Goal: Task Accomplishment & Management: Use online tool/utility

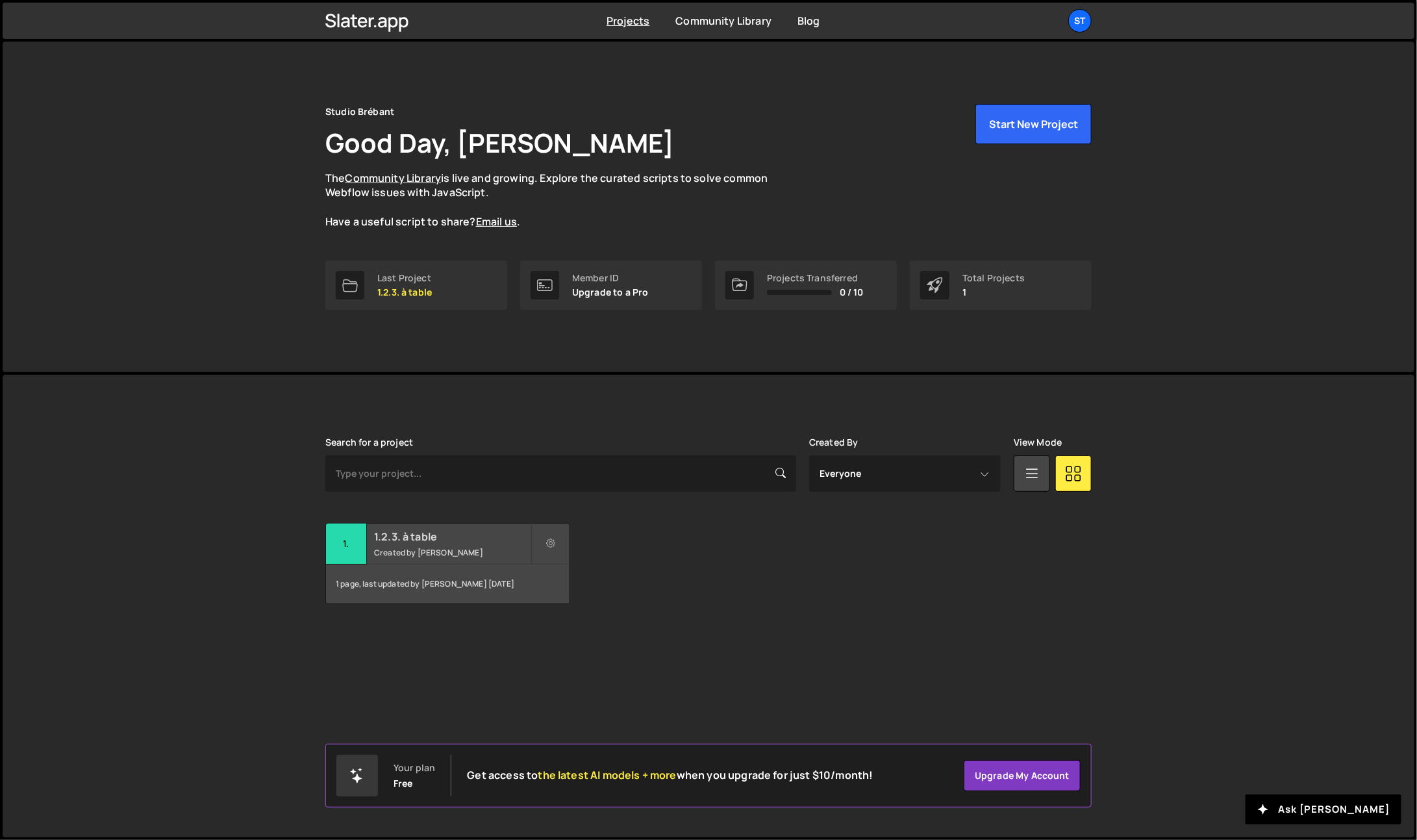
click at [444, 586] on div "1 page, last updated by Aurélie Brébant 25 days ago" at bounding box center [447, 583] width 244 height 39
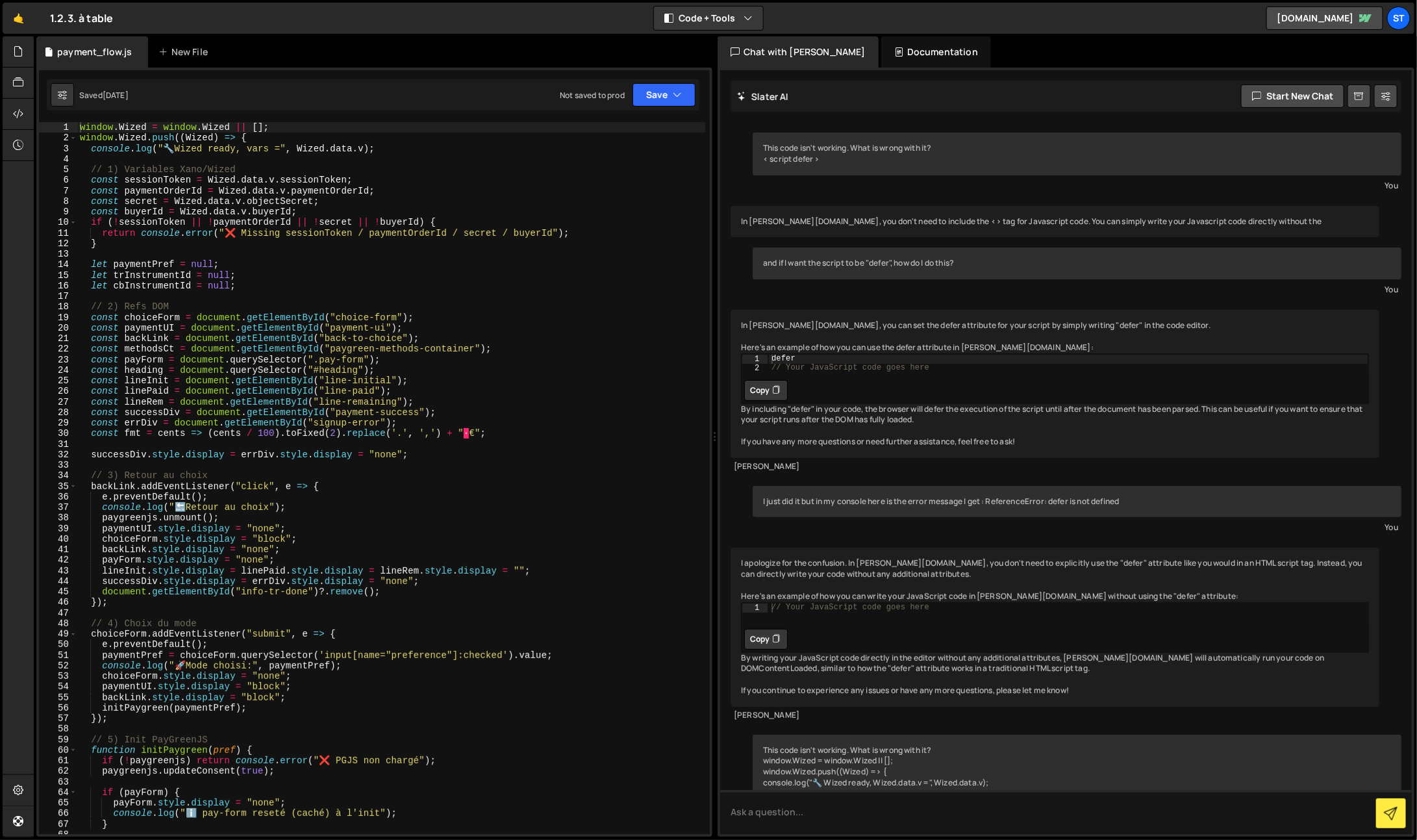
scroll to position [8087, 0]
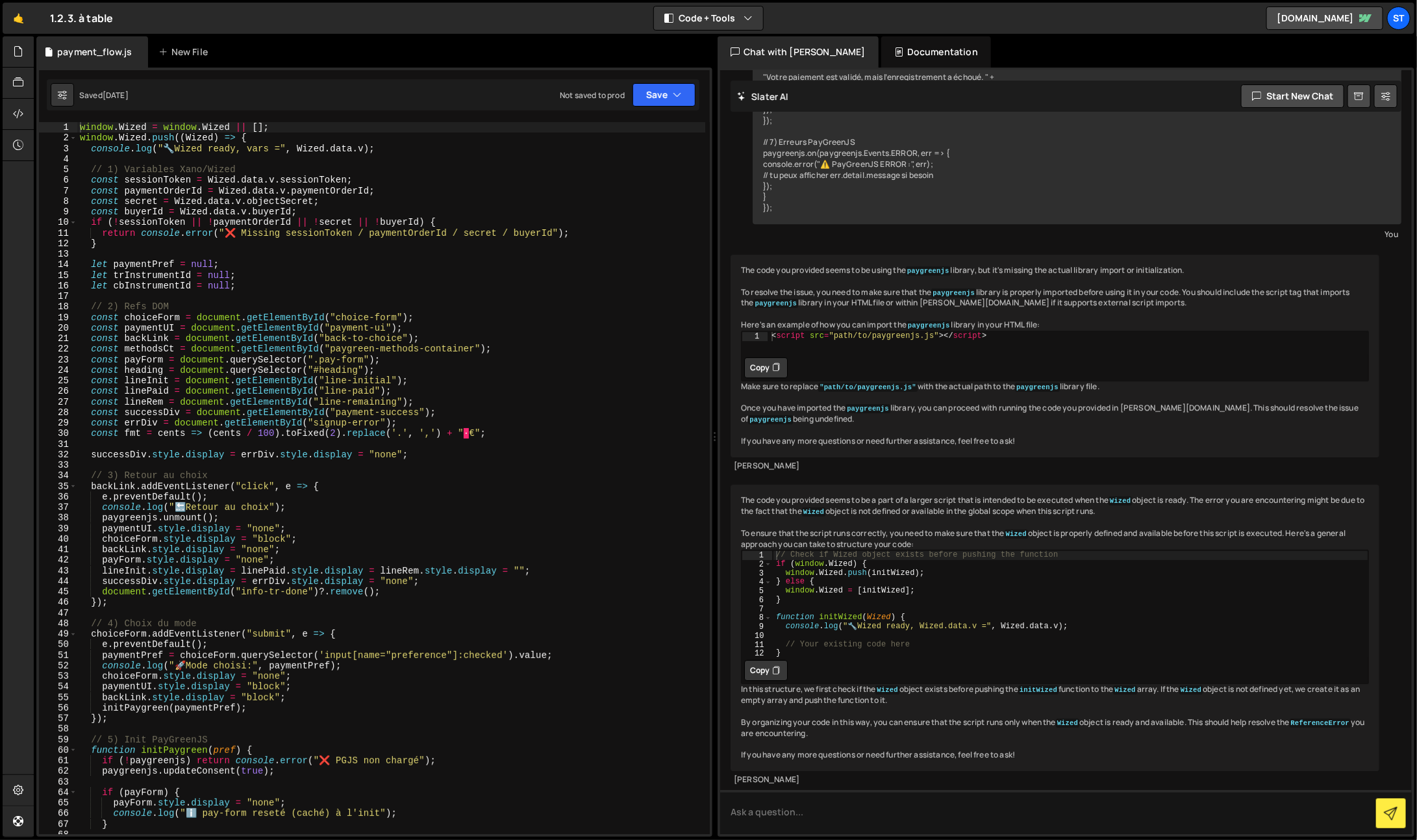
type textarea "backLink.addEventListener("click", e => {"
click at [358, 485] on div "window . Wized = window . Wized || [ ] ; window . Wized . push (( Wized ) => { …" at bounding box center [391, 489] width 628 height 734
click at [381, 462] on div "window . Wized = window . Wized || [ ] ; window . Wized . push (( Wized ) => { …" at bounding box center [391, 489] width 628 height 734
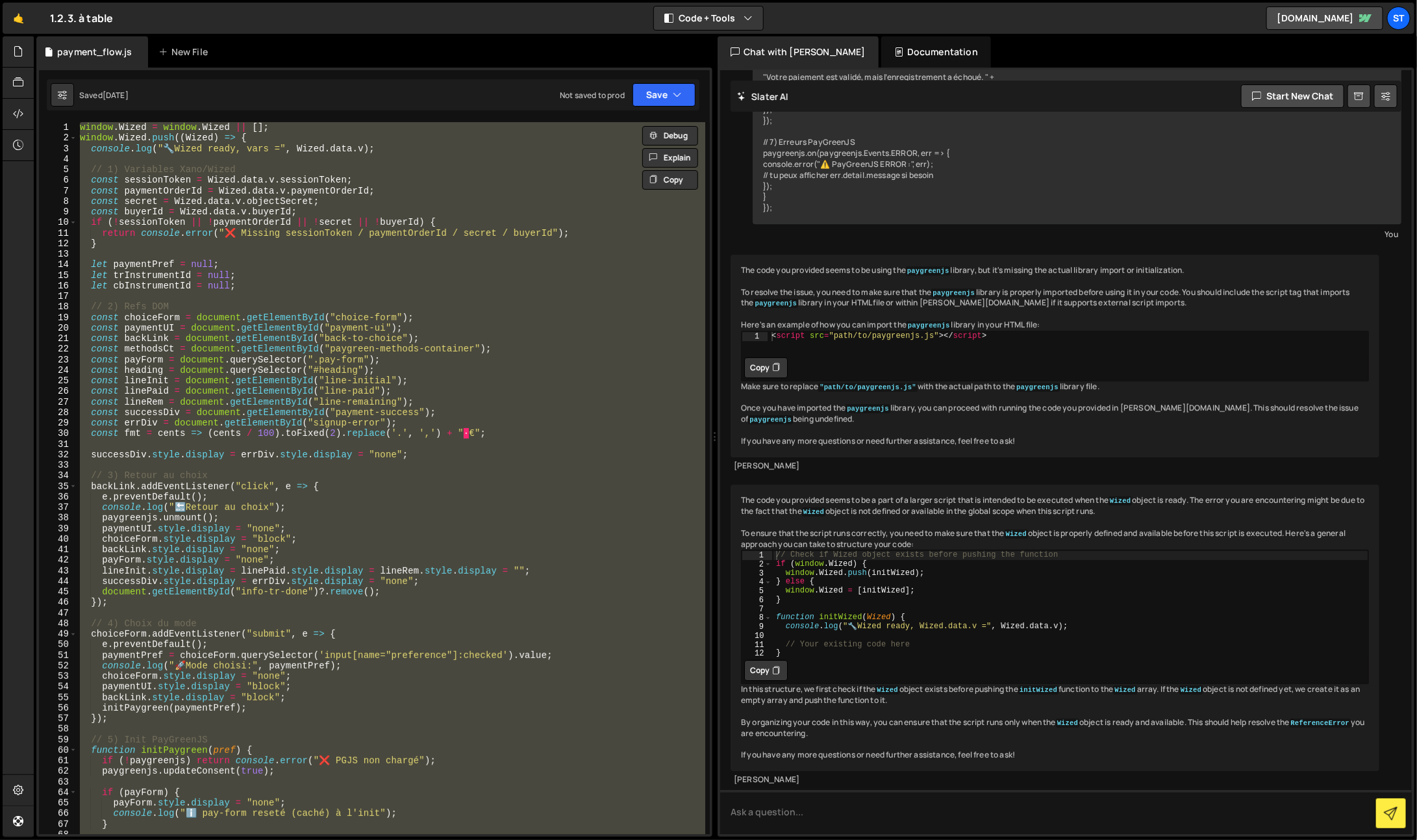
click at [287, 498] on div "window . Wized = window . Wized || [ ] ; window . Wized . push (( Wized ) => { …" at bounding box center [391, 478] width 628 height 712
type textarea "e.preventDefault();"
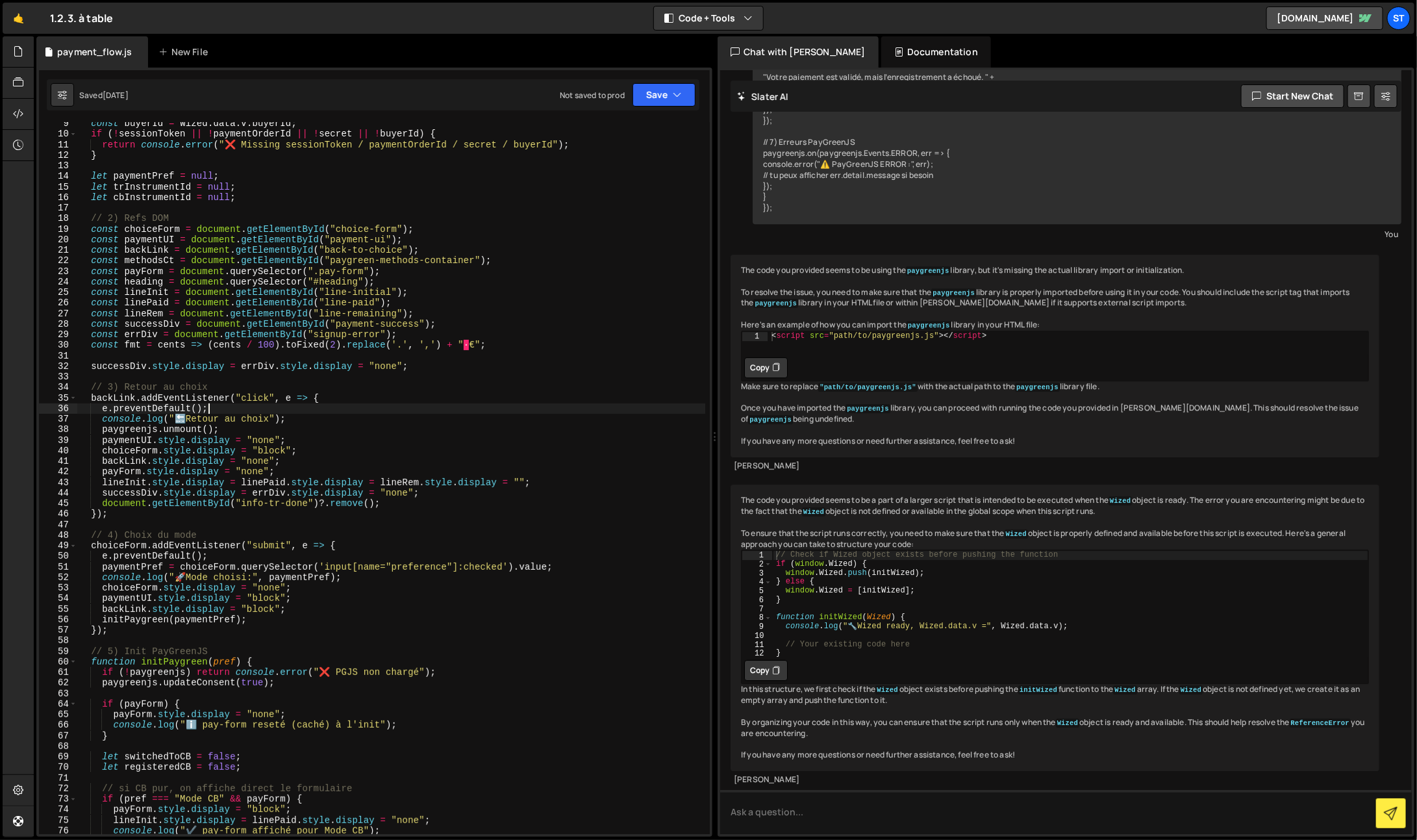
scroll to position [88, 0]
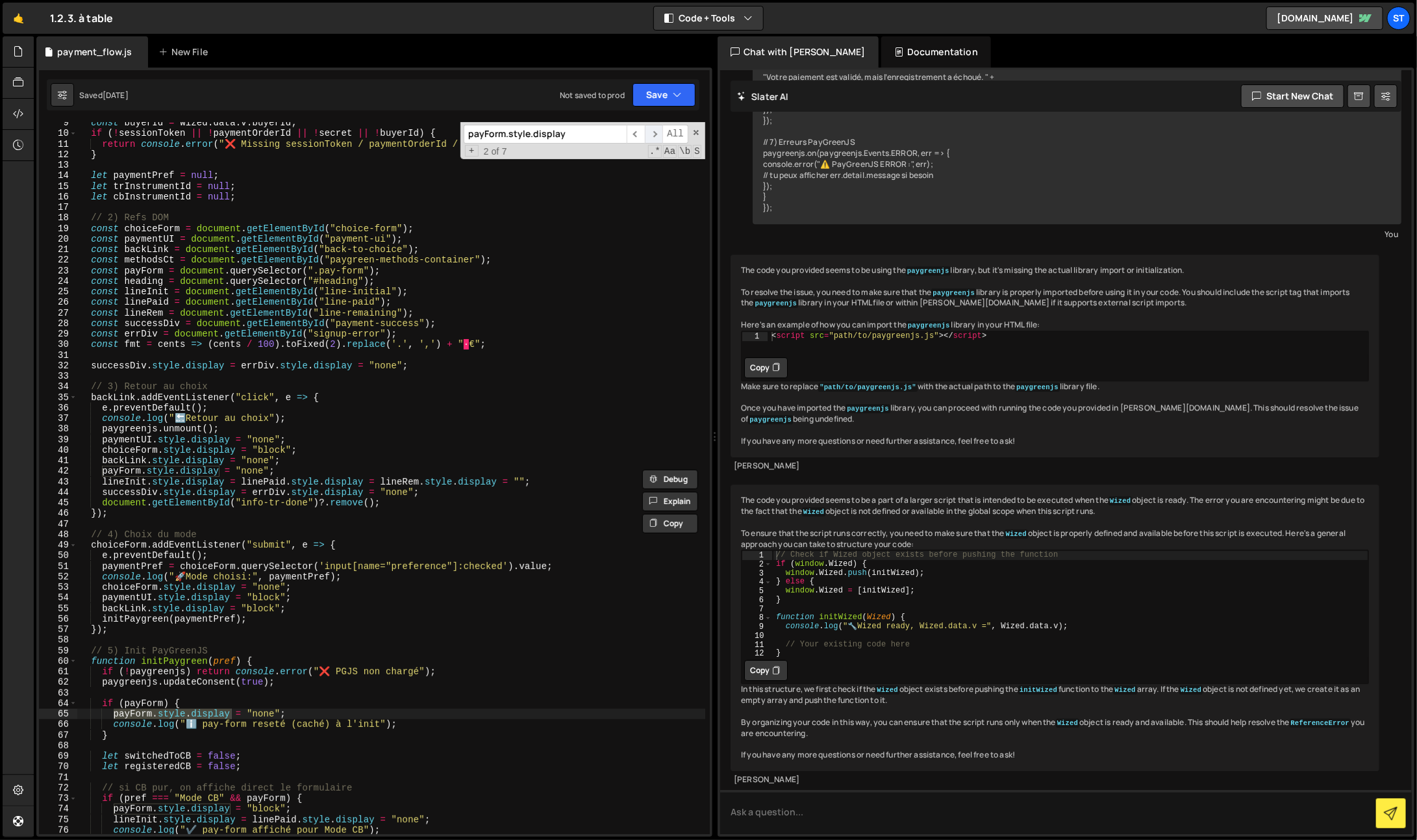
type input "payForm.style.display"
click at [655, 132] on span "​" at bounding box center [654, 134] width 18 height 18
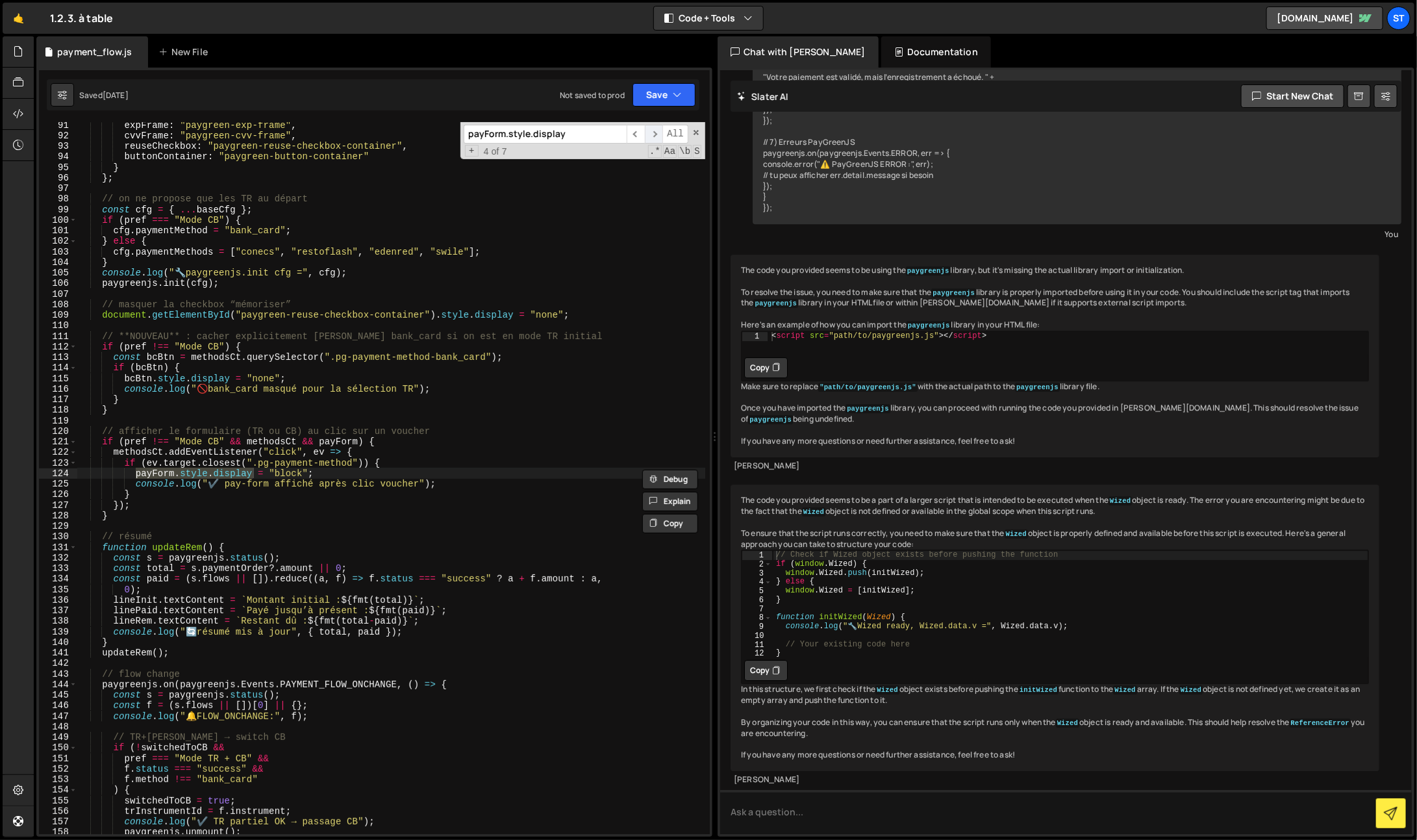
scroll to position [952, 0]
click at [655, 132] on span "​" at bounding box center [654, 134] width 18 height 18
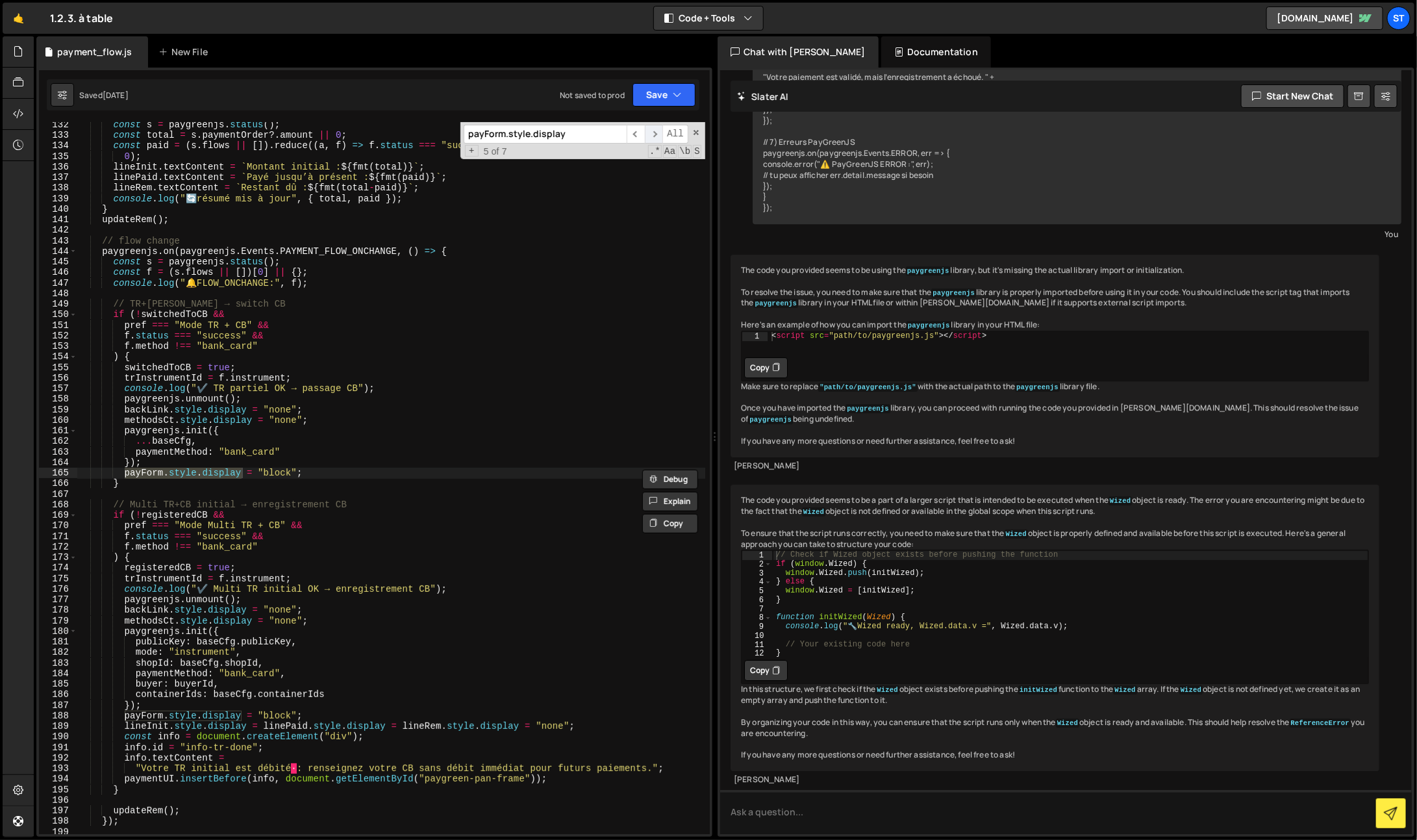
scroll to position [1385, 0]
click at [655, 132] on span "​" at bounding box center [654, 134] width 18 height 18
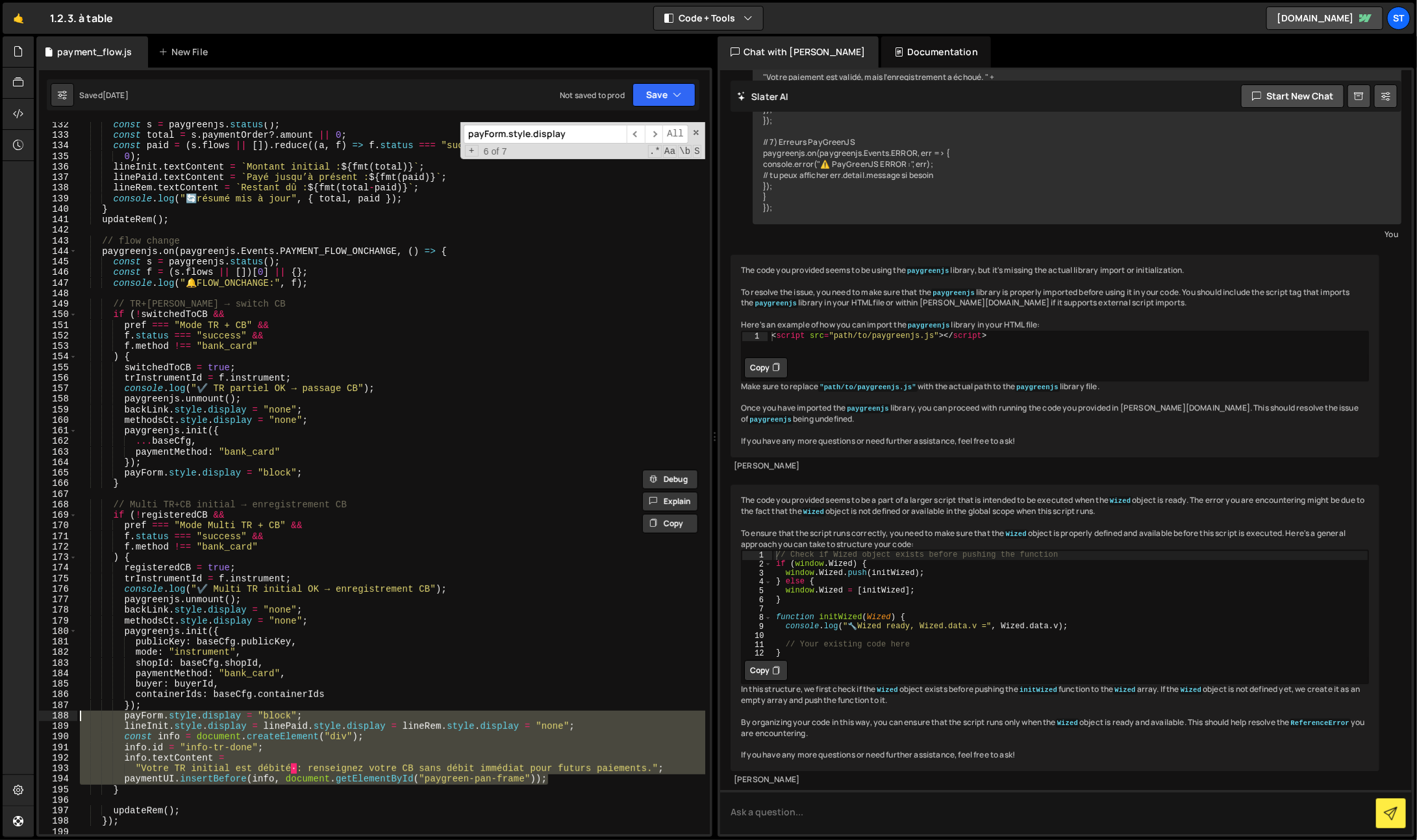
drag, startPoint x: 576, startPoint y: 777, endPoint x: 35, endPoint y: 718, distance: 544.2
click at [35, 718] on div "Files New File Javascript files 2 payment_flow.js 0 CSS files Copy share link E…" at bounding box center [725, 437] width 1383 height 800
type textarea "payForm.style.display = "block"; lineInit.style.display = linePaid.style.displa…"
paste textarea
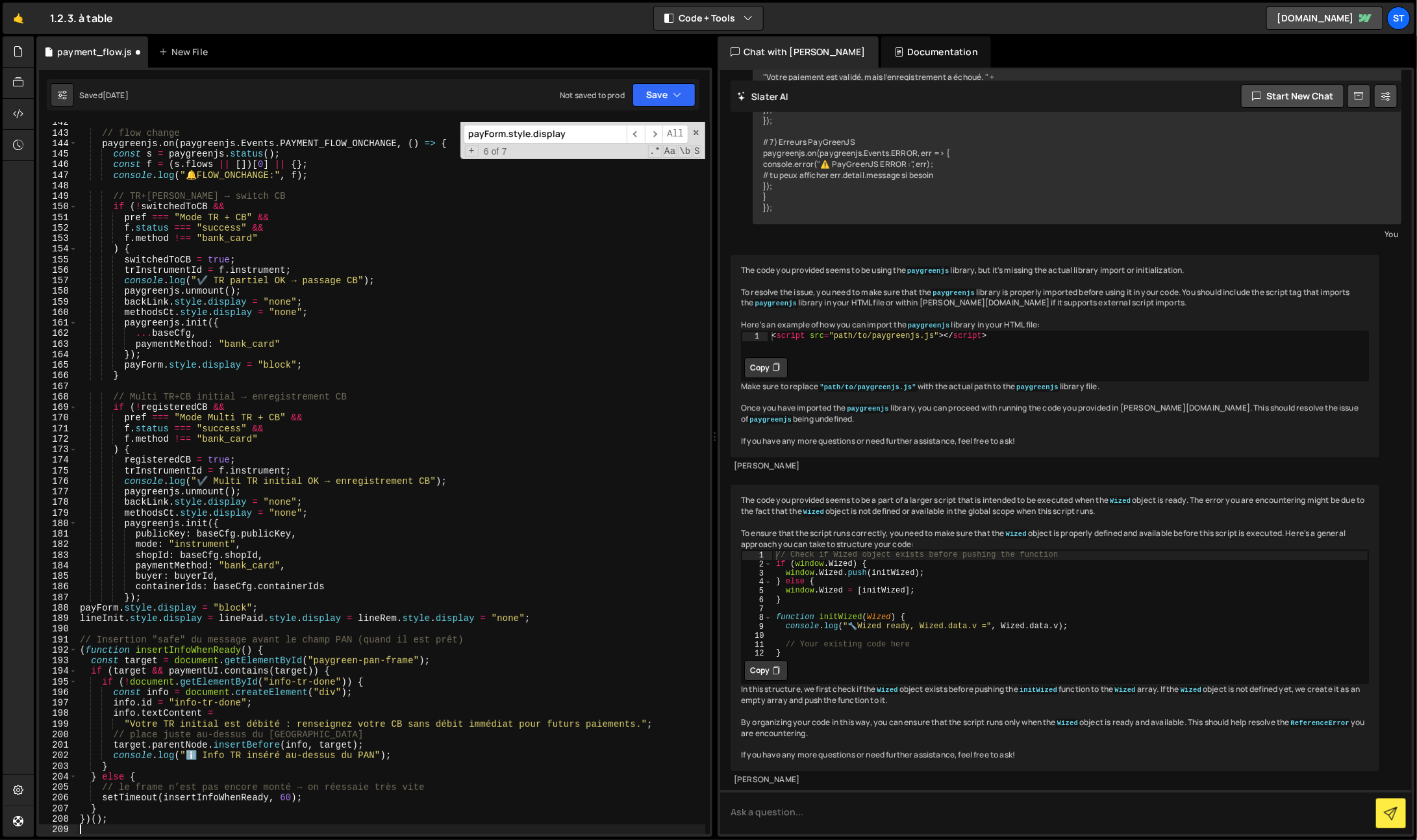
scroll to position [1492, 0]
click at [532, 142] on input "payForm.style.display" at bounding box center [545, 134] width 163 height 18
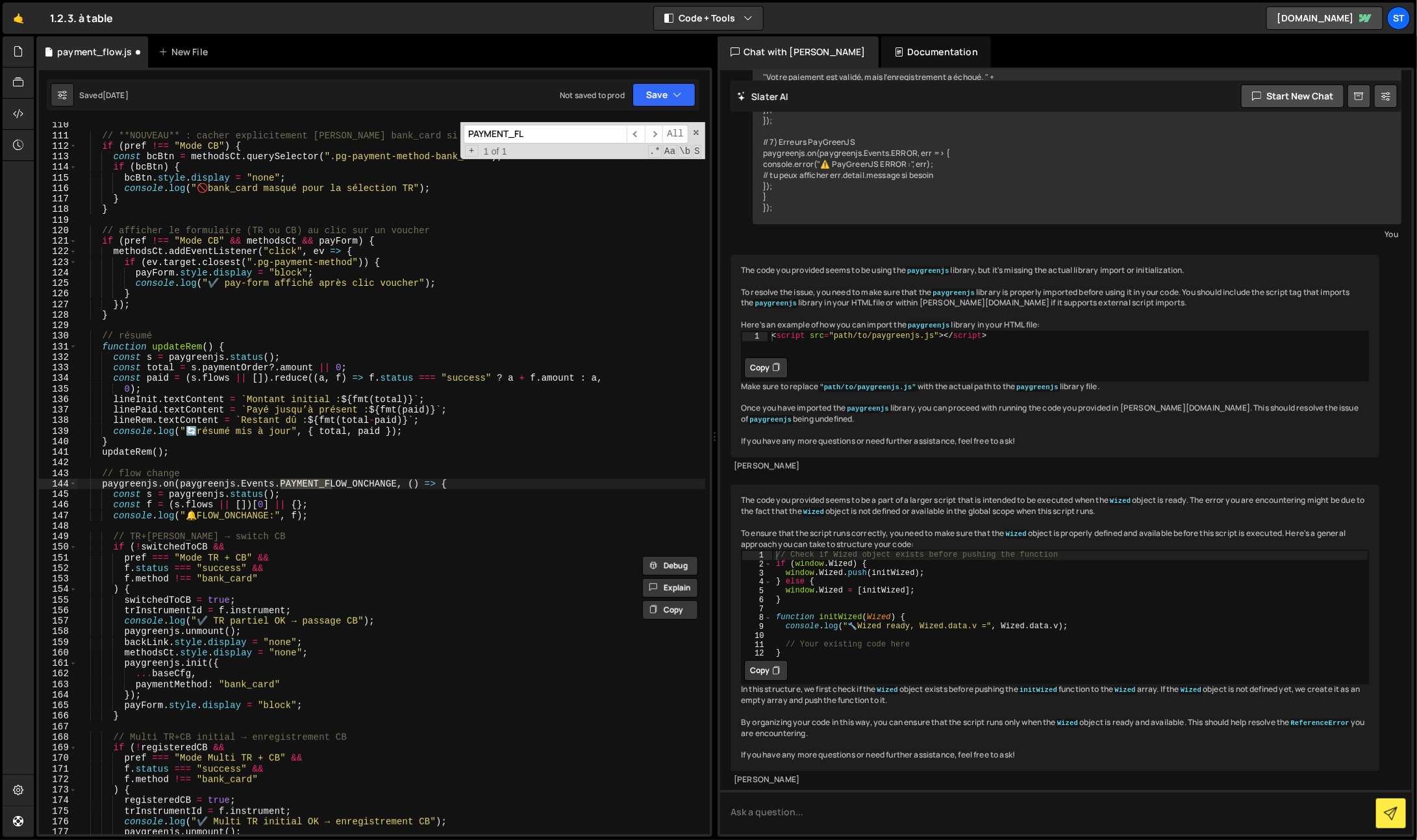
scroll to position [1153, 0]
type input "PAYMENT_FLOW_ONCHANGE"
click at [196, 523] on div "// **NOUVEAU** : cacher explicitement [PERSON_NAME] bank_card si on est en mode…" at bounding box center [391, 487] width 628 height 734
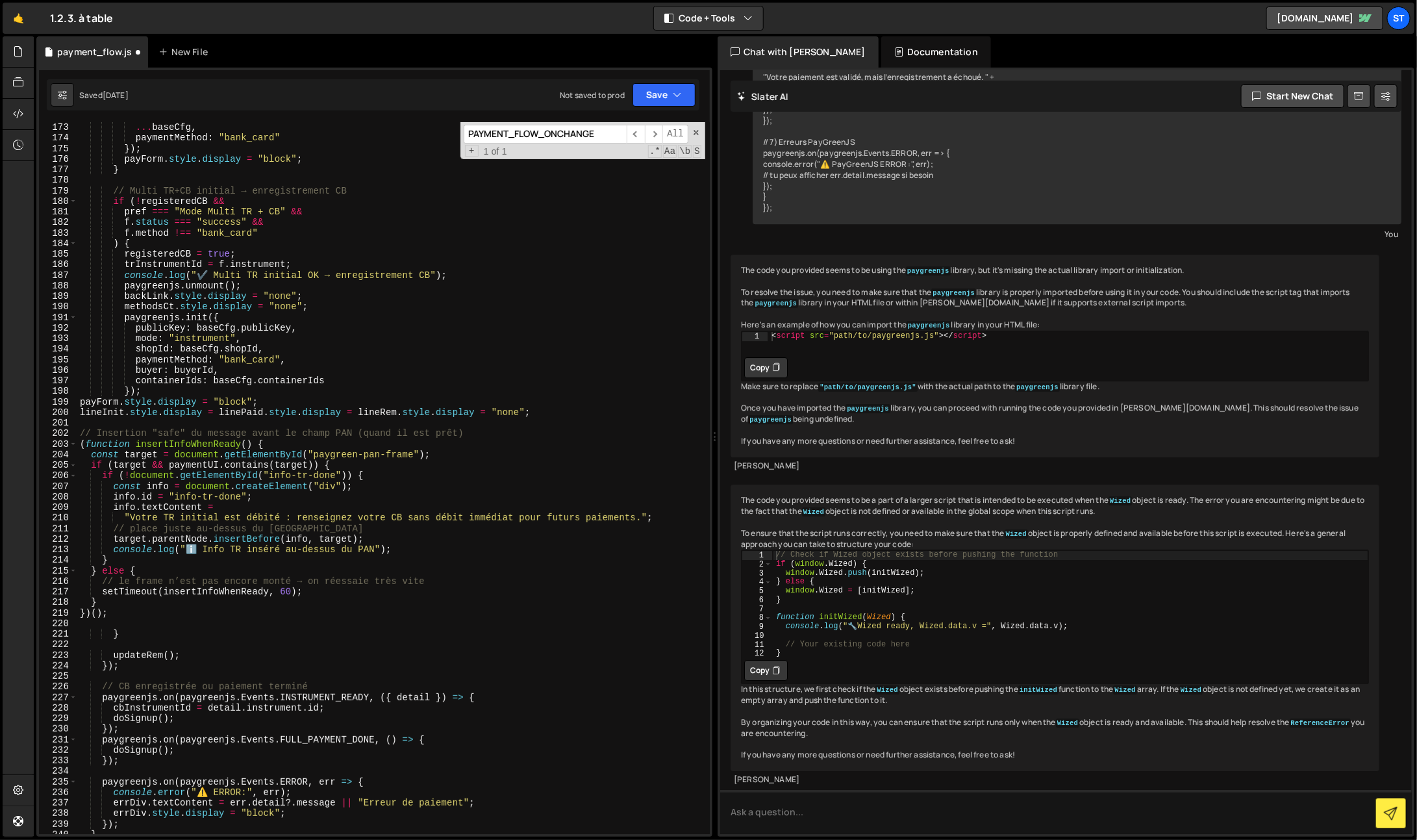
scroll to position [1815, 0]
click at [219, 774] on div "... baseCfg , paymentMethod : "bank_card" }) ; payForm . style . display = "blo…" at bounding box center [391, 488] width 628 height 734
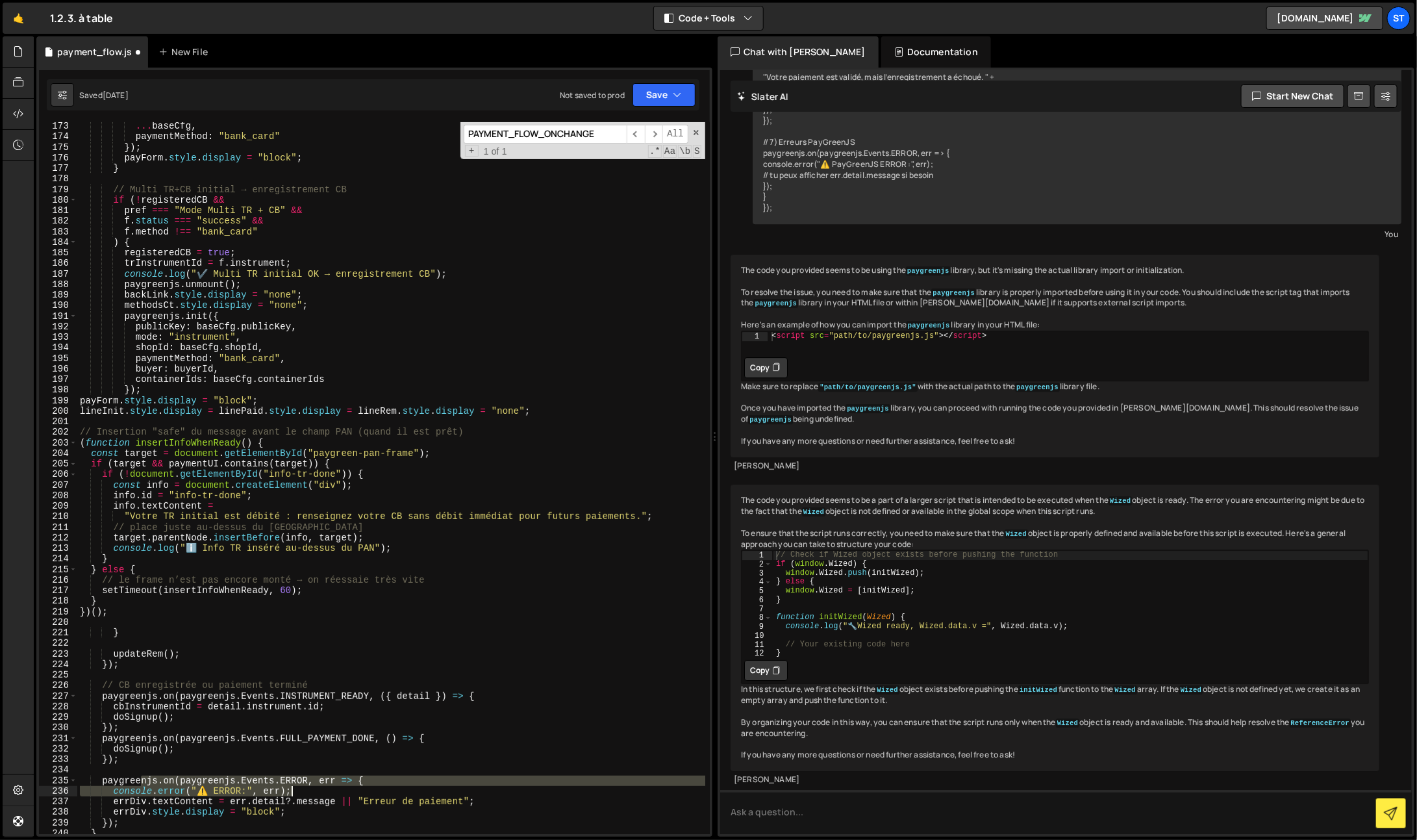
drag, startPoint x: 138, startPoint y: 782, endPoint x: 346, endPoint y: 796, distance: 208.5
click at [345, 796] on div "... baseCfg , paymentMethod : "bank_card" }) ; payForm . style . display = "blo…" at bounding box center [391, 488] width 628 height 734
click at [169, 779] on div "... baseCfg , paymentMethod : "bank_card" }) ; payForm . style . display = "blo…" at bounding box center [391, 478] width 628 height 712
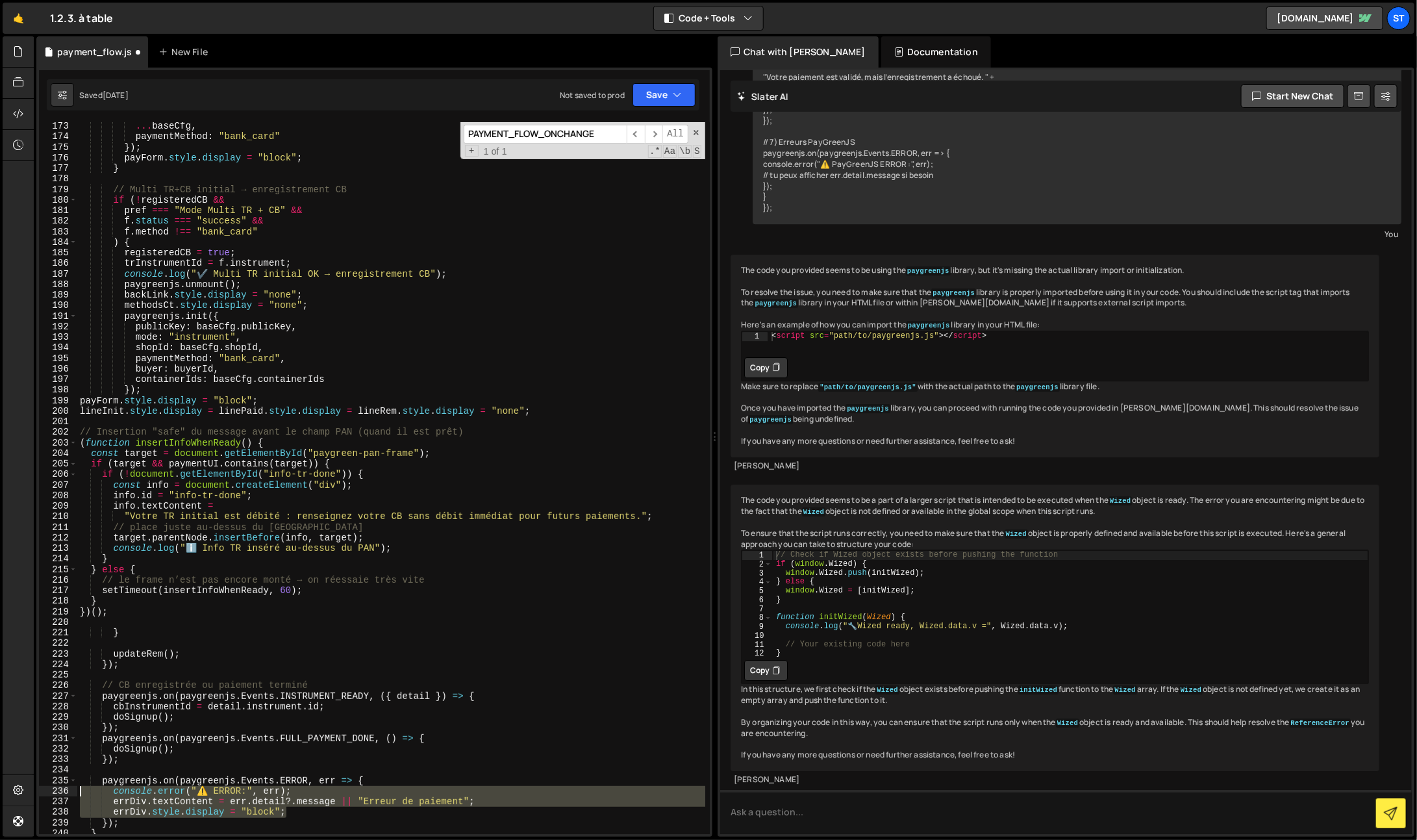
drag, startPoint x: 315, startPoint y: 811, endPoint x: 46, endPoint y: 791, distance: 269.7
click at [46, 791] on div "paygreenjs.on(paygreenjs.Events.ERROR, err => { 173 174 175 176 177 178 179 180…" at bounding box center [374, 478] width 671 height 712
paste textarea "errDiv.style.display = "block"
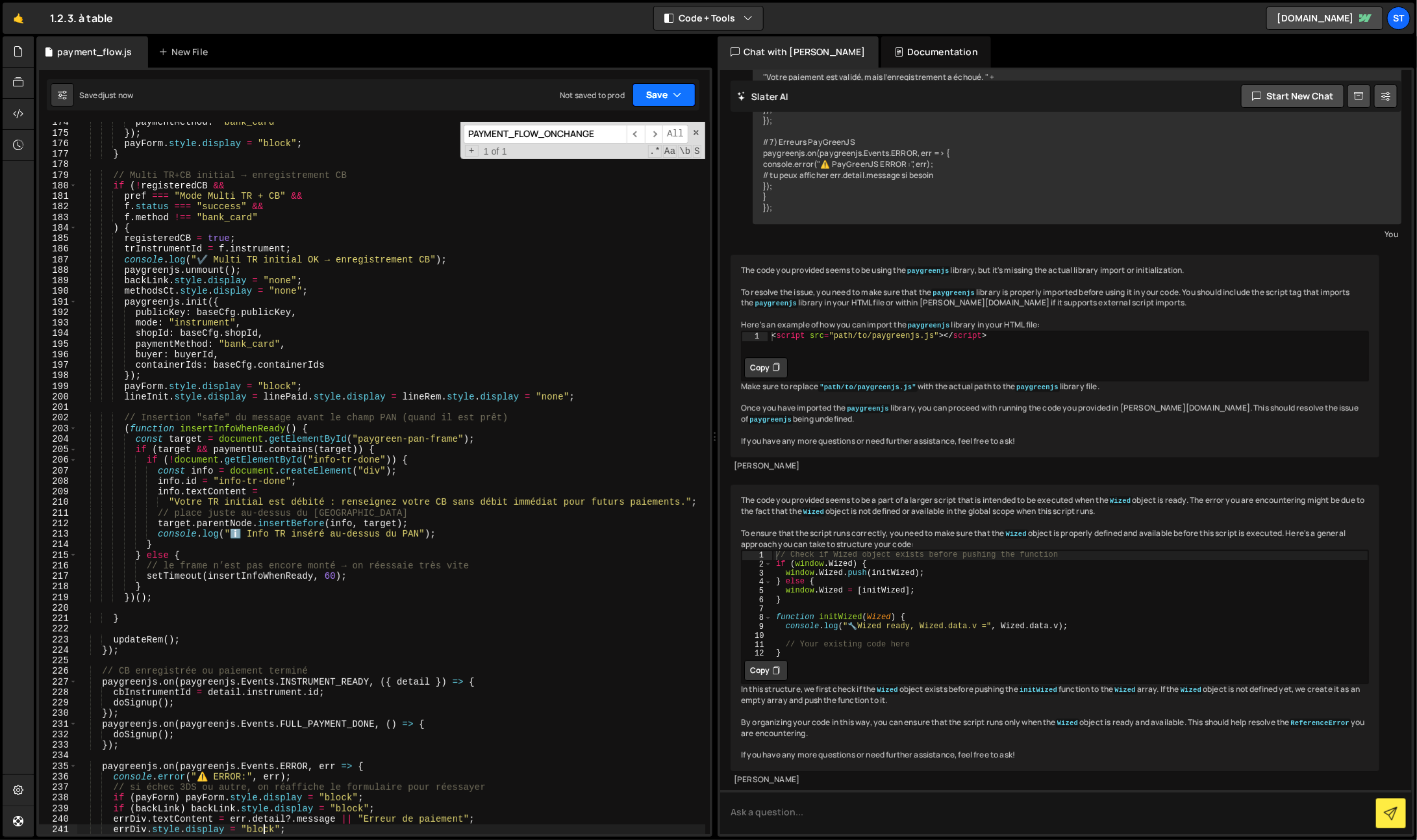
click at [650, 98] on button "Save" at bounding box center [663, 94] width 63 height 23
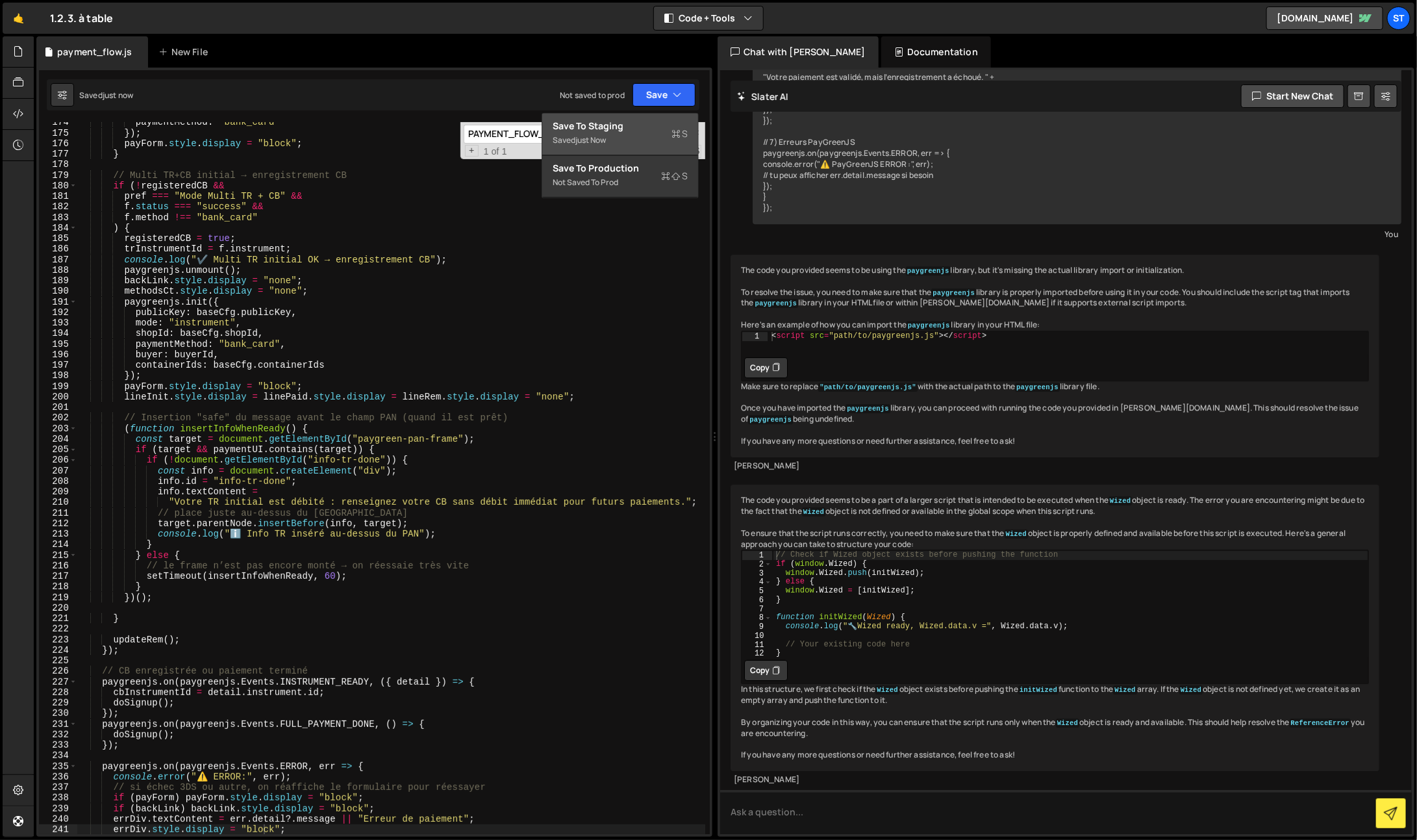
click at [636, 123] on div "Save to Staging S" at bounding box center [620, 127] width 135 height 13
click at [696, 132] on span at bounding box center [697, 132] width 9 height 9
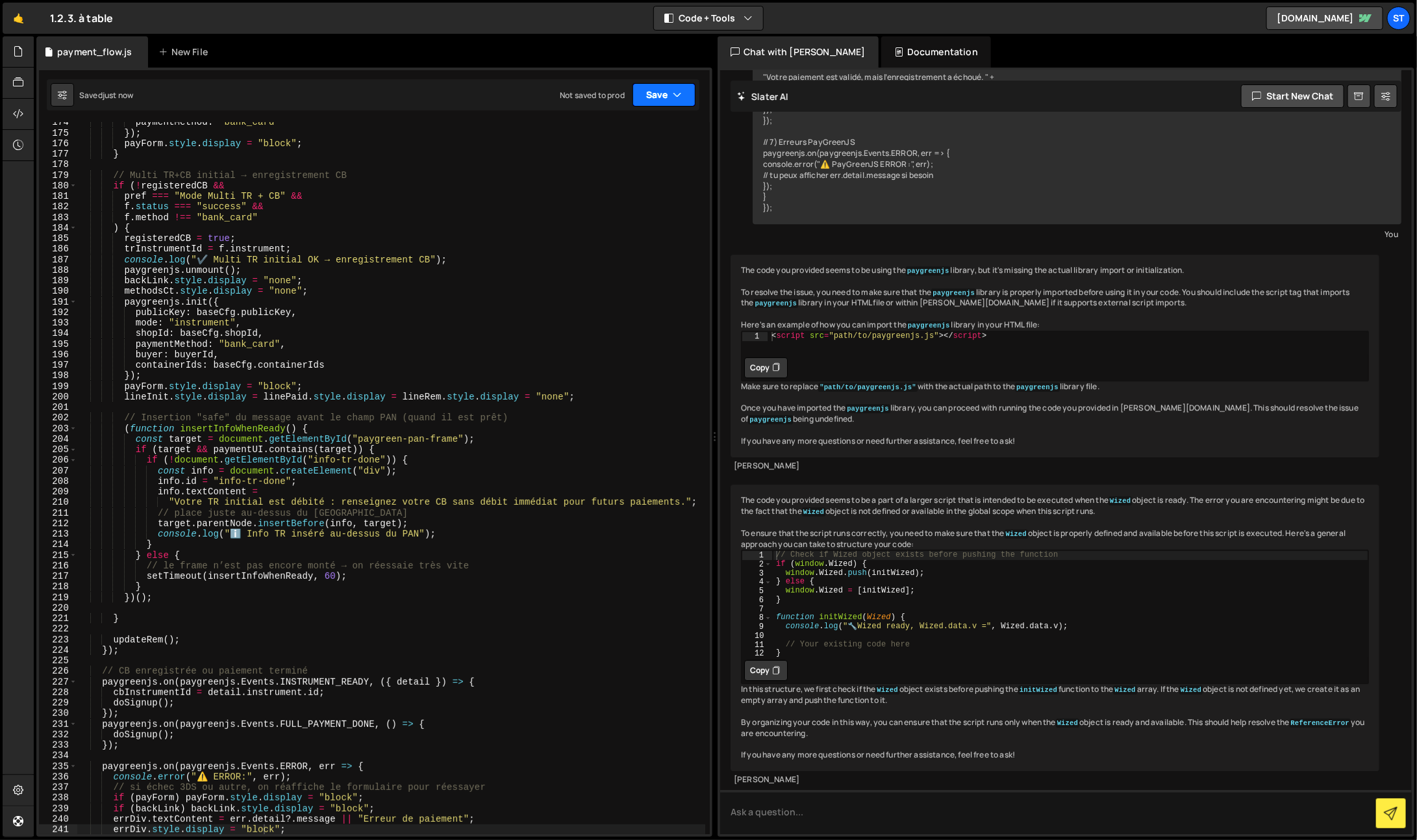
click at [660, 92] on button "Save" at bounding box center [663, 94] width 63 height 23
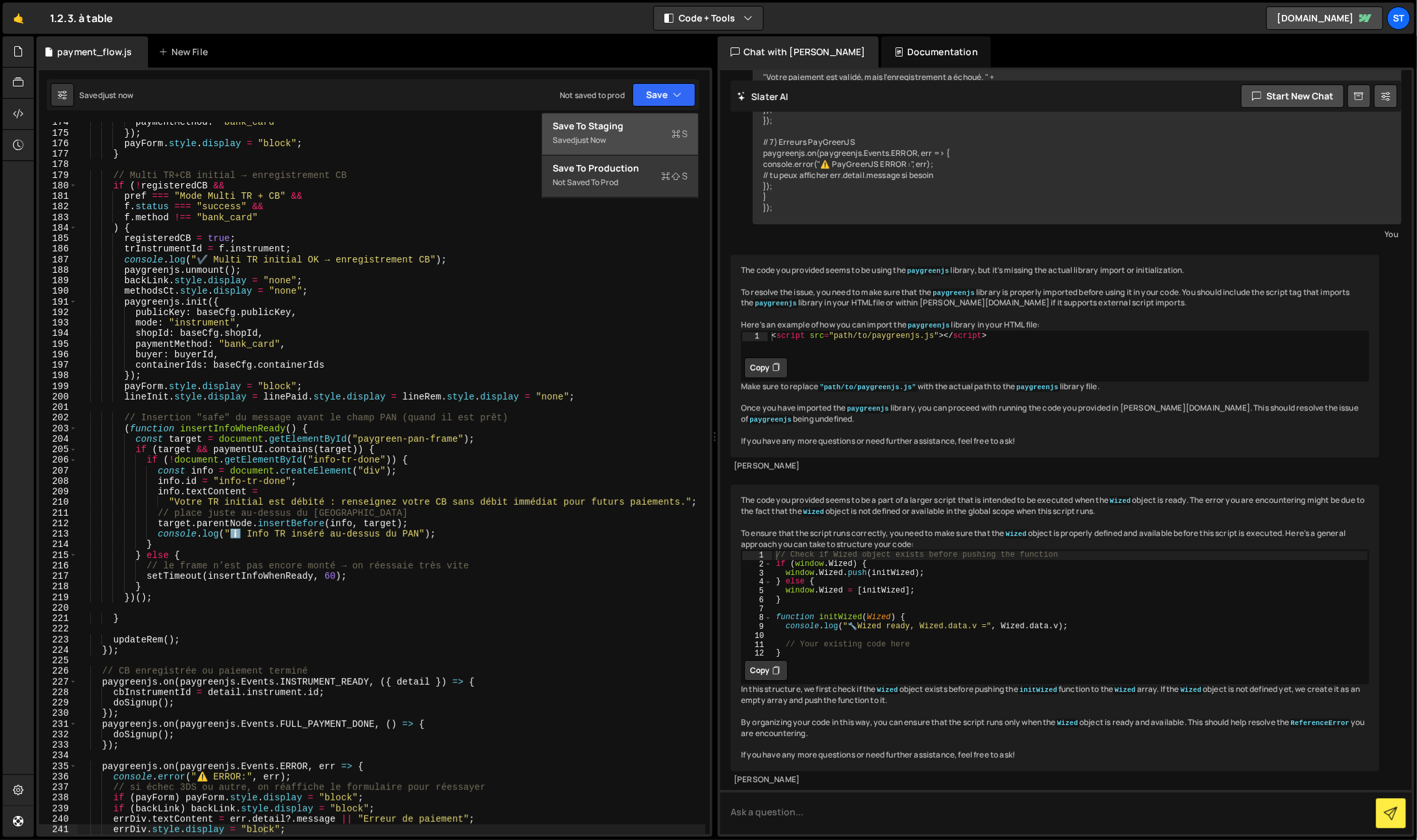
click at [649, 129] on div "Save to Staging S" at bounding box center [620, 127] width 135 height 13
type textarea "shopId: baseCfg.shopId,"
click at [332, 329] on div "paymentMethod : "bank_card" }) ; payForm . style . display = "block" ; } // Mul…" at bounding box center [391, 484] width 628 height 734
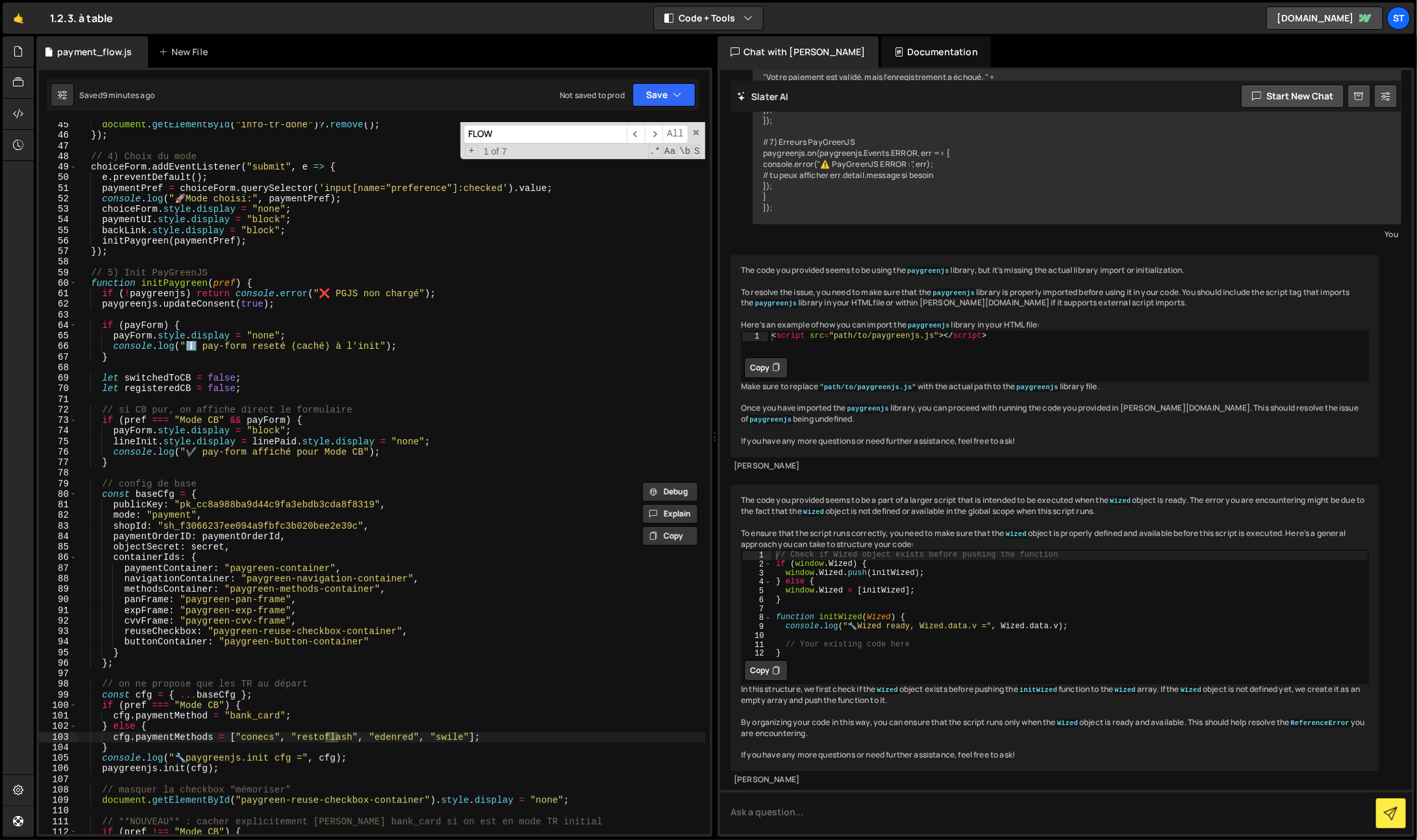
scroll to position [1057, 0]
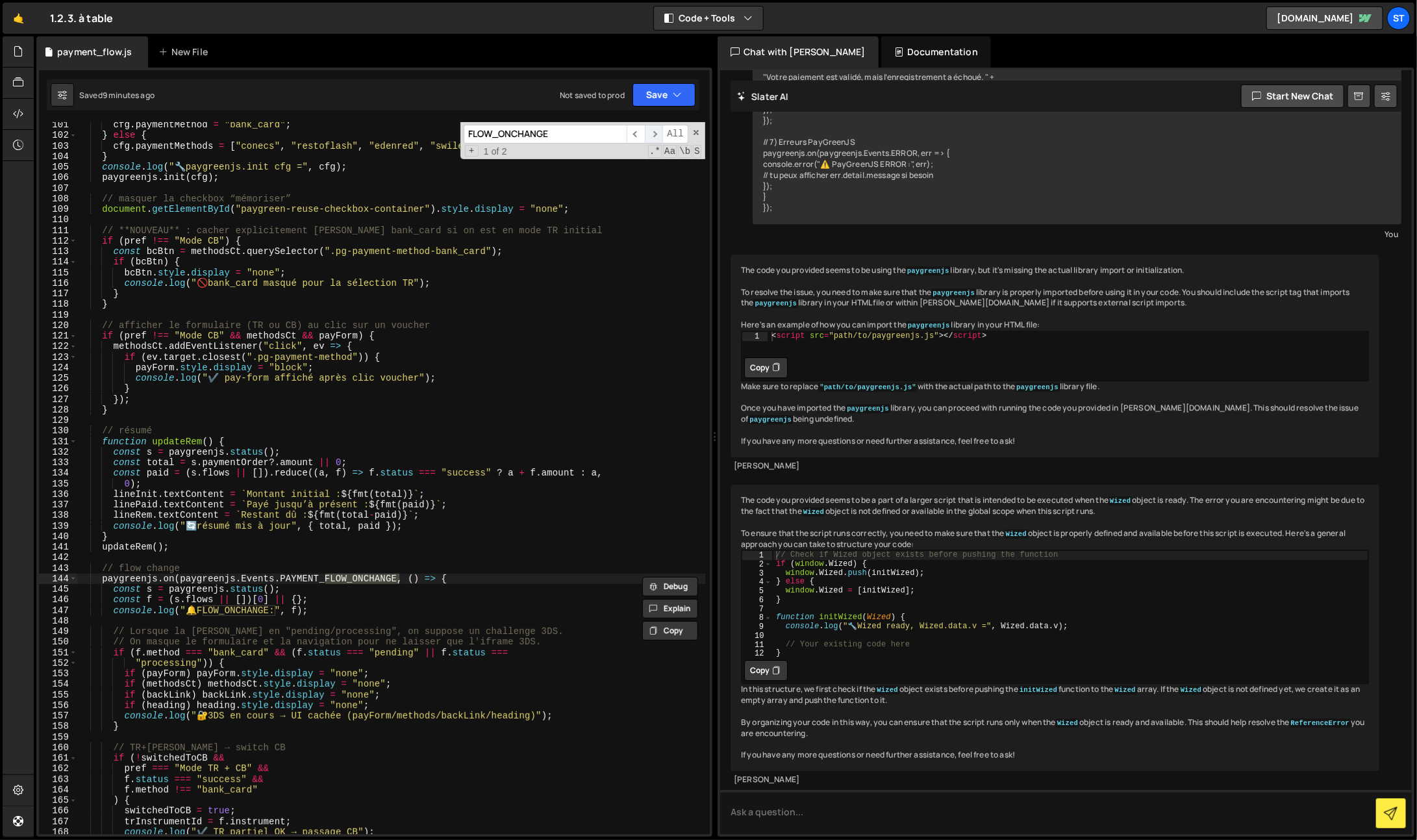
type input "FLOW_ONCHANGE"
click at [652, 136] on span "​" at bounding box center [654, 134] width 18 height 18
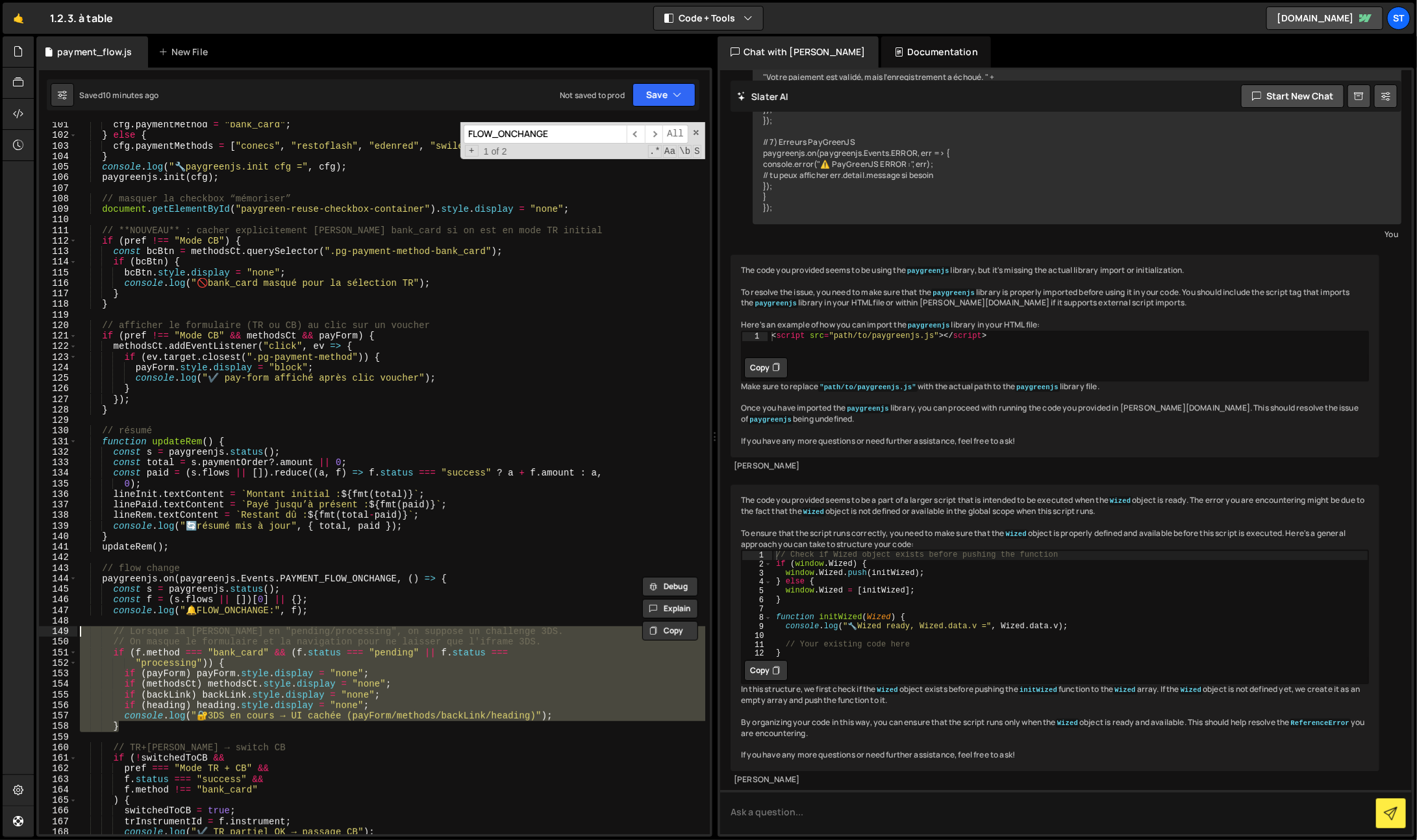
drag, startPoint x: 158, startPoint y: 727, endPoint x: 38, endPoint y: 629, distance: 154.9
click at [39, 629] on div "} 101 102 103 104 105 106 107 108 109 110 111 112 113 114 115 116 117 118 119 1…" at bounding box center [374, 478] width 671 height 712
type textarea "// Lorsque la [PERSON_NAME] en "pending/processing", on suppose un challenge 3D…"
paste textarea
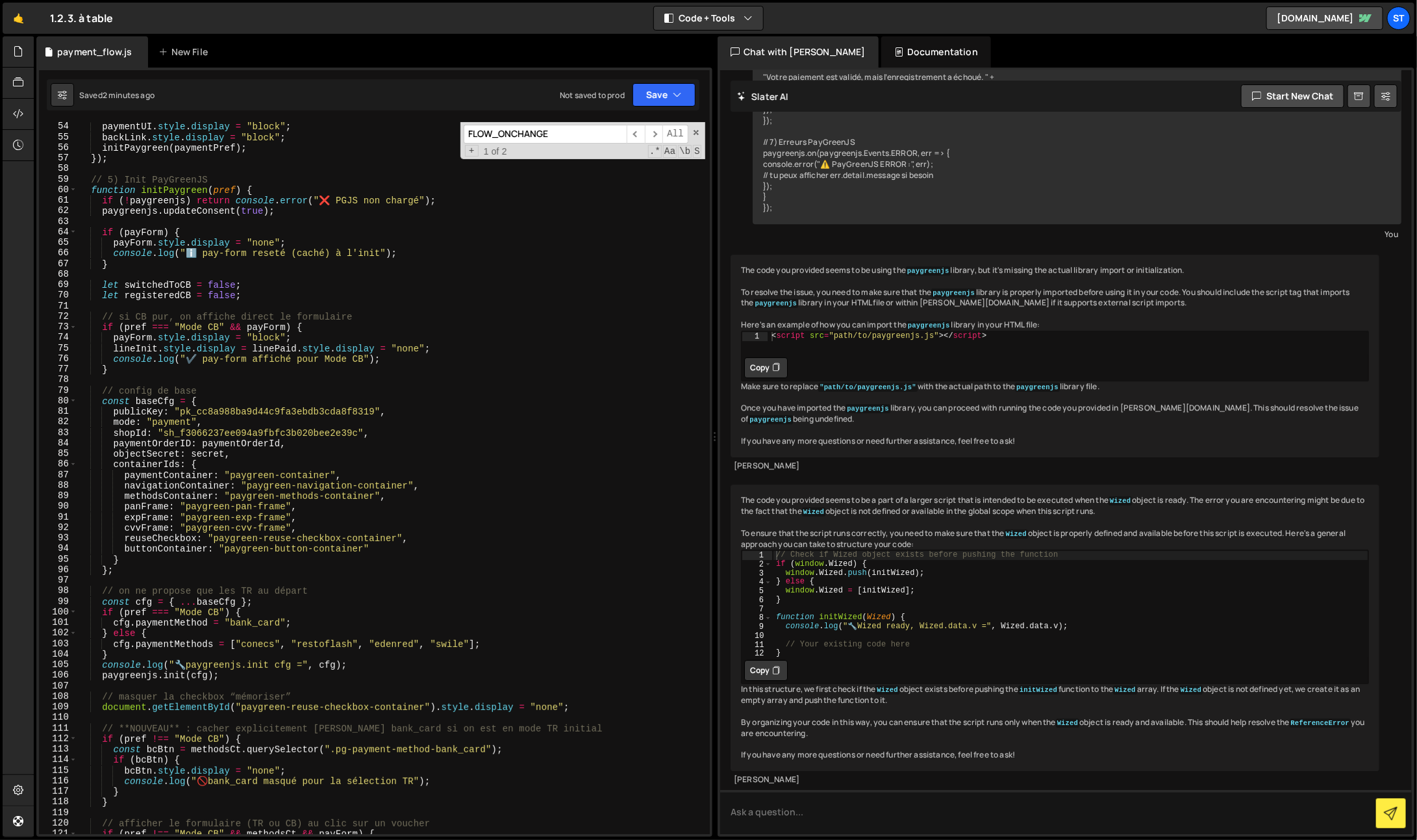
scroll to position [0, 0]
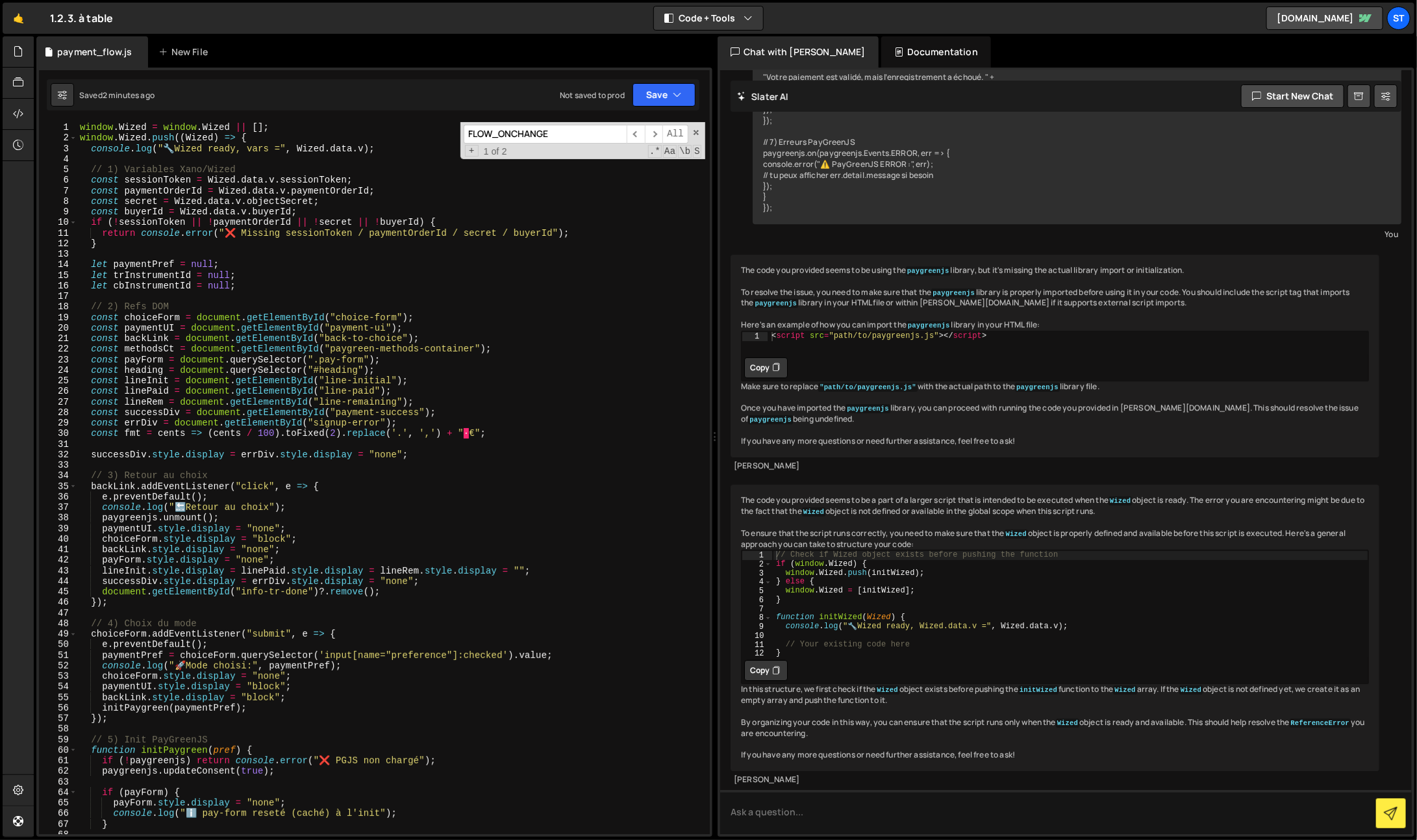
click at [367, 421] on div "window . Wized = window . Wized || [ ] ; window . Wized . push (( Wized ) => { …" at bounding box center [391, 489] width 628 height 734
click at [257, 438] on div "window . Wized = window . Wized || [ ] ; window . Wized . push (( Wized ) => { …" at bounding box center [391, 489] width 628 height 734
click at [697, 133] on span at bounding box center [697, 132] width 9 height 9
click at [336, 350] on div "window . Wized = window . Wized || [ ] ; window . Wized . push (( Wized ) => { …" at bounding box center [391, 489] width 628 height 734
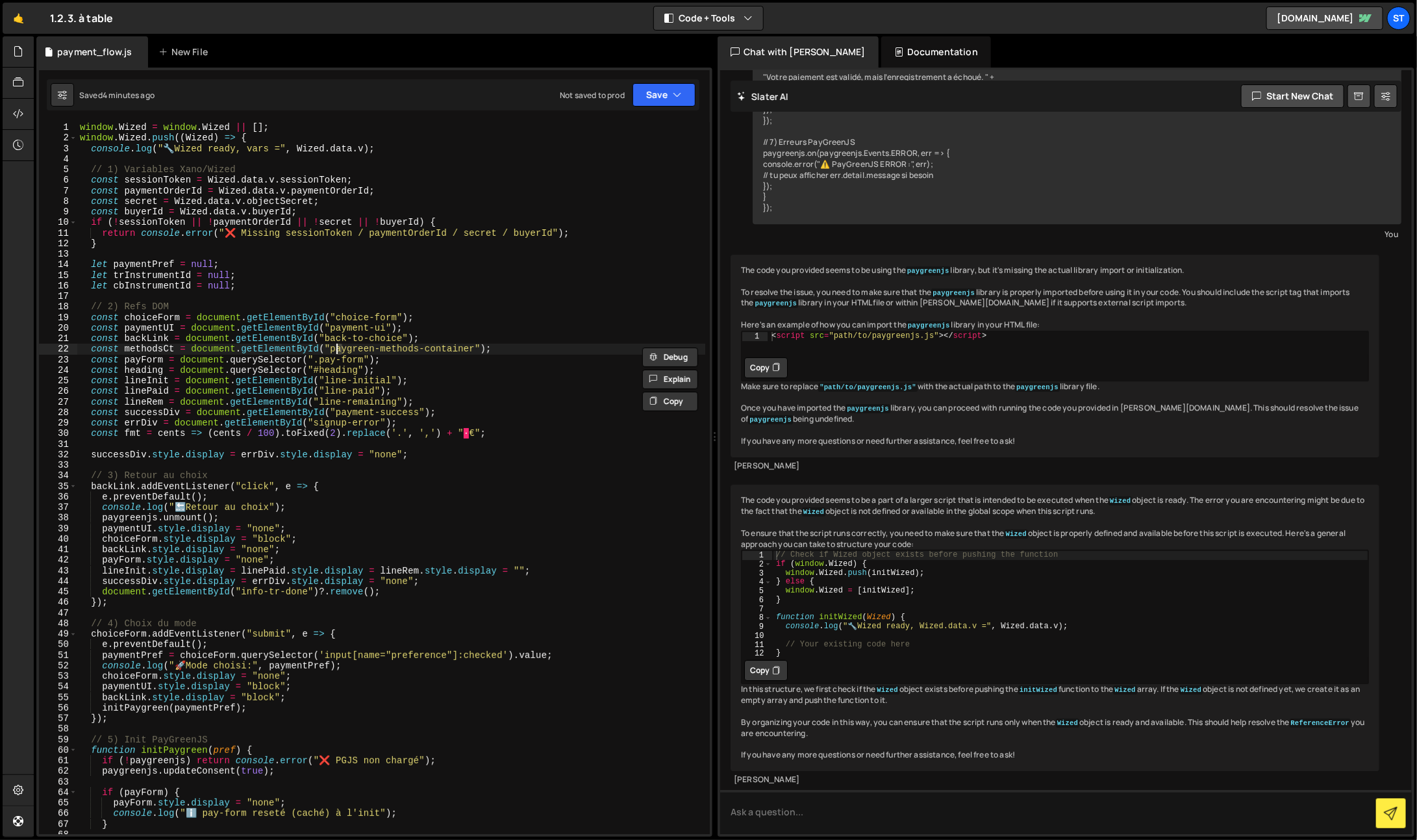
type textarea "});"
paste textarea
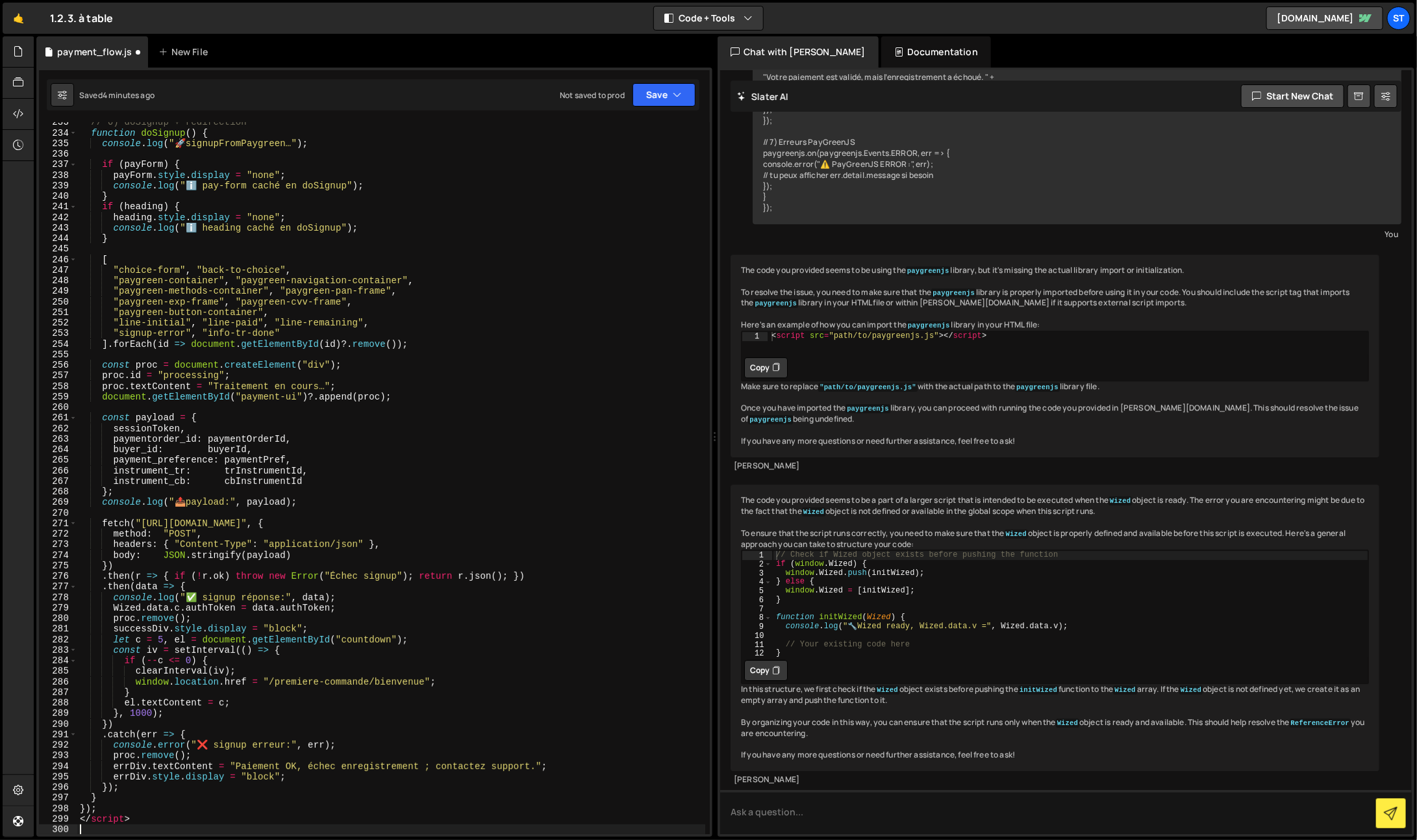
scroll to position [2463, 0]
drag, startPoint x: 103, startPoint y: 831, endPoint x: 56, endPoint y: 823, distance: 47.7
click at [56, 823] on div "233 234 235 236 237 238 239 240 241 242 243 244 245 246 247 248 249 250 251 252…" at bounding box center [374, 478] width 671 height 712
type textarea "</script>"
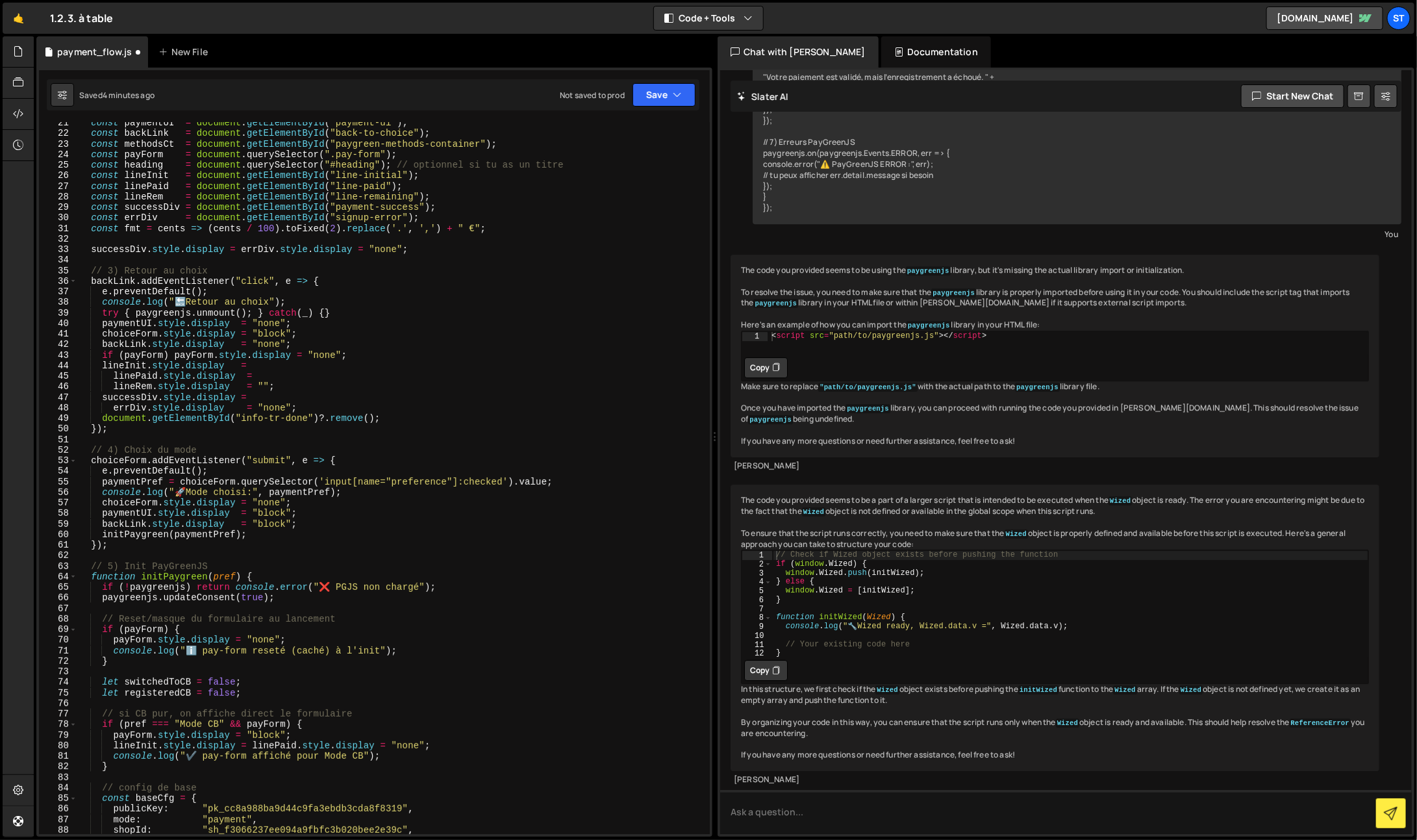
scroll to position [0, 0]
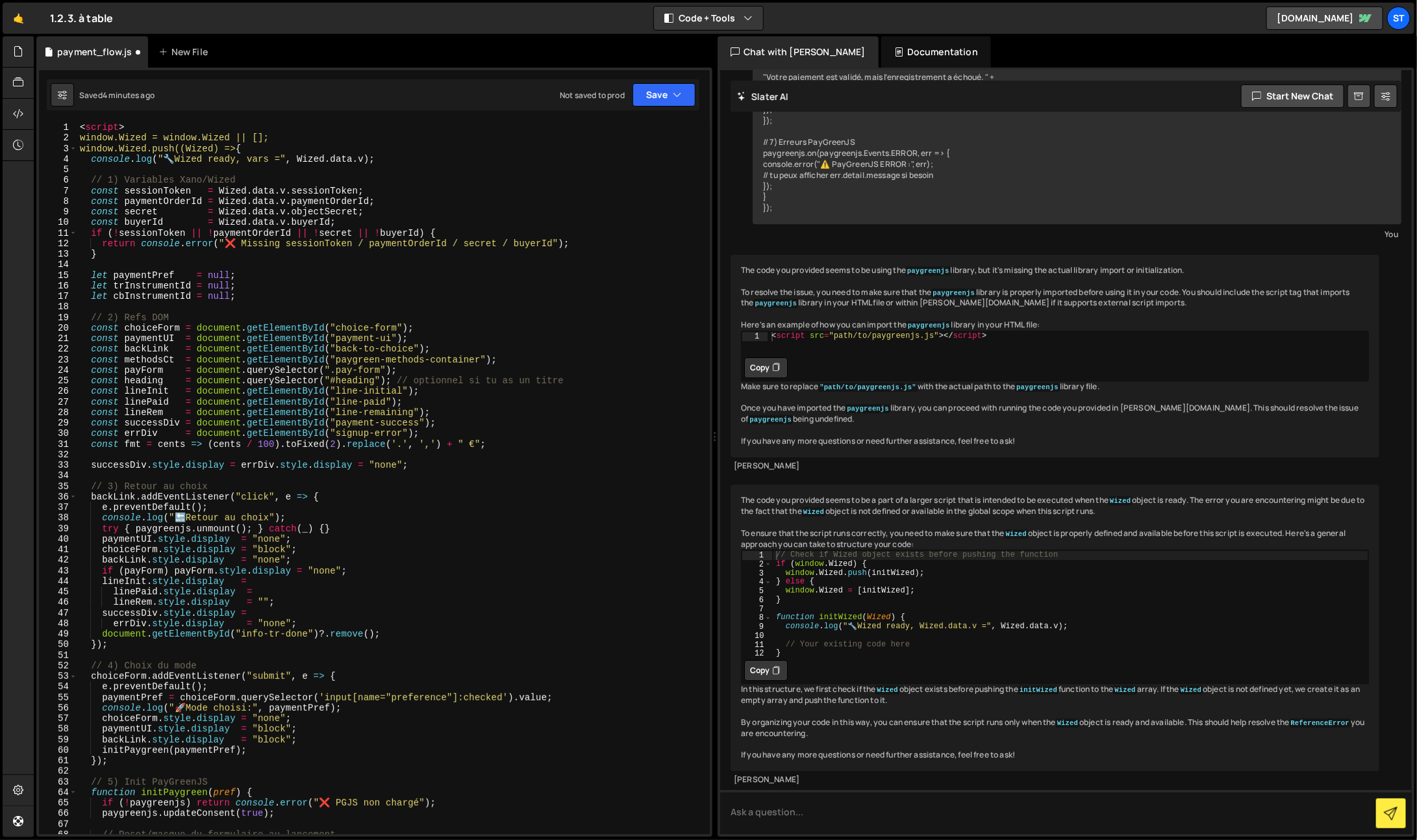
click at [99, 122] on div "< script > window.Wized = window.Wized || []; window.Wized.push((Wized) => { co…" at bounding box center [391, 489] width 628 height 734
type textarea "window.Wized = window.Wized || [];"
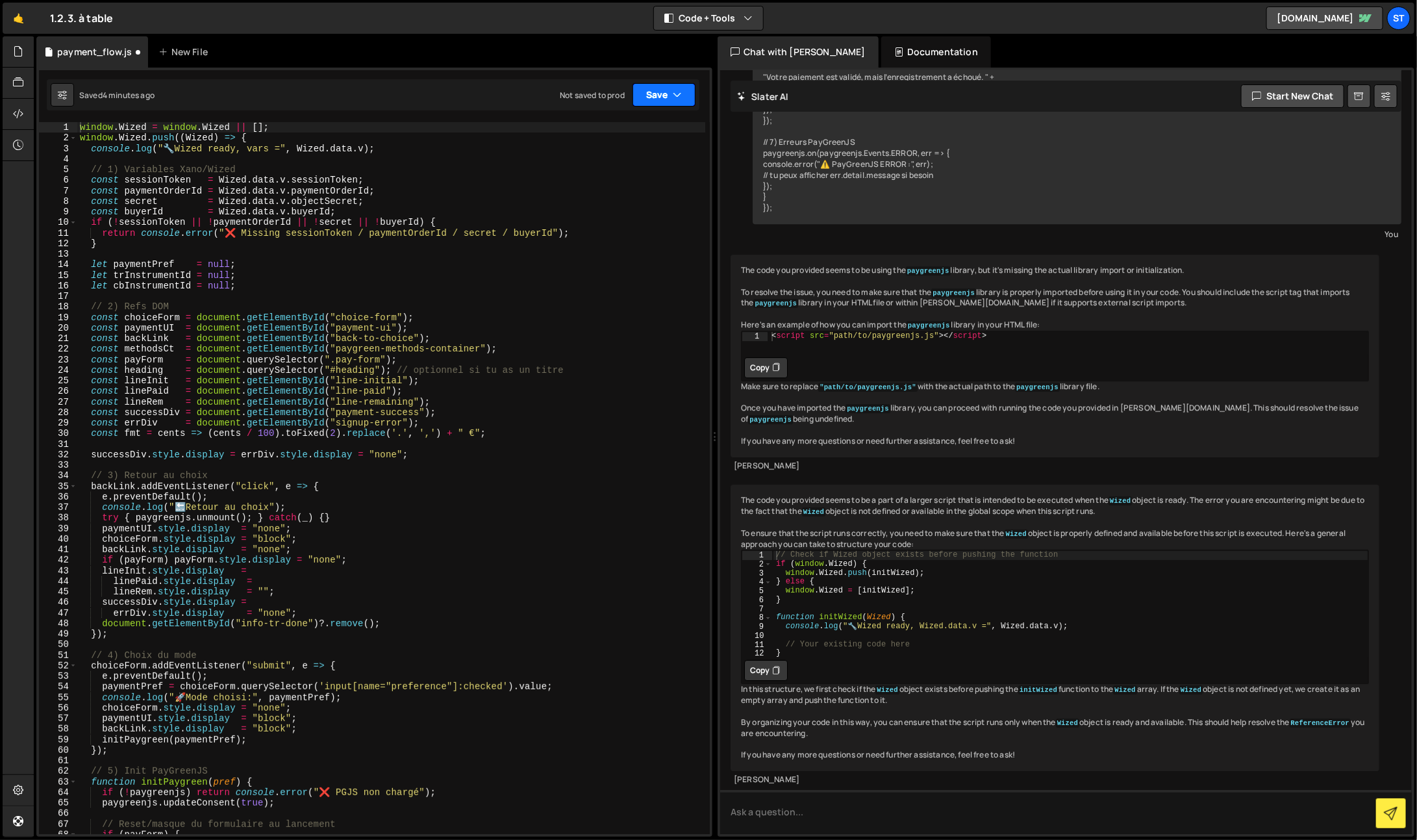
click at [672, 83] on button "Save" at bounding box center [663, 94] width 63 height 23
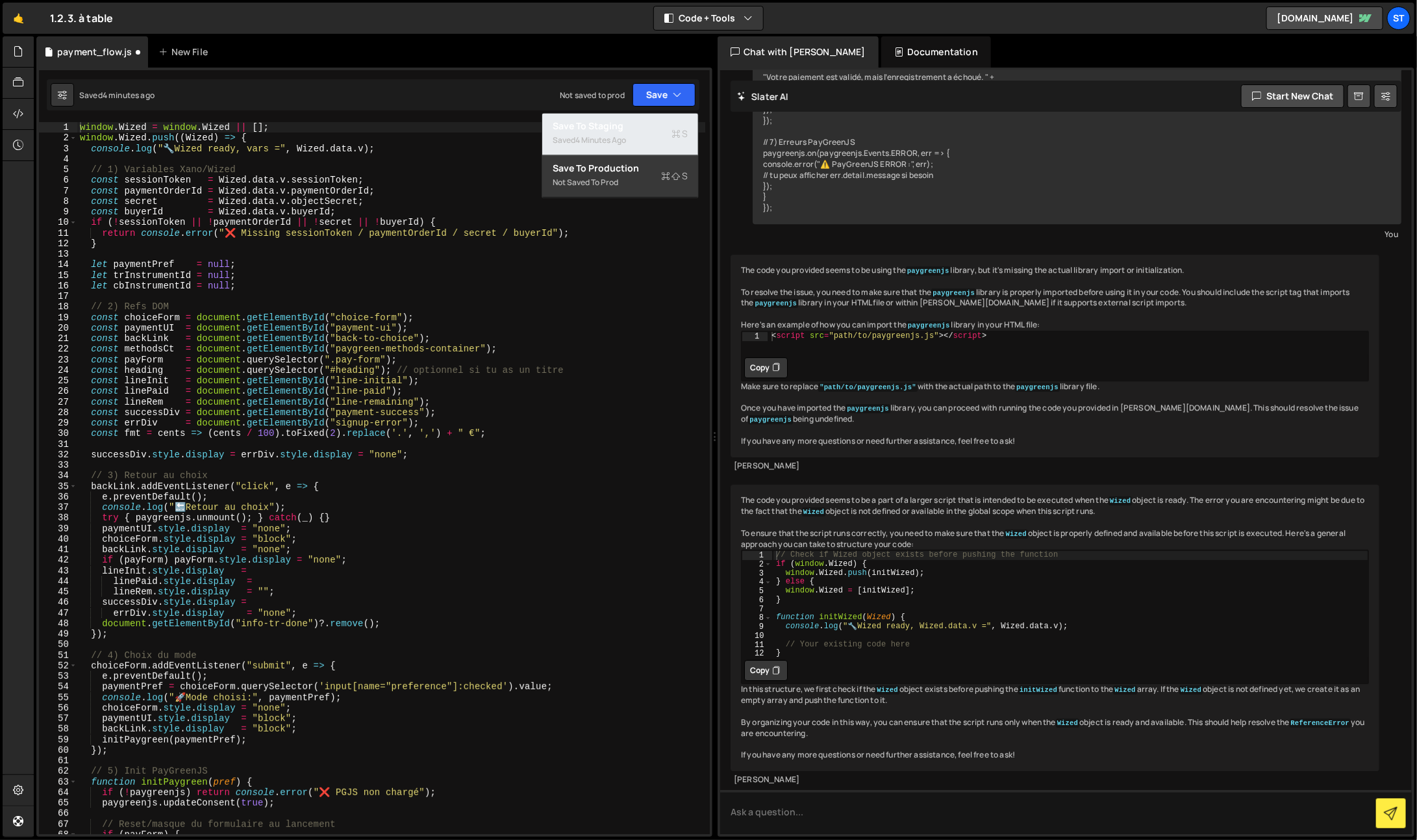
click at [639, 129] on div "Save to Staging S" at bounding box center [620, 127] width 135 height 13
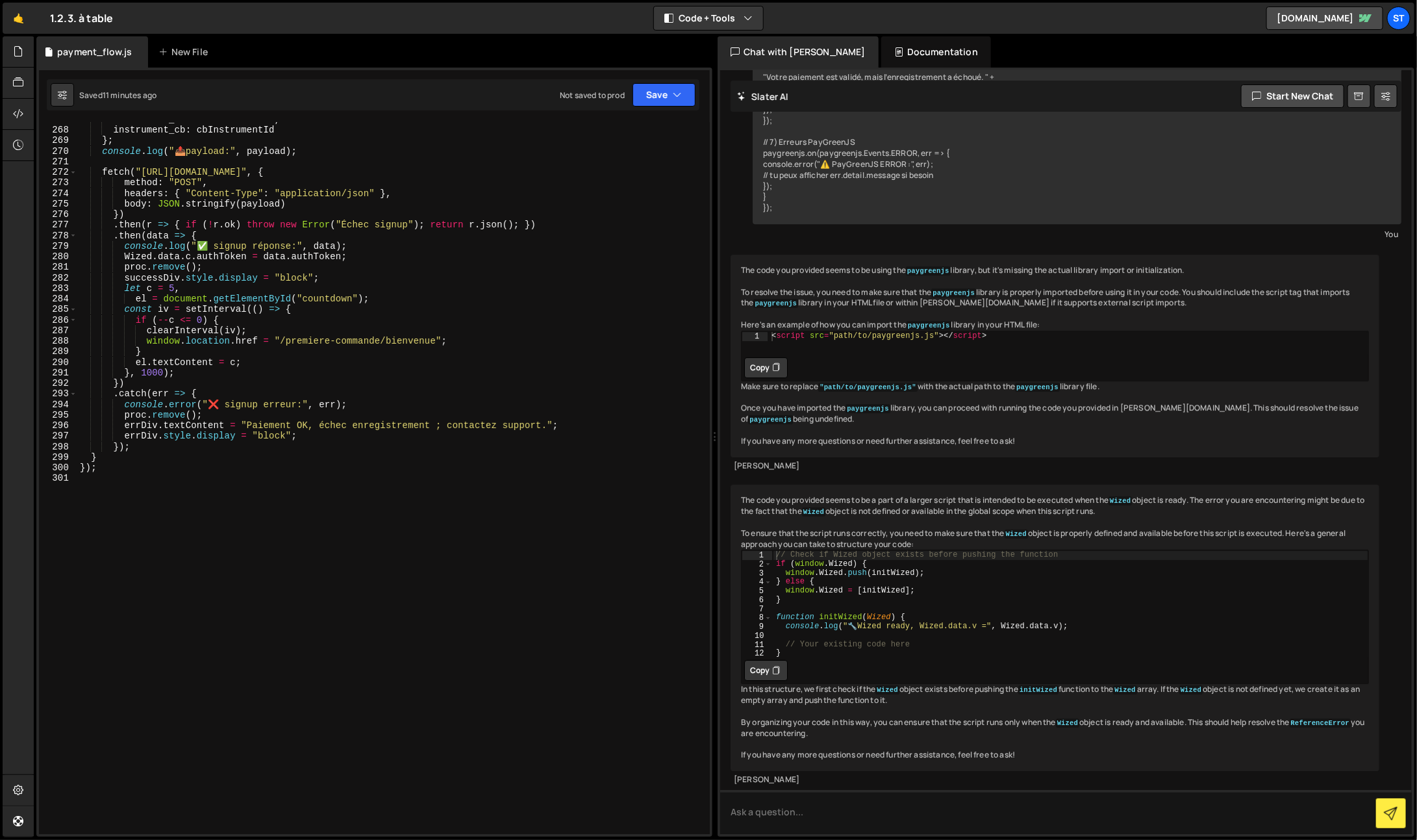
click at [334, 605] on div "instrument_tr : trInstrumentId , instrument_cb : cbInstrumentId } ; console . l…" at bounding box center [391, 481] width 628 height 734
type textarea "});"
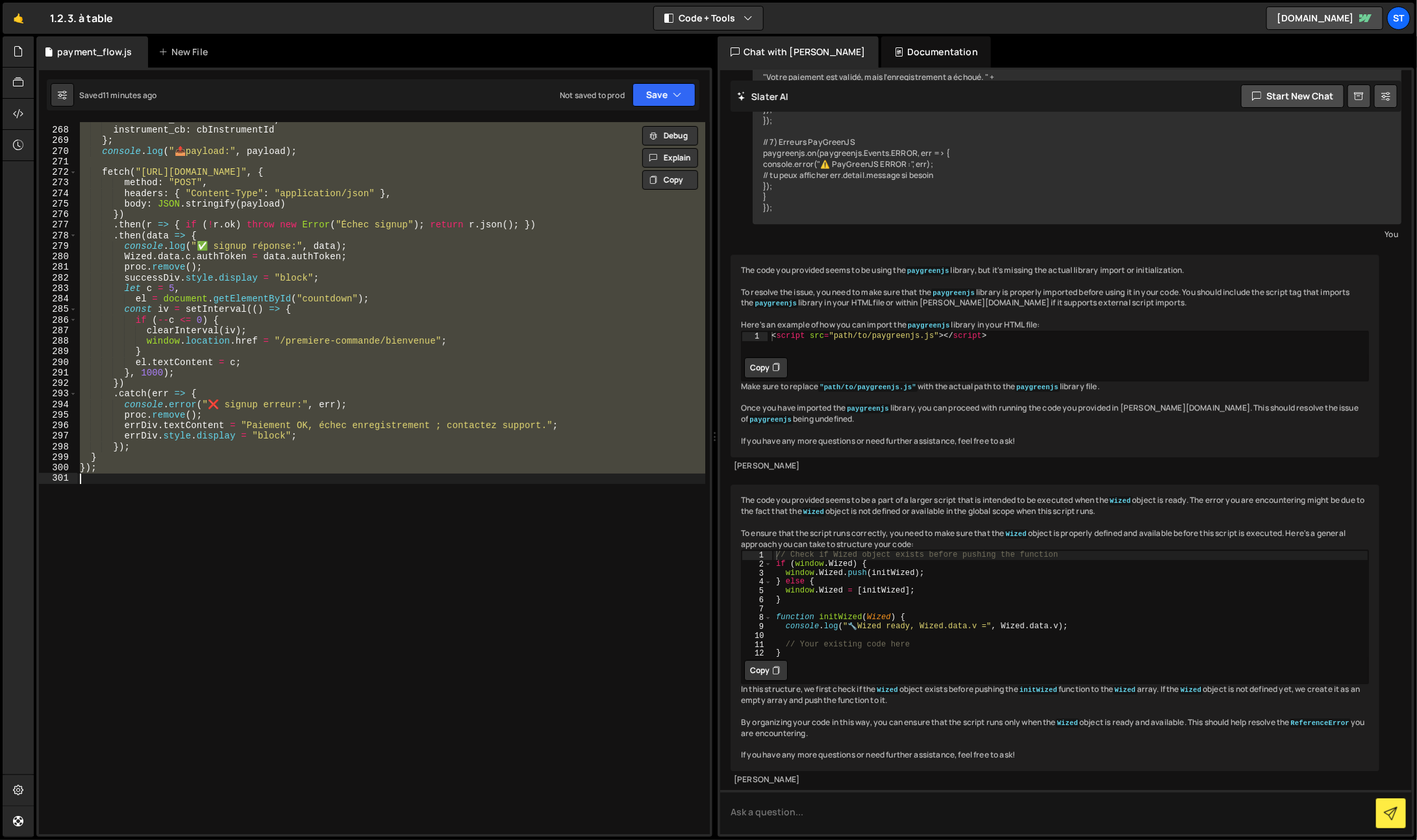
paste textarea
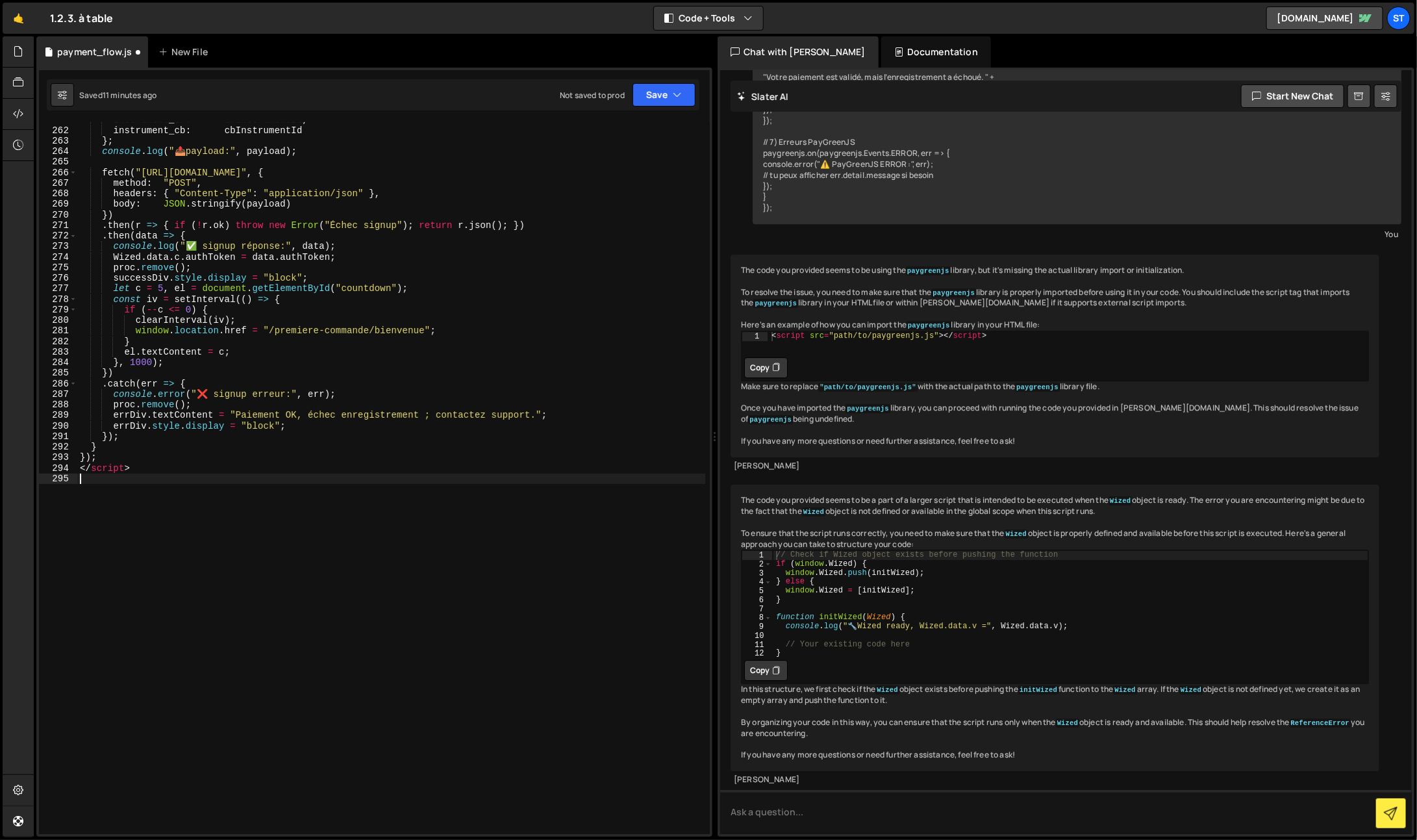
scroll to position [2761, 0]
type textarea "</script>"
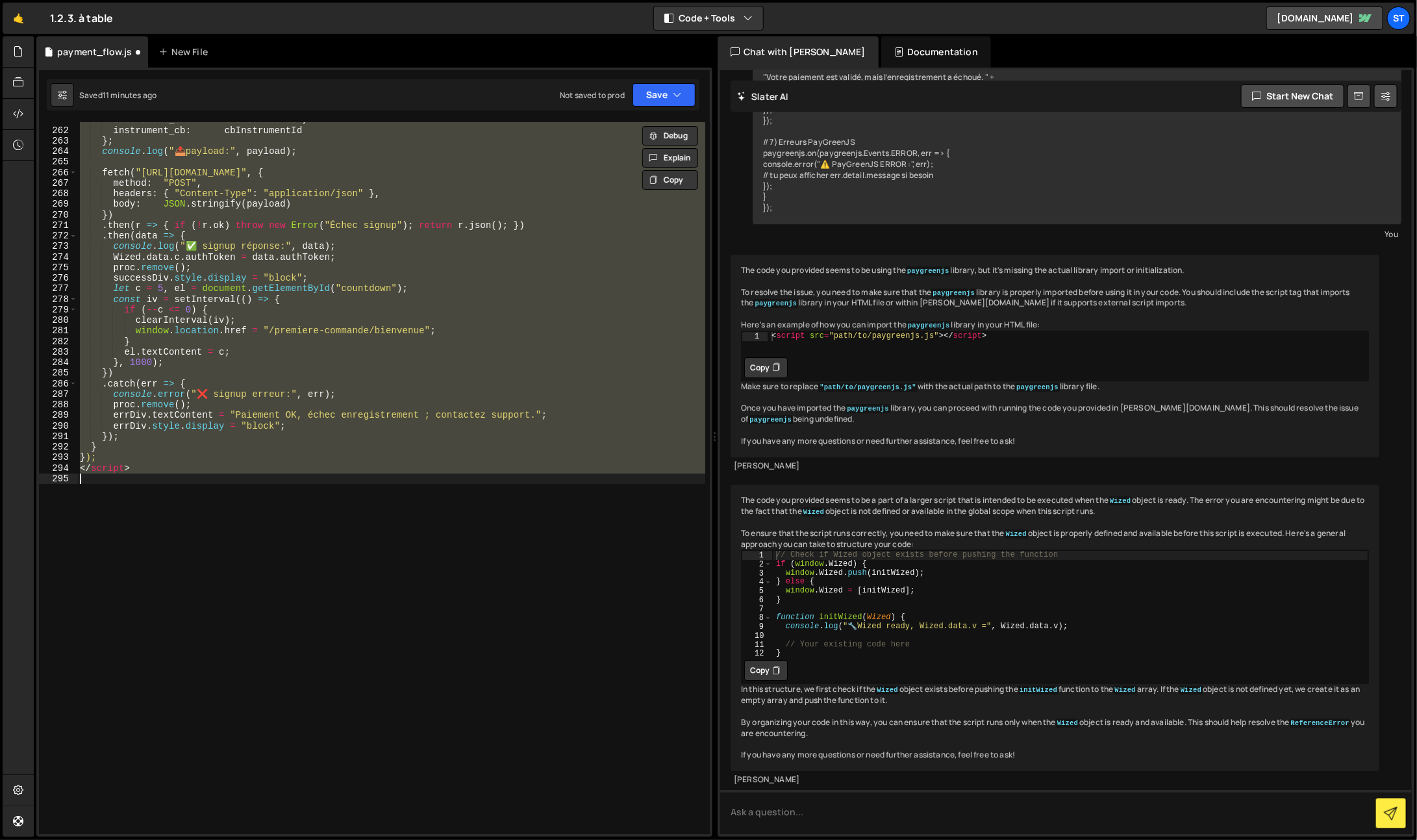
paste textarea
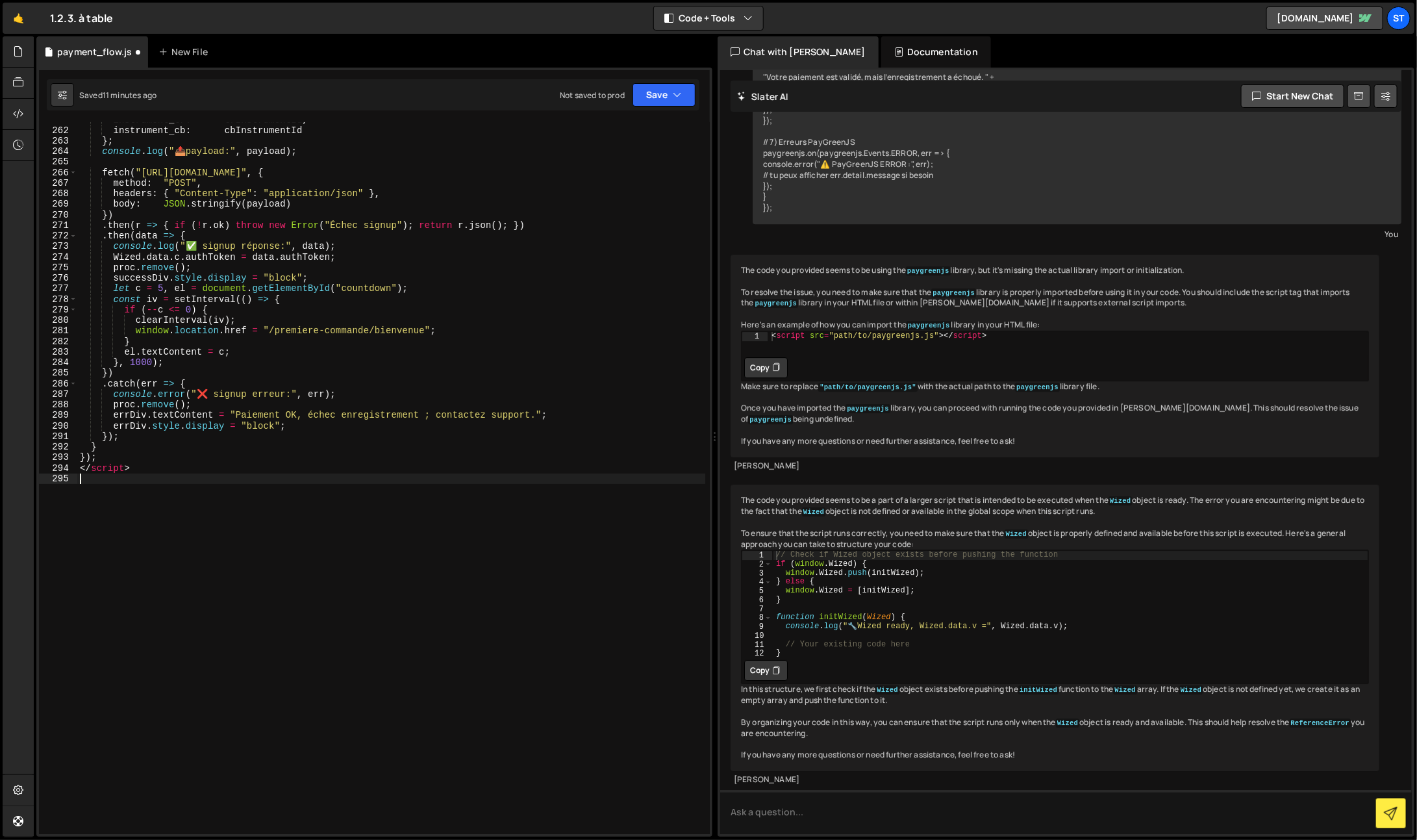
click at [138, 470] on div "instrument_tr : trInstrumentId , instrument_cb : cbInstrumentId } ; console . l…" at bounding box center [391, 481] width 628 height 734
type textarea "</script>"
drag, startPoint x: 151, startPoint y: 471, endPoint x: 43, endPoint y: 466, distance: 108.1
click at [43, 466] on div "</script> 261 262 263 264 265 266 267 268 269 270 271 272 273 274 275 276 277 2…" at bounding box center [374, 478] width 671 height 712
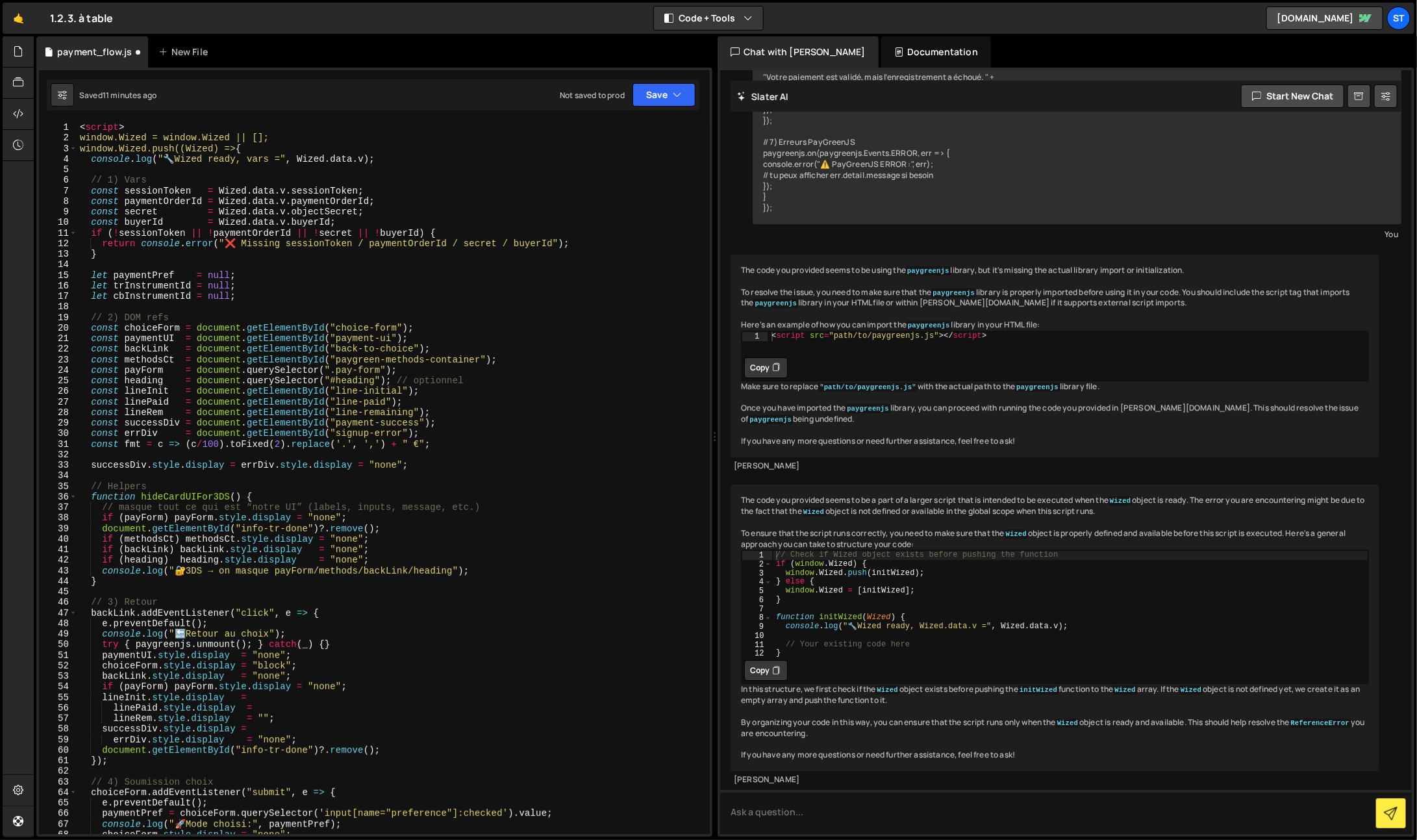
scroll to position [0, 0]
click at [100, 129] on div "< script > window.Wized = window.Wized || []; window.Wized.push((Wized) => { co…" at bounding box center [391, 489] width 628 height 734
click at [99, 129] on div "< script > window.Wized = window.Wized || []; window.Wized.push((Wized) => { co…" at bounding box center [391, 489] width 628 height 734
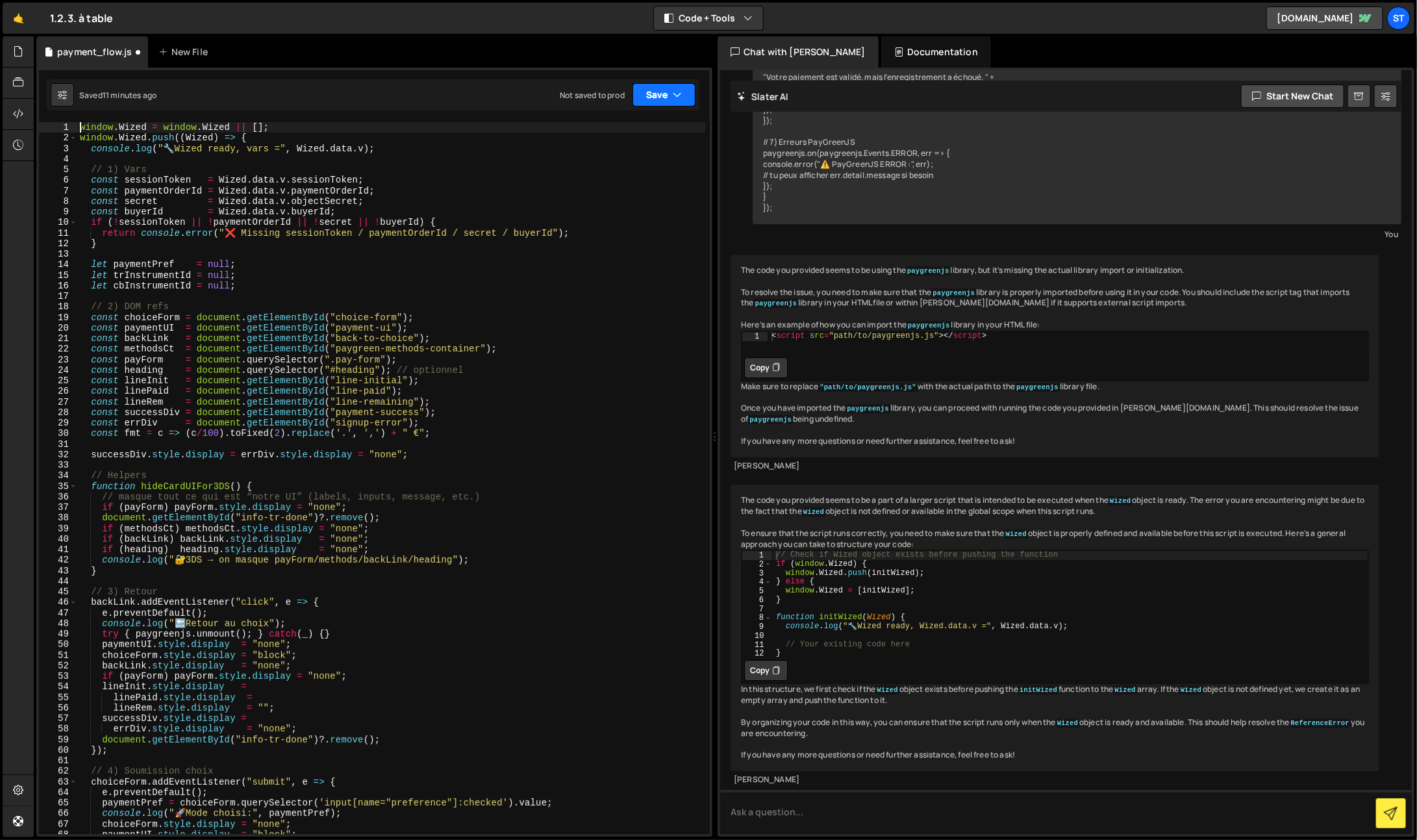
click at [643, 87] on button "Save" at bounding box center [663, 94] width 63 height 23
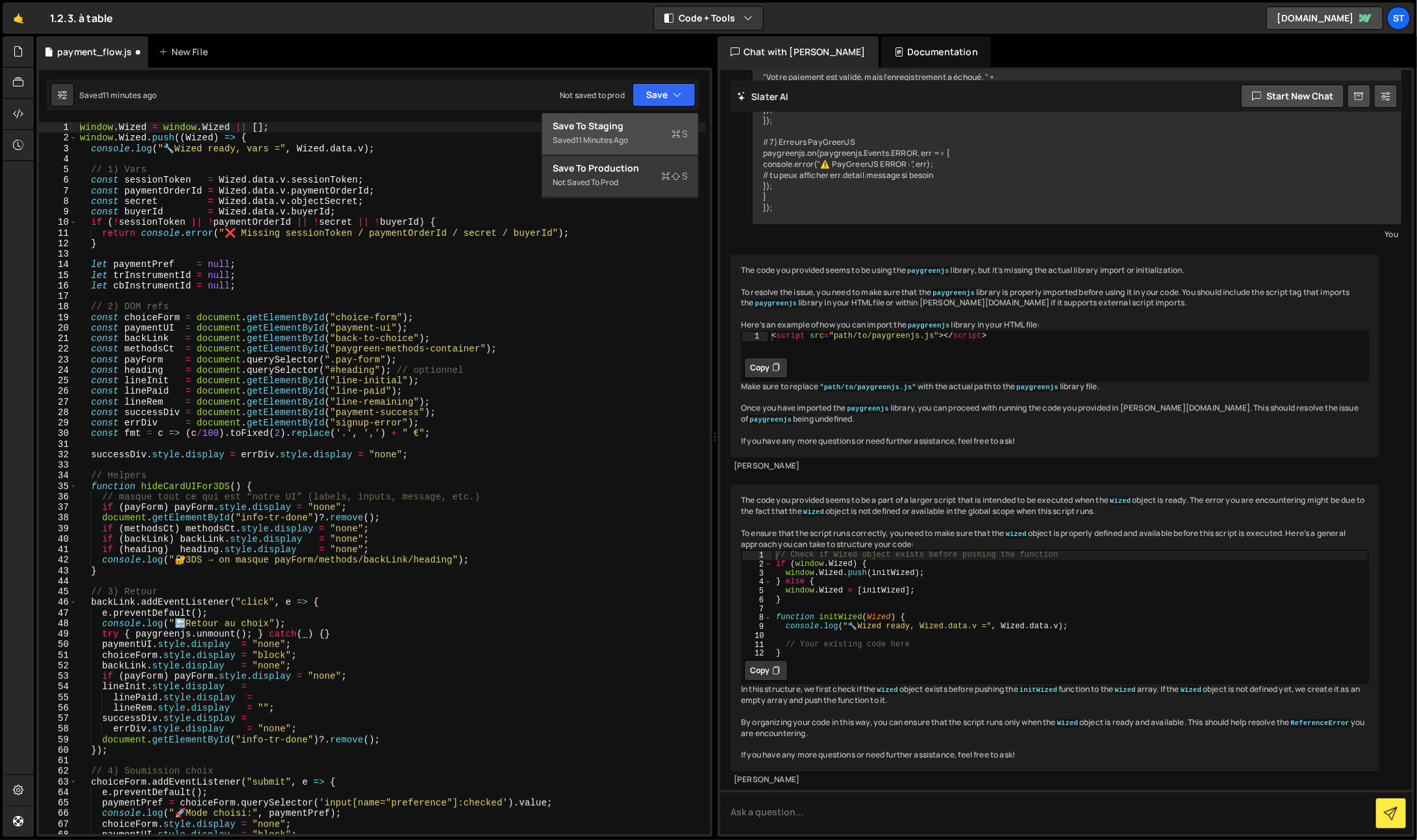
click at [639, 133] on button "Save to Staging S Saved 11 minutes ago" at bounding box center [619, 135] width 156 height 42
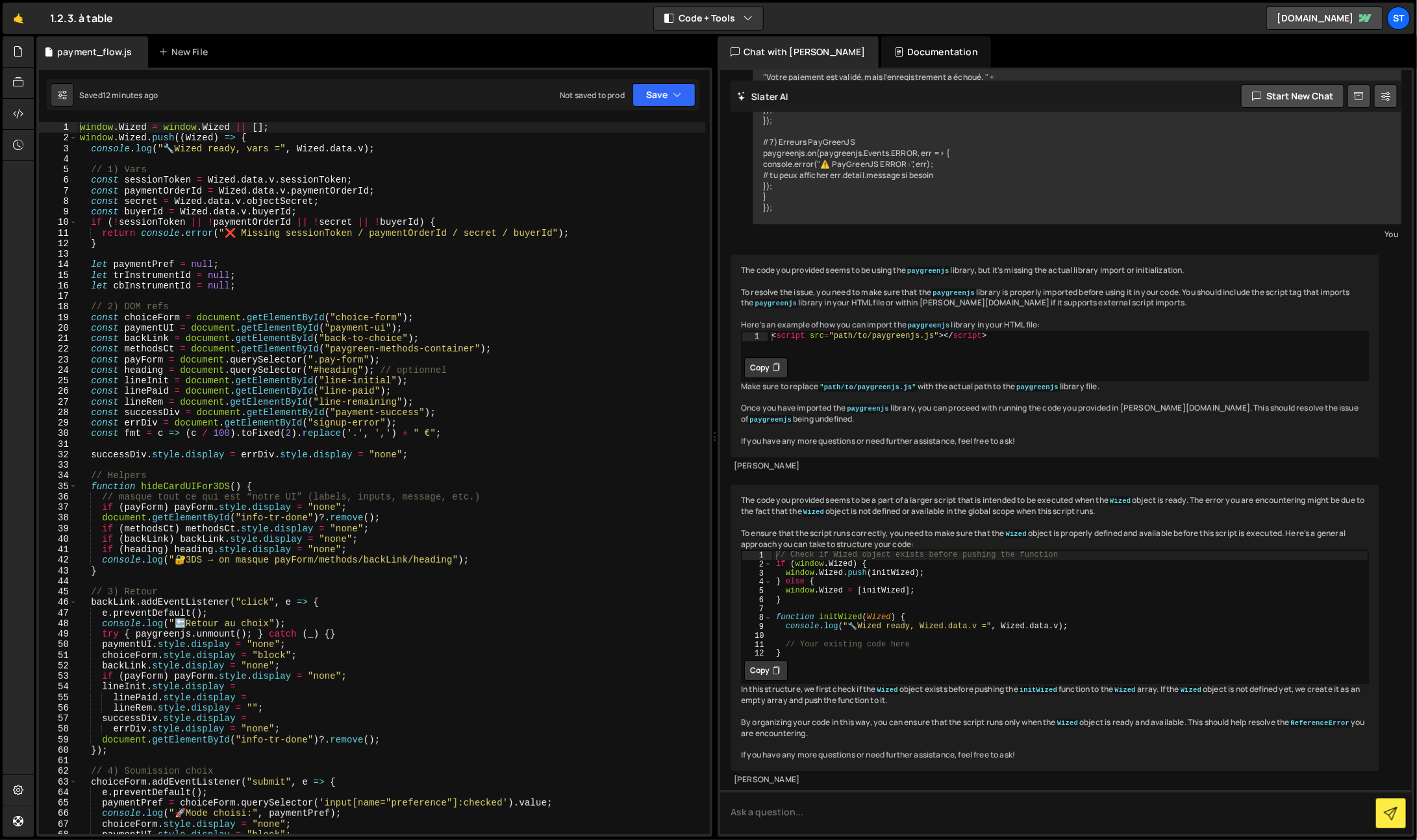
type textarea "const linePaid = document.getElementById("line-paid");"
click at [373, 394] on div "window . Wized = window . Wized || [ ] ; window . Wized . push (( Wized ) => { …" at bounding box center [391, 489] width 628 height 734
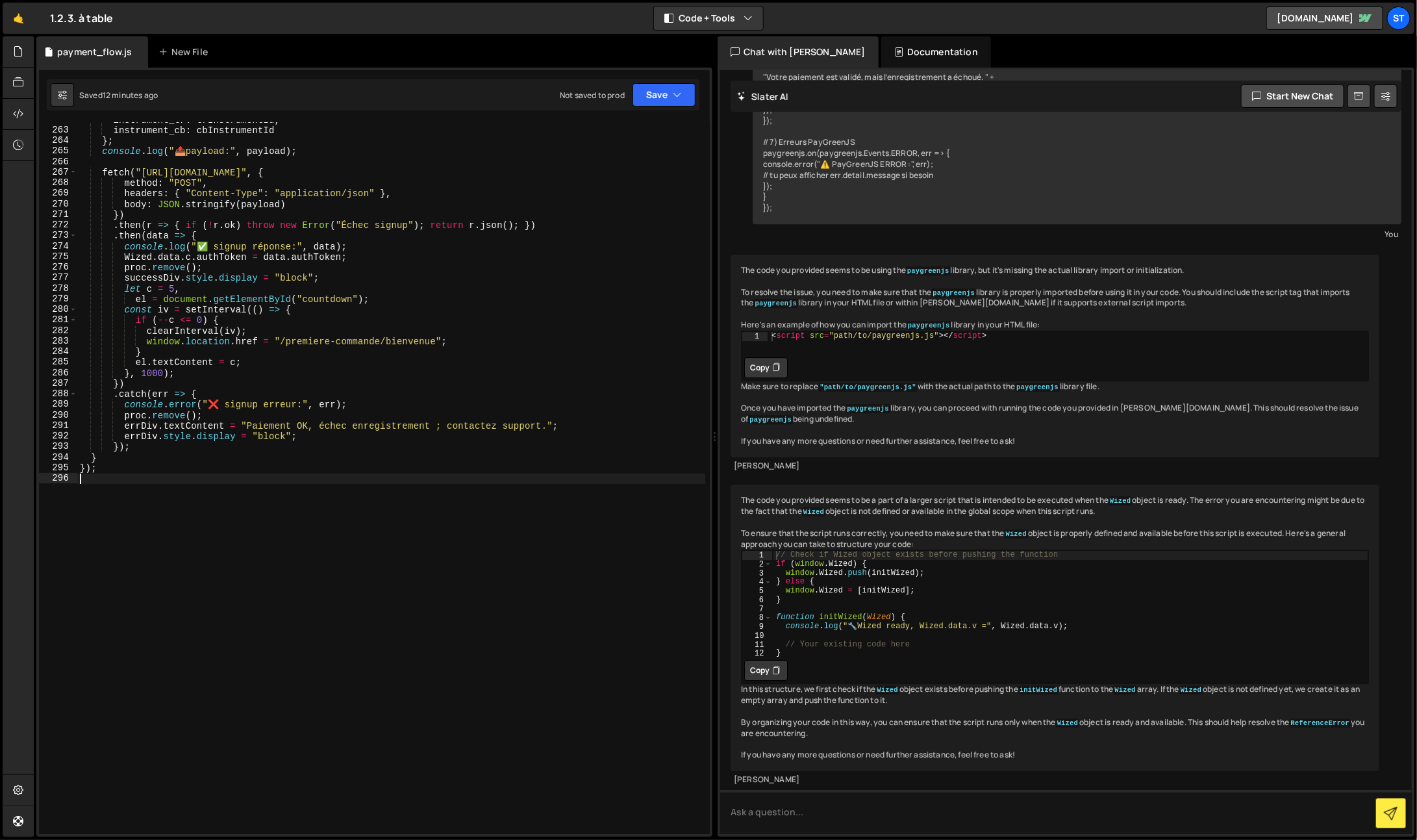
click at [353, 544] on div "instrument_tr : trInstrumentId , instrument_cb : cbInstrumentId } ; console . l…" at bounding box center [391, 481] width 628 height 734
type textarea "});"
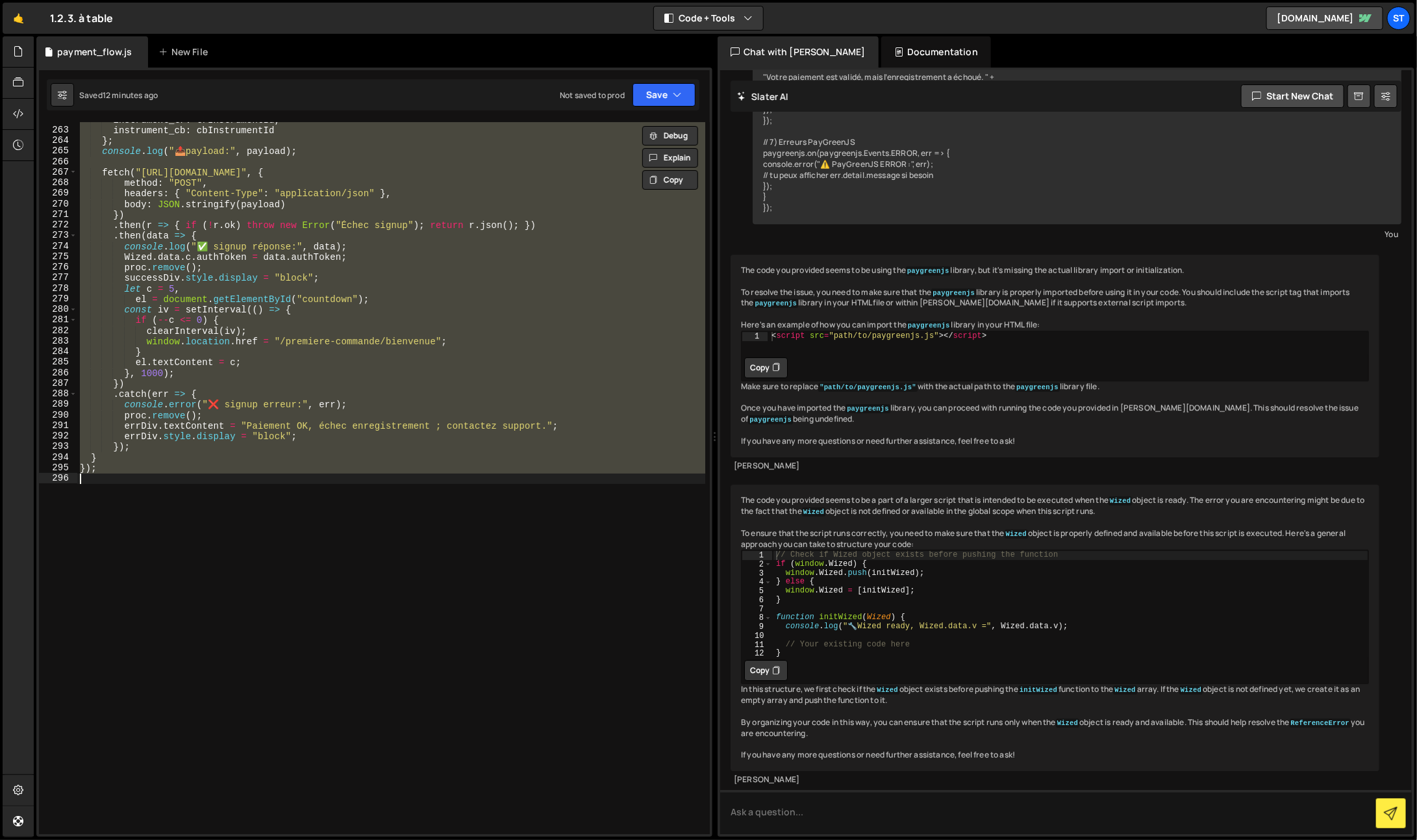
paste textarea
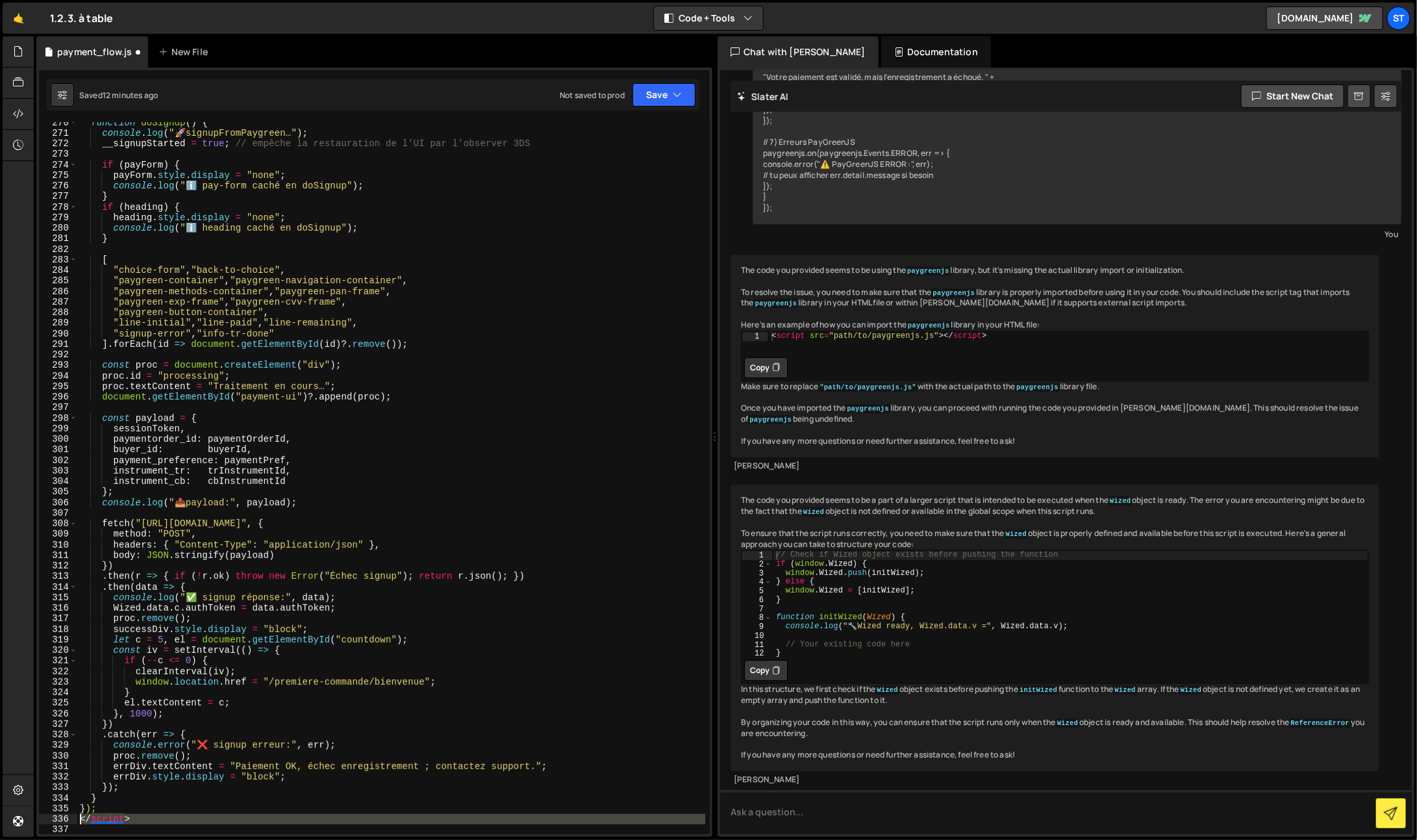
drag, startPoint x: 79, startPoint y: 819, endPoint x: 66, endPoint y: 817, distance: 13.2
click at [66, 817] on div "270 271 272 273 274 275 276 277 278 279 280 281 282 283 284 285 286 287 288 289…" at bounding box center [374, 478] width 671 height 712
type textarea "</script>"
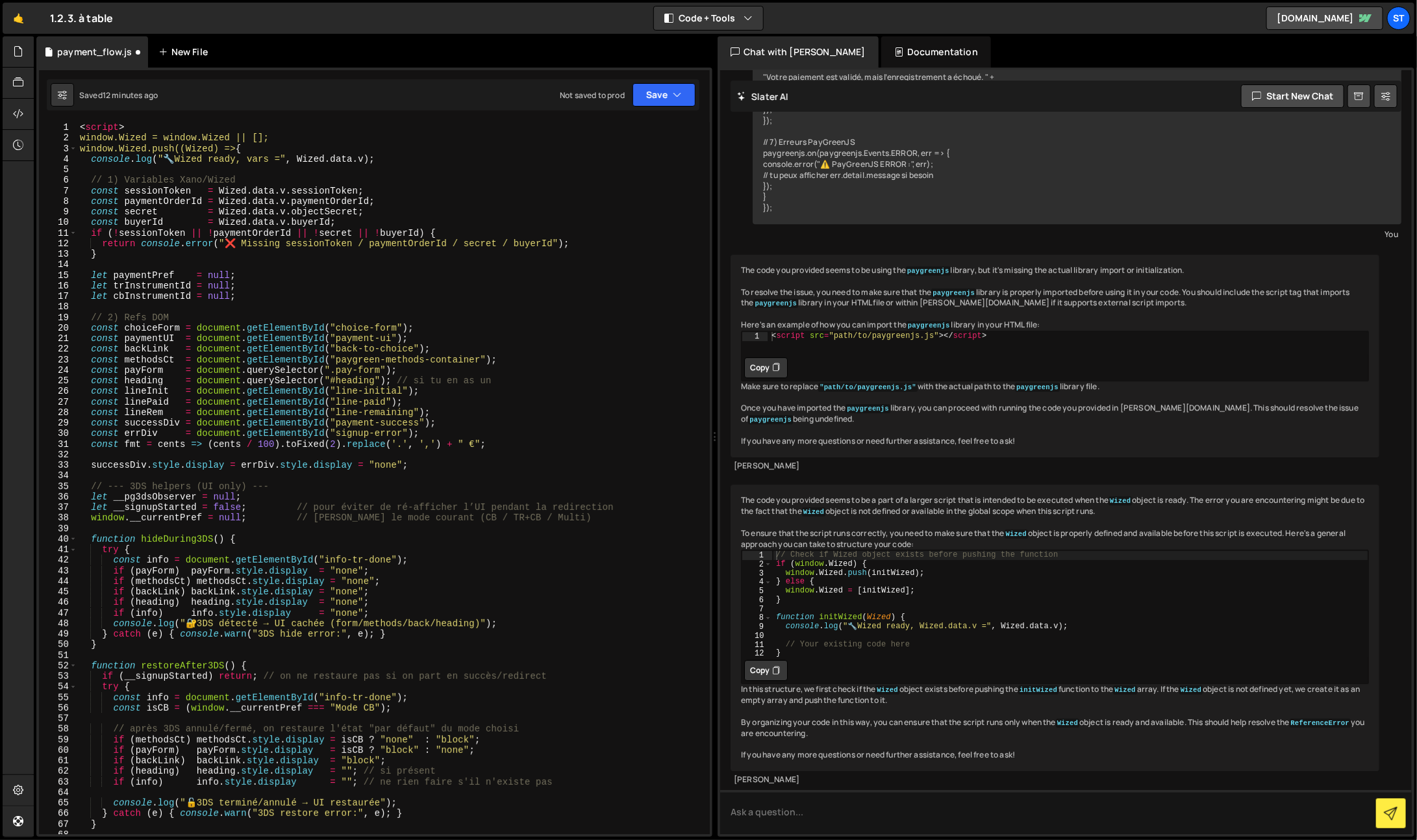
scroll to position [0, 0]
click at [105, 126] on div "< script > window.Wized = window.Wized || []; window.Wized.push((Wized) => { co…" at bounding box center [391, 489] width 628 height 734
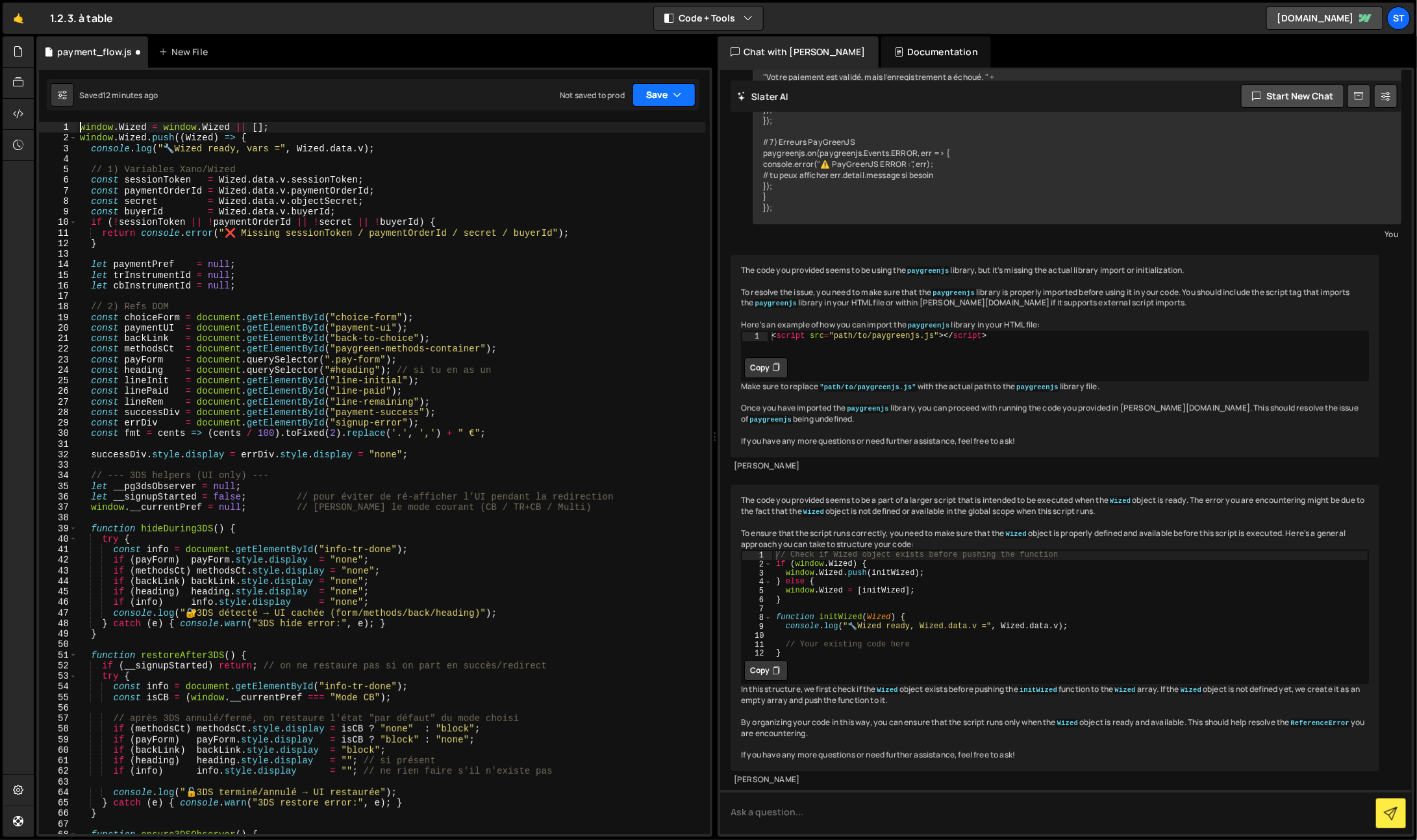
click at [670, 98] on button "Save" at bounding box center [663, 94] width 63 height 23
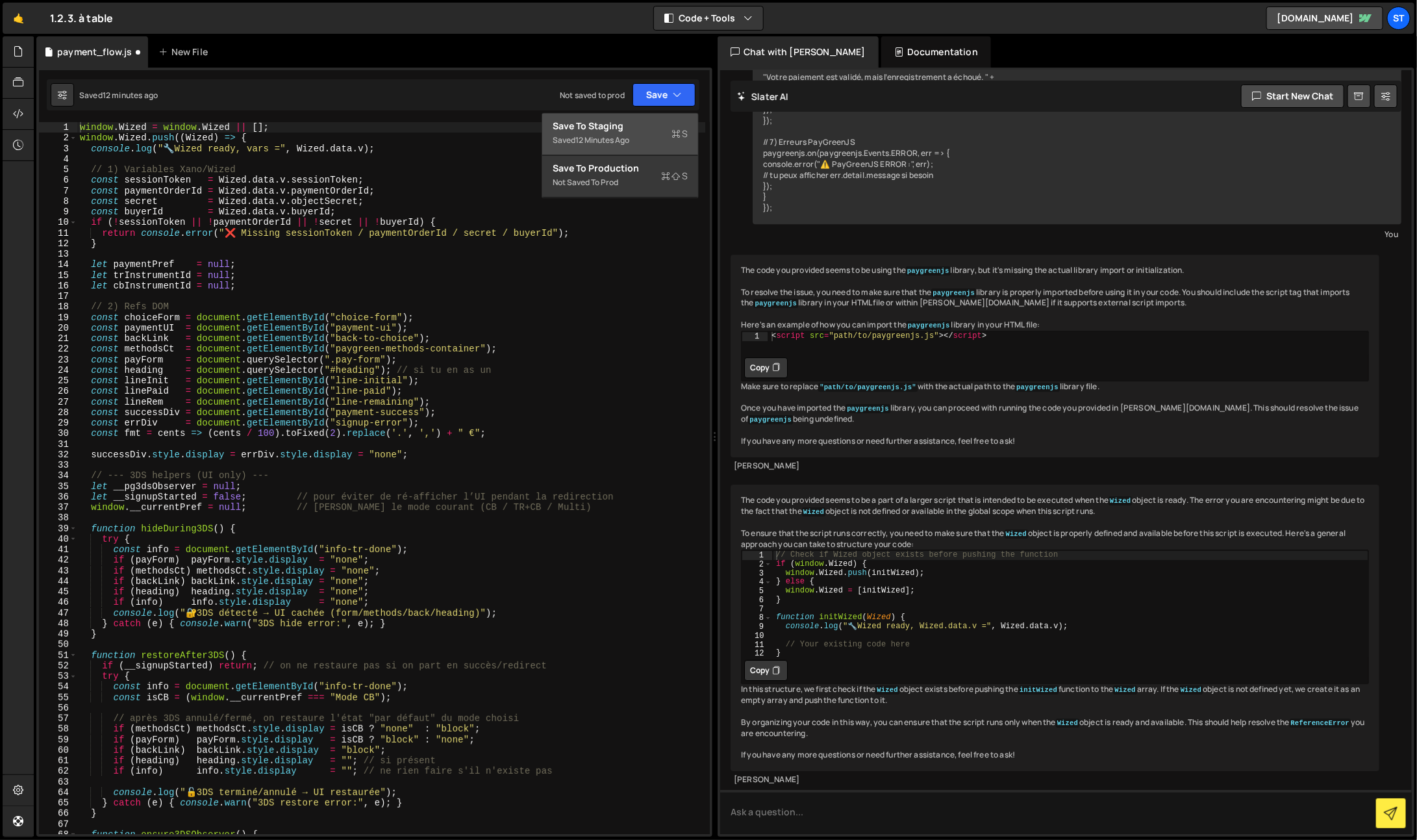
click at [649, 125] on div "Save to Staging S" at bounding box center [620, 127] width 135 height 13
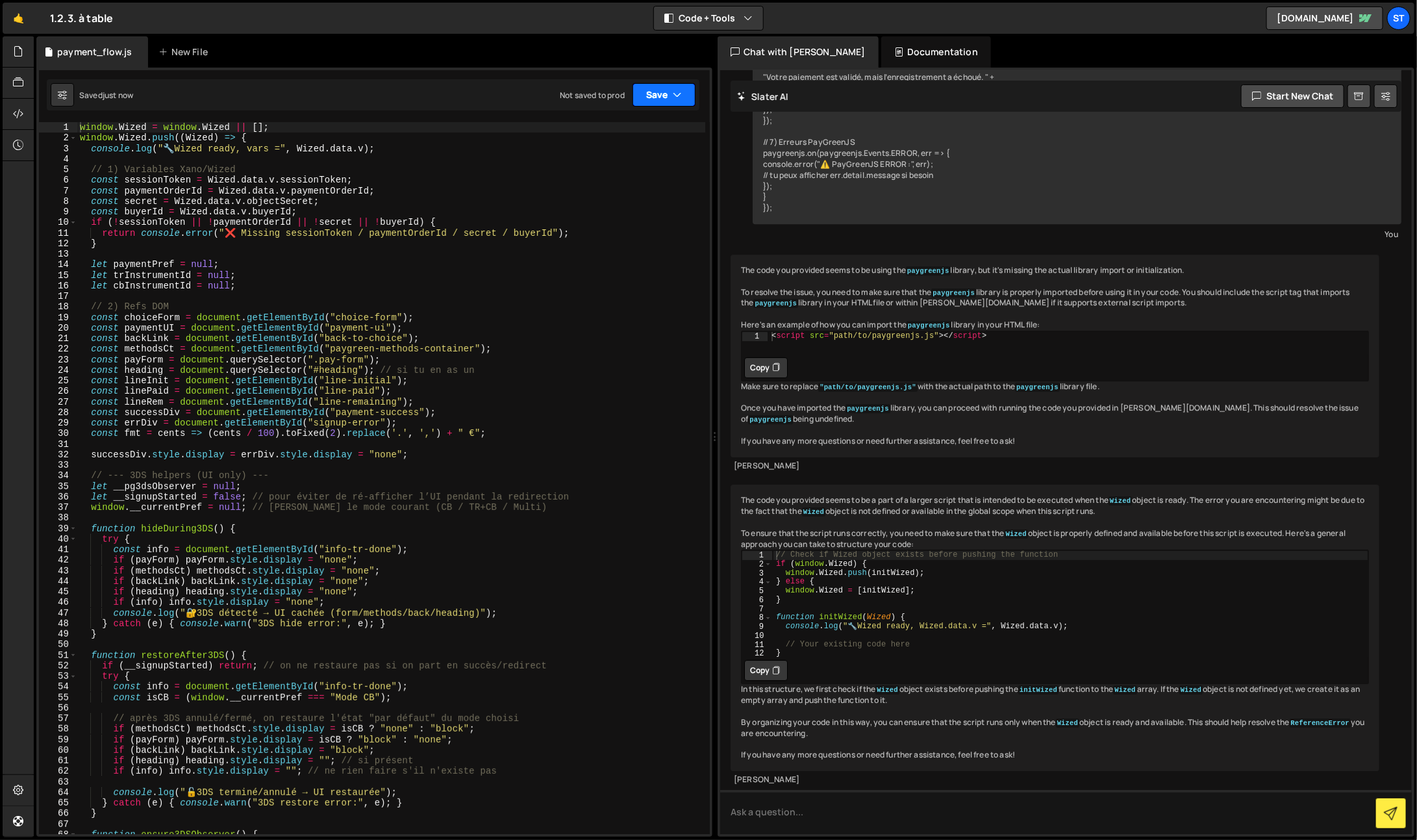
click at [675, 105] on button "Save" at bounding box center [663, 94] width 63 height 23
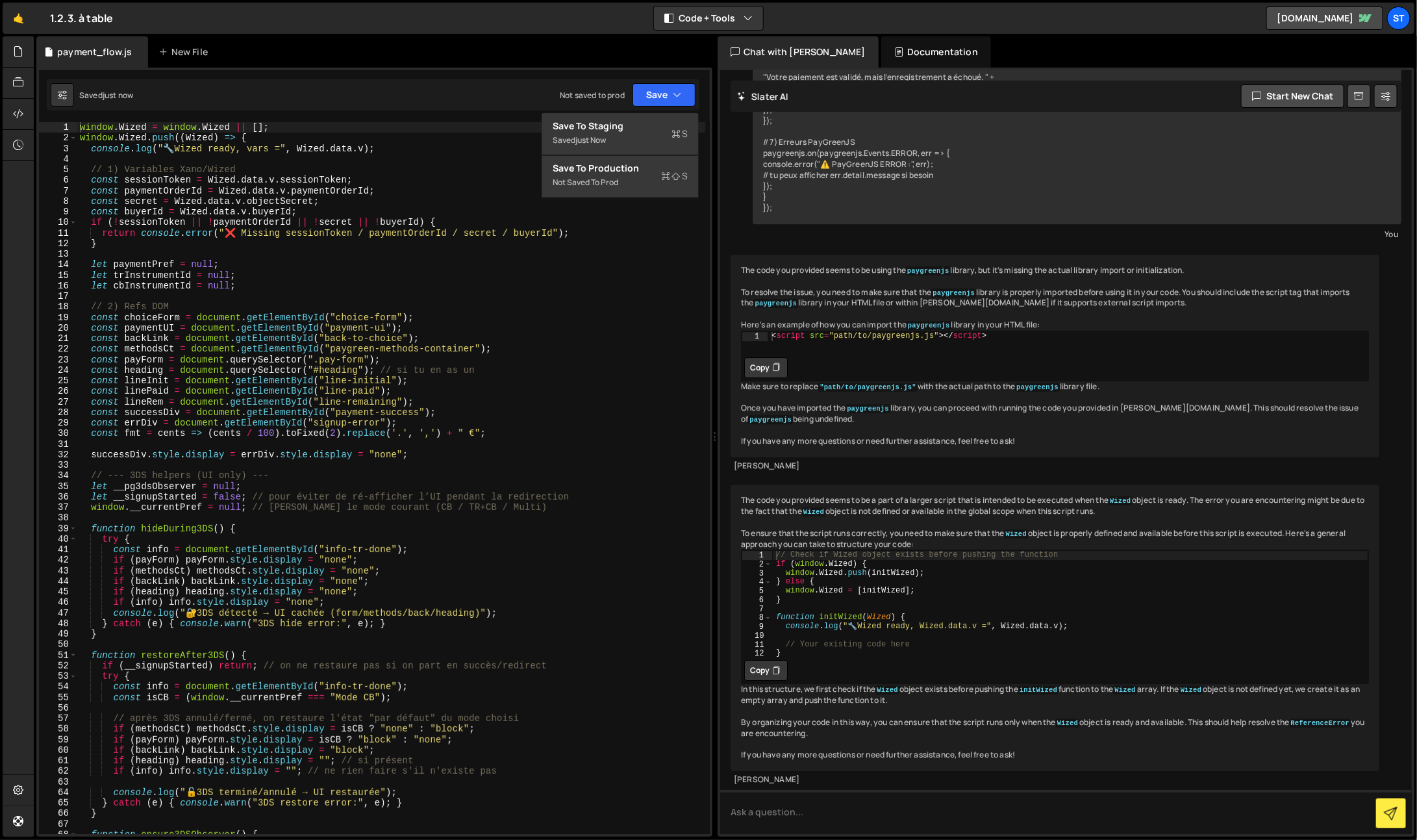
drag, startPoint x: 597, startPoint y: 264, endPoint x: 1203, endPoint y: 267, distance: 606.0
click at [599, 264] on div "window . Wized = window . Wized || [ ] ; window . Wized . push (( Wized ) => { …" at bounding box center [391, 489] width 628 height 734
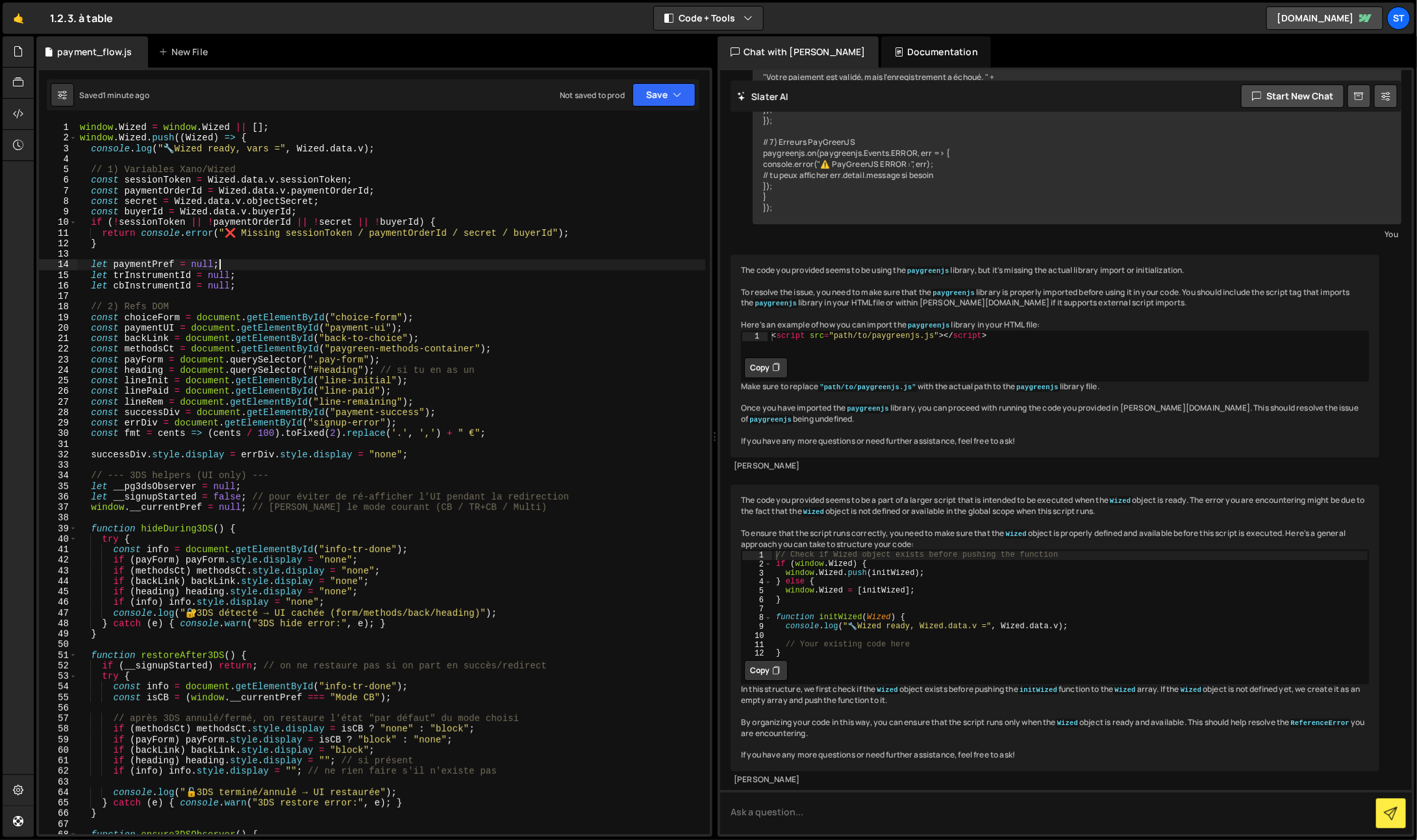
click at [523, 402] on div "window . Wized = window . Wized || [ ] ; window . Wized . push (( Wized ) => { …" at bounding box center [391, 489] width 628 height 734
type textarea "});"
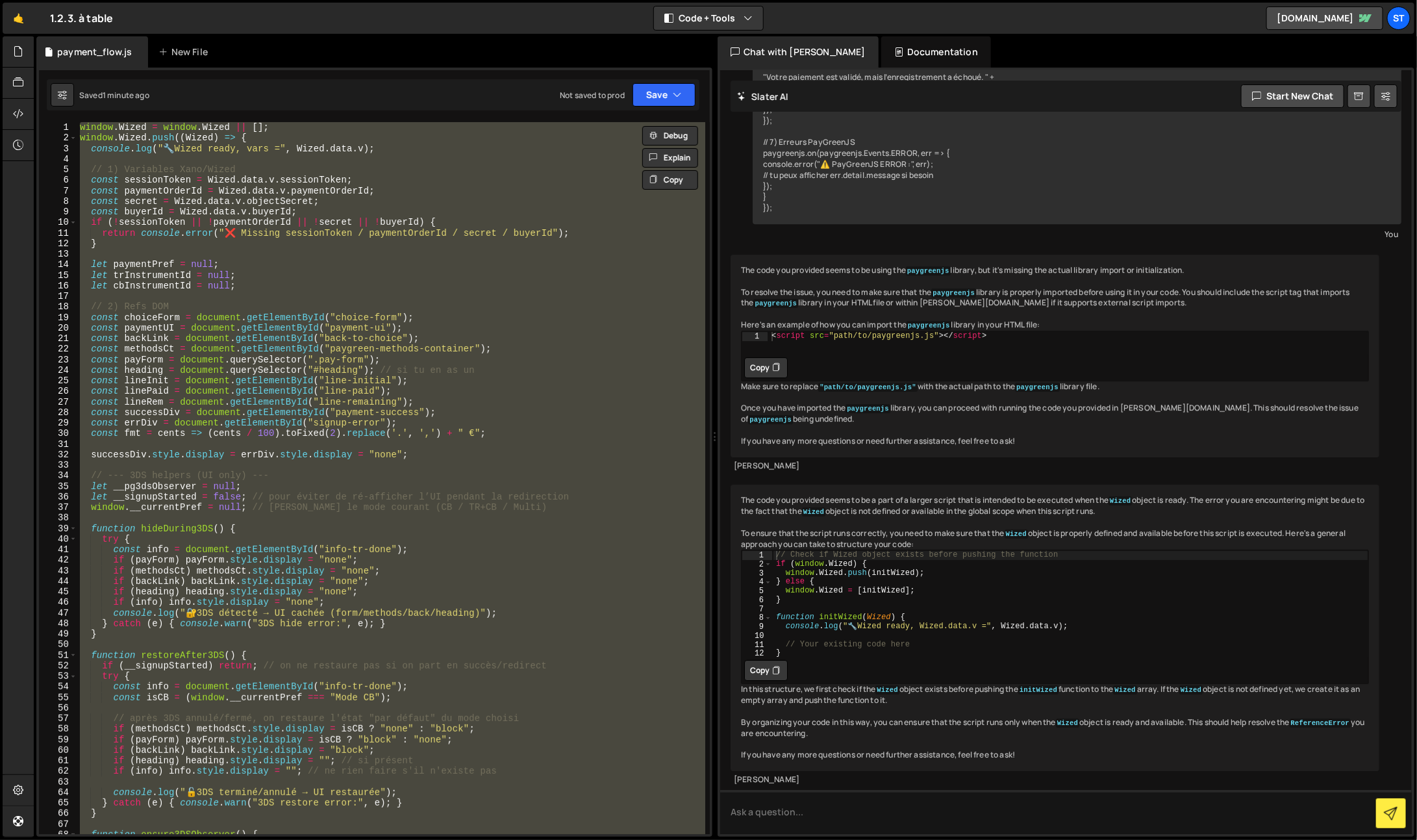
paste textarea
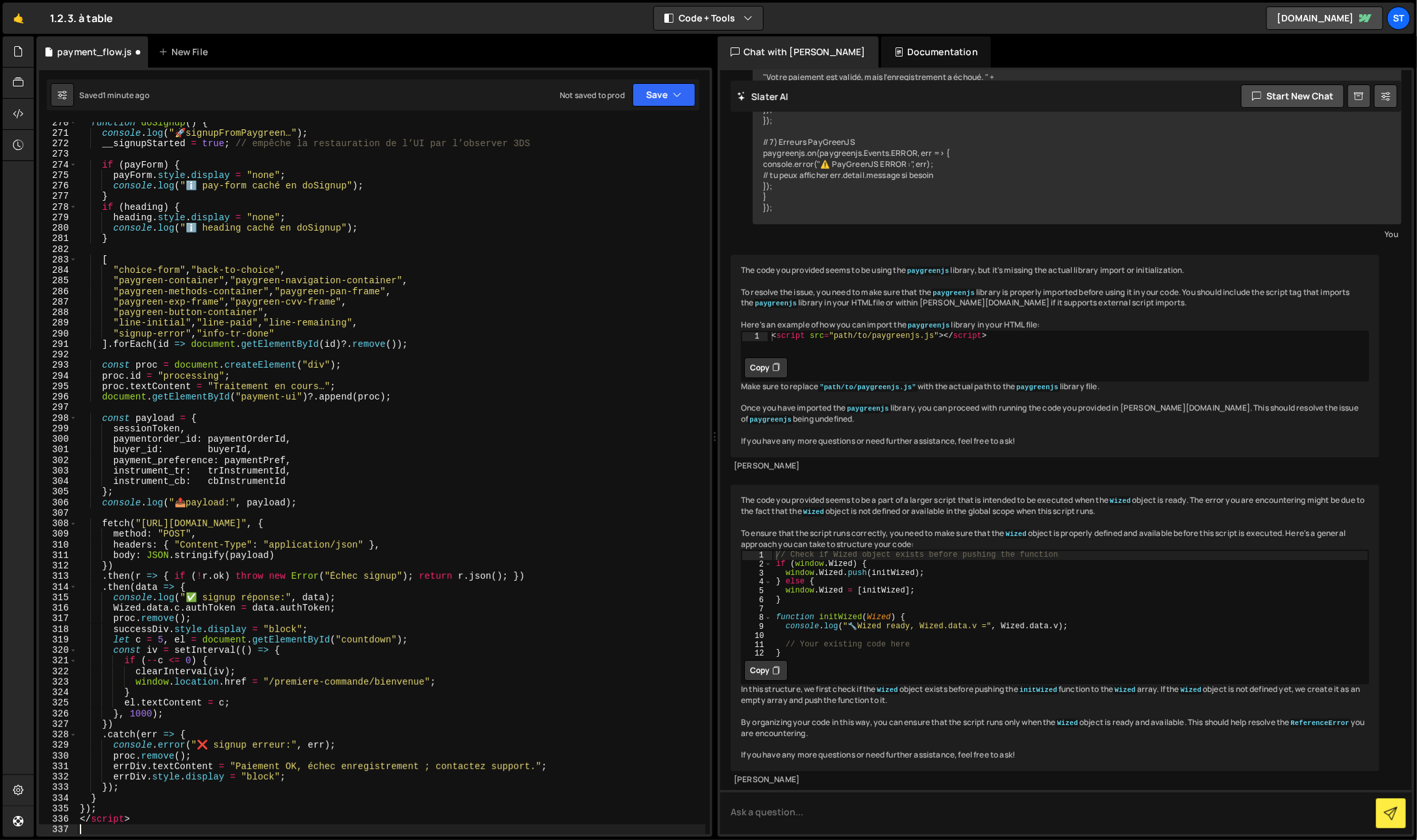
scroll to position [2854, 0]
drag, startPoint x: 135, startPoint y: 824, endPoint x: 56, endPoint y: 814, distance: 79.6
click at [56, 814] on div "270 271 272 273 274 275 276 277 278 279 280 281 282 283 284 285 286 287 288 289…" at bounding box center [374, 478] width 671 height 712
type textarea "</script>"
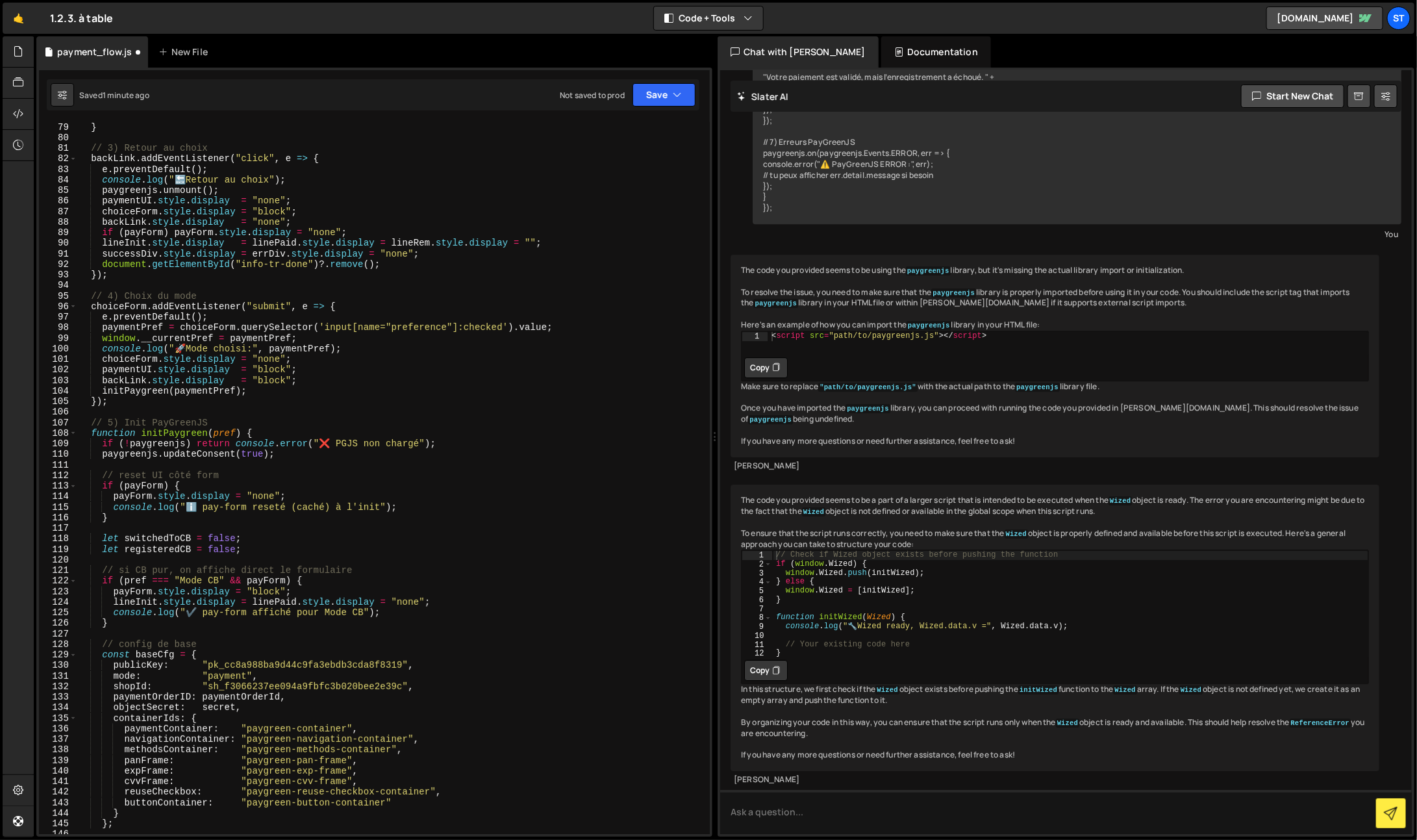
scroll to position [0, 0]
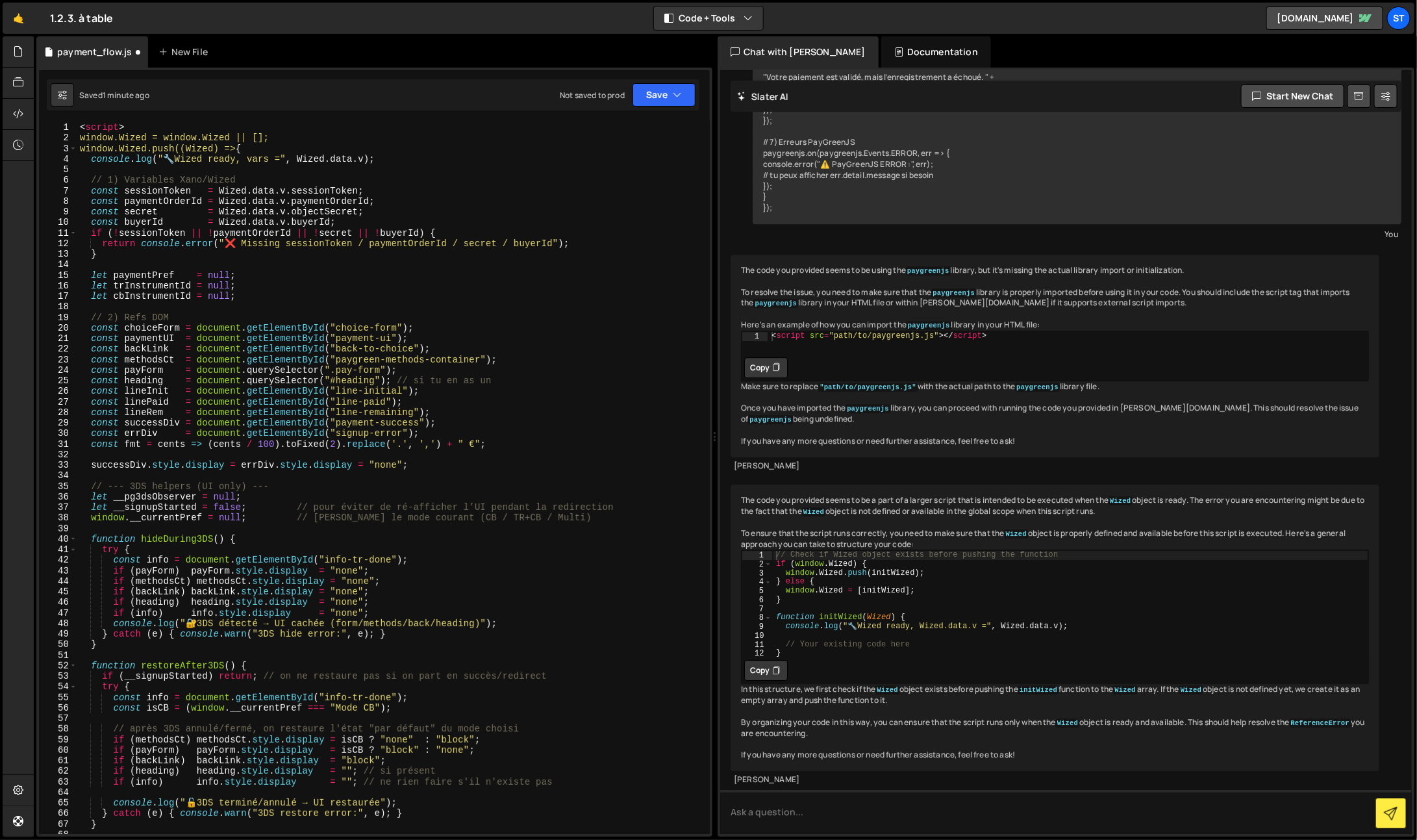
click at [105, 123] on div "< script > window.Wized = window.Wized || []; window.Wized.push((Wized) => { co…" at bounding box center [391, 489] width 628 height 734
type textarea "window.Wized = window.Wized || [];"
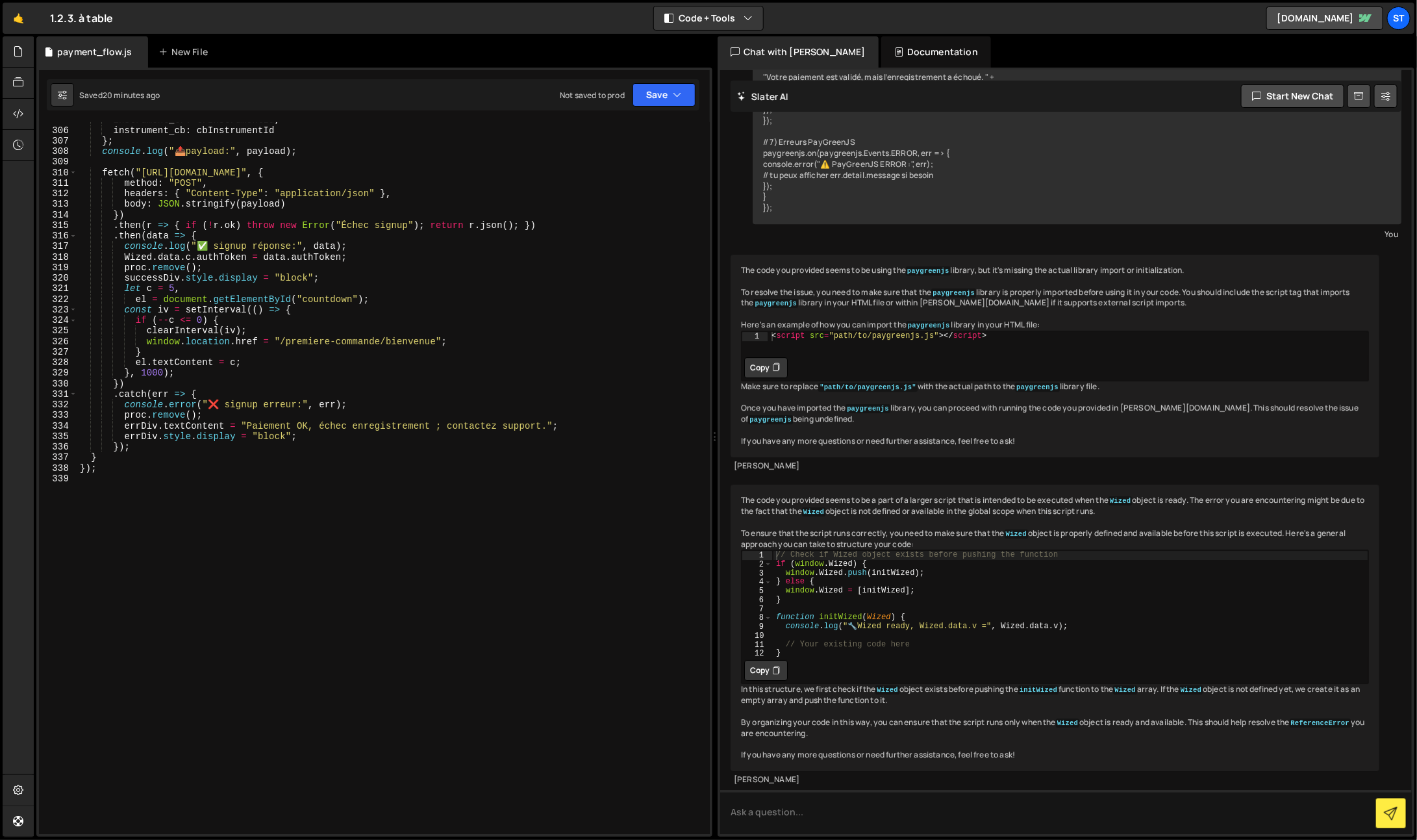
scroll to position [3226, 0]
click at [320, 533] on div "instrument_tr : trInstrumentId , instrument_cb : cbInstrumentId } ; console . l…" at bounding box center [391, 481] width 628 height 734
type textarea "});"
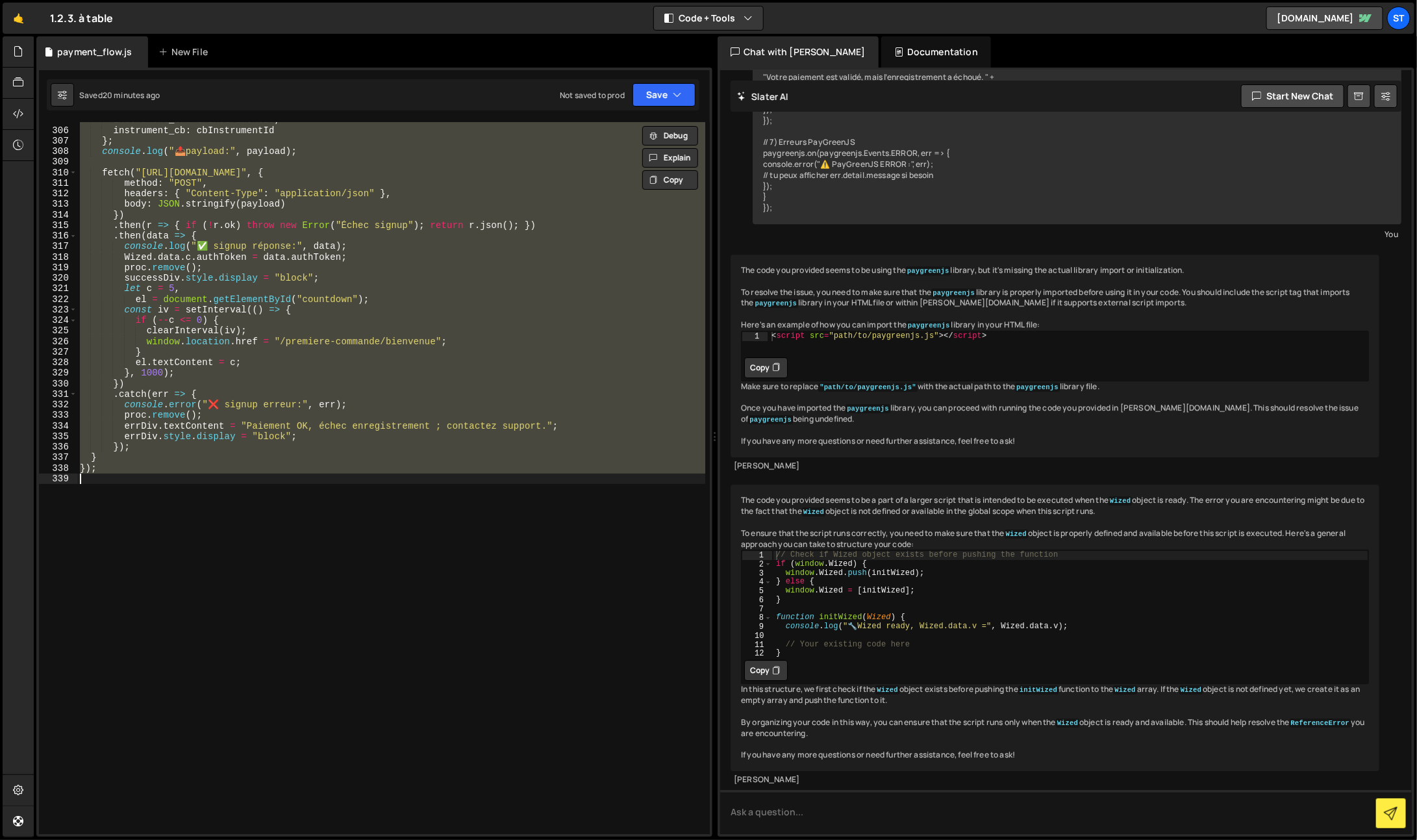
paste textarea
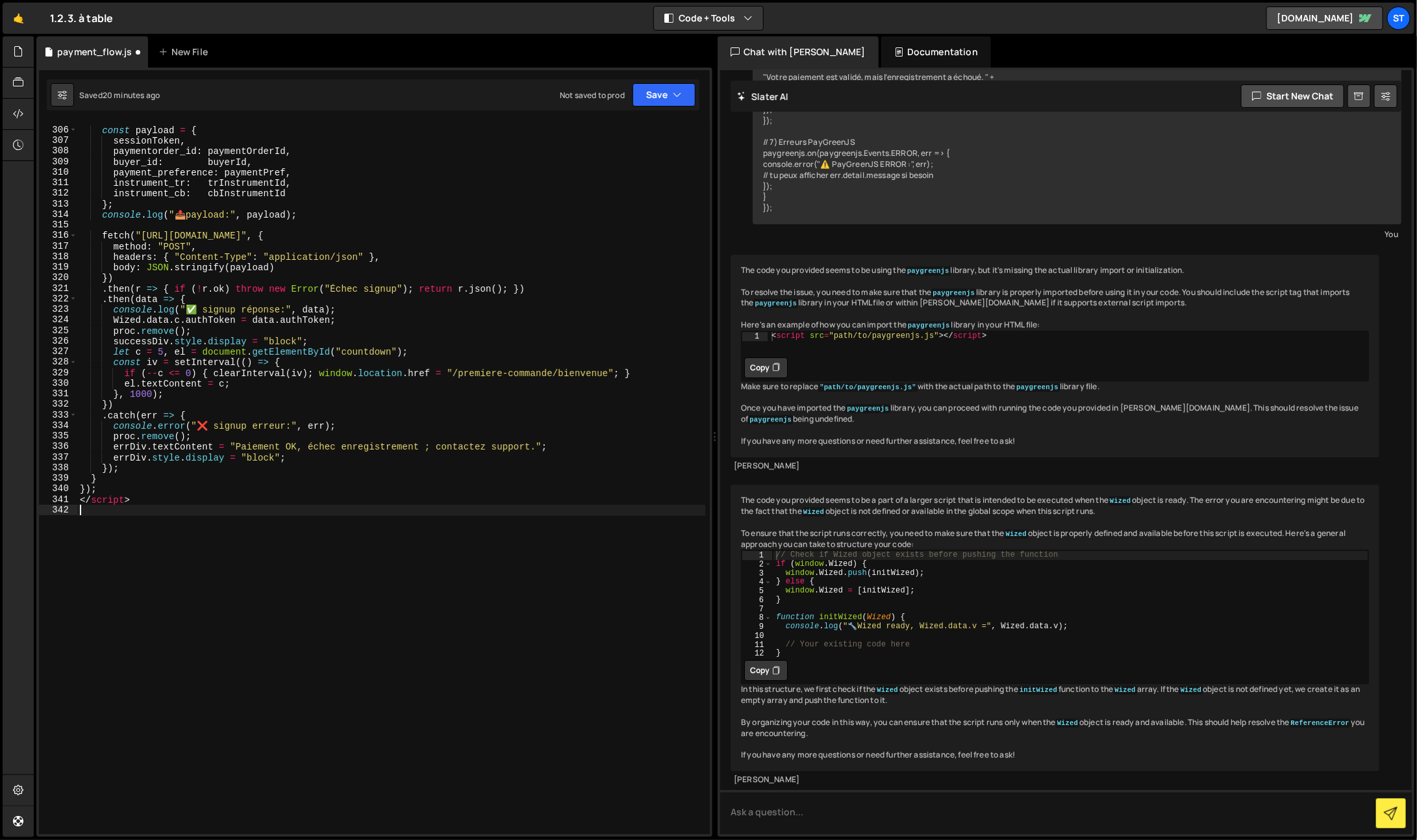
scroll to position [3236, 0]
type textarea "<"
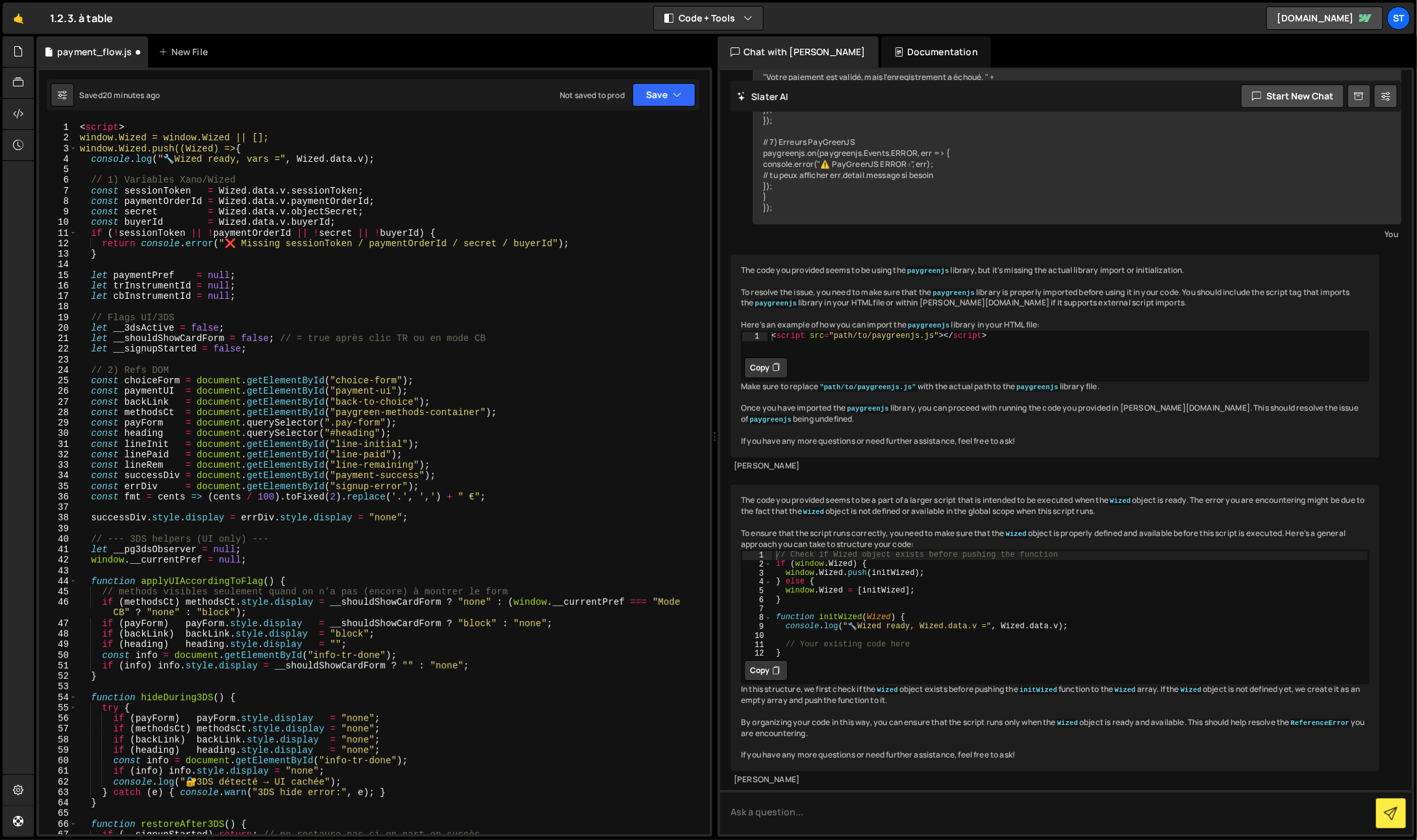
scroll to position [0, 0]
click at [108, 120] on div "}); 1 2 3 4 5 6 7 8 9 10 11 12 13 14 15 16 17 18 19 20 21 22 23 24 25 26 27 28 …" at bounding box center [374, 452] width 676 height 769
click at [108, 122] on div "< script > window.Wized = window.Wized || []; window.Wized.push((Wized) => { co…" at bounding box center [391, 489] width 628 height 734
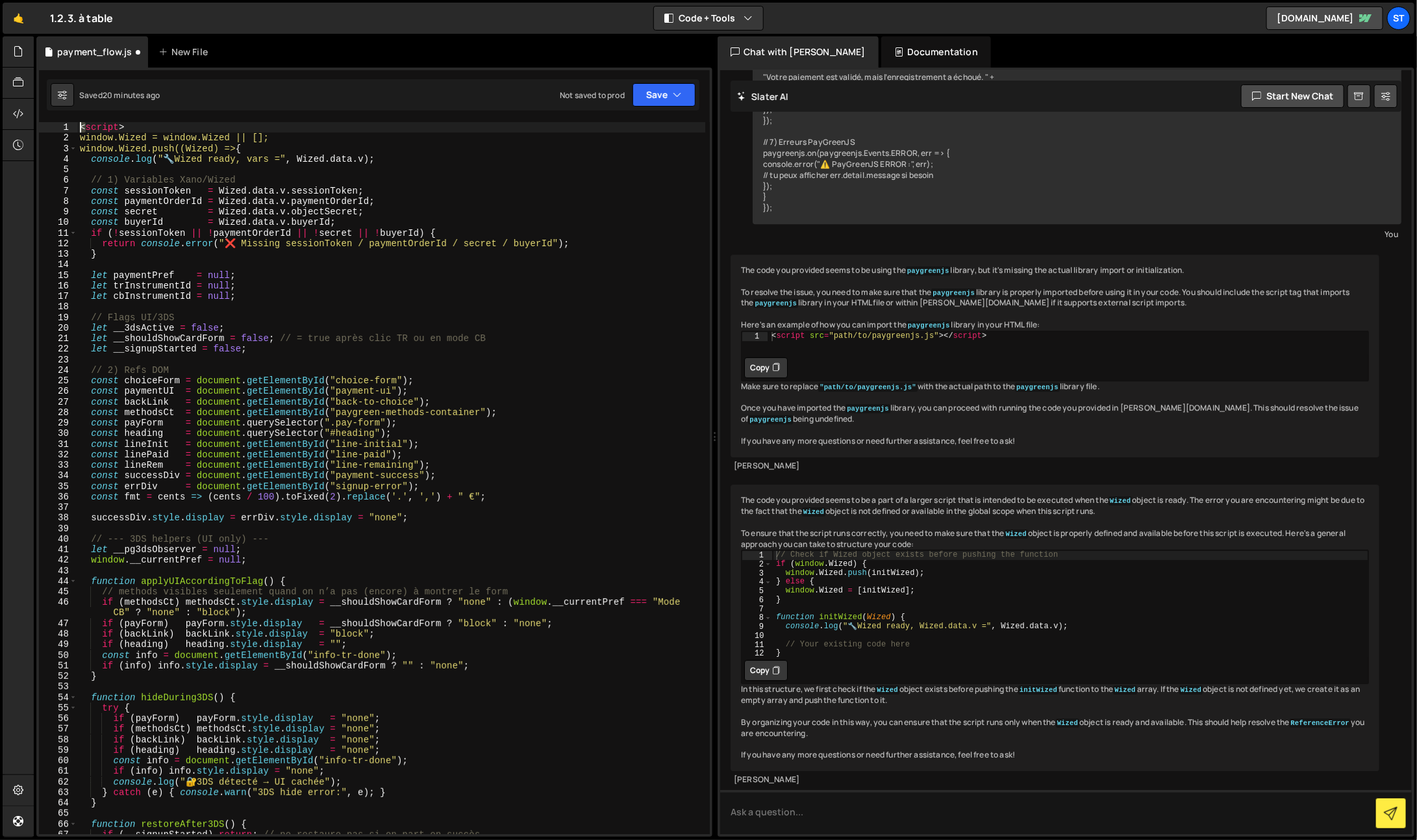
click at [108, 122] on div "< script > window.Wized = window.Wized || []; window.Wized.push((Wized) => { co…" at bounding box center [391, 489] width 628 height 734
type textarea "window.Wized = window.Wized || [];"
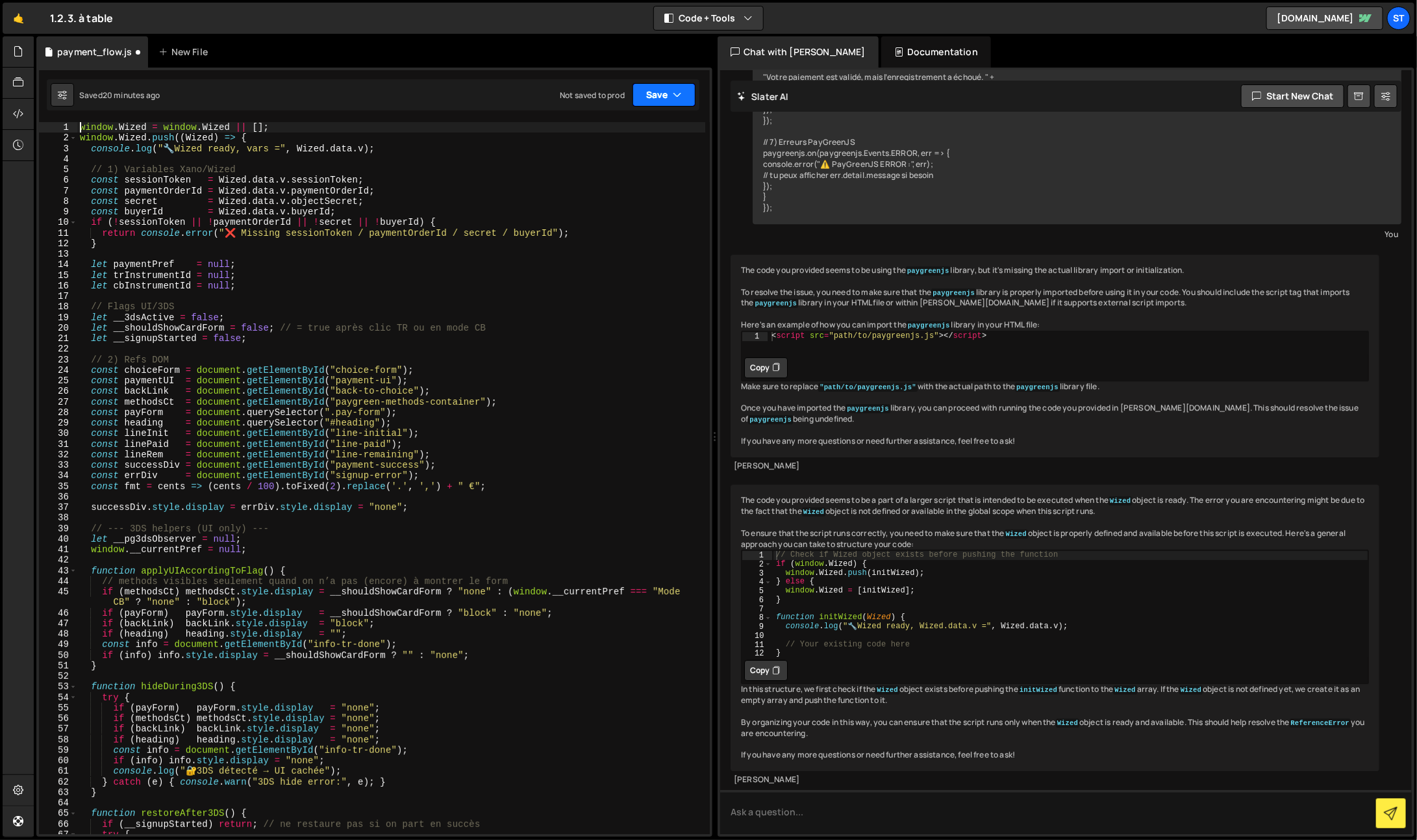
click at [651, 91] on button "Save" at bounding box center [663, 94] width 63 height 23
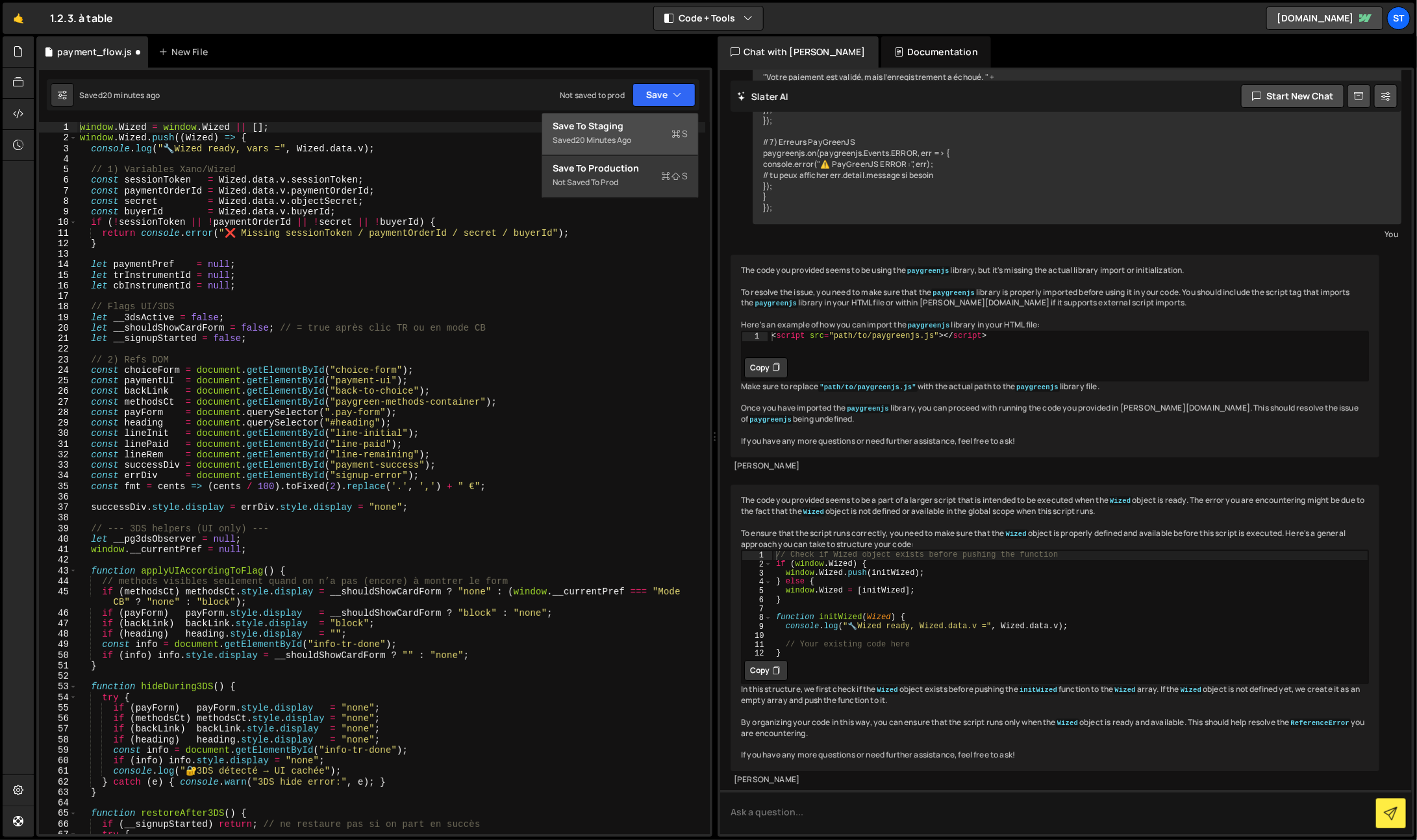
click at [654, 132] on div "Save to Staging S" at bounding box center [620, 127] width 135 height 13
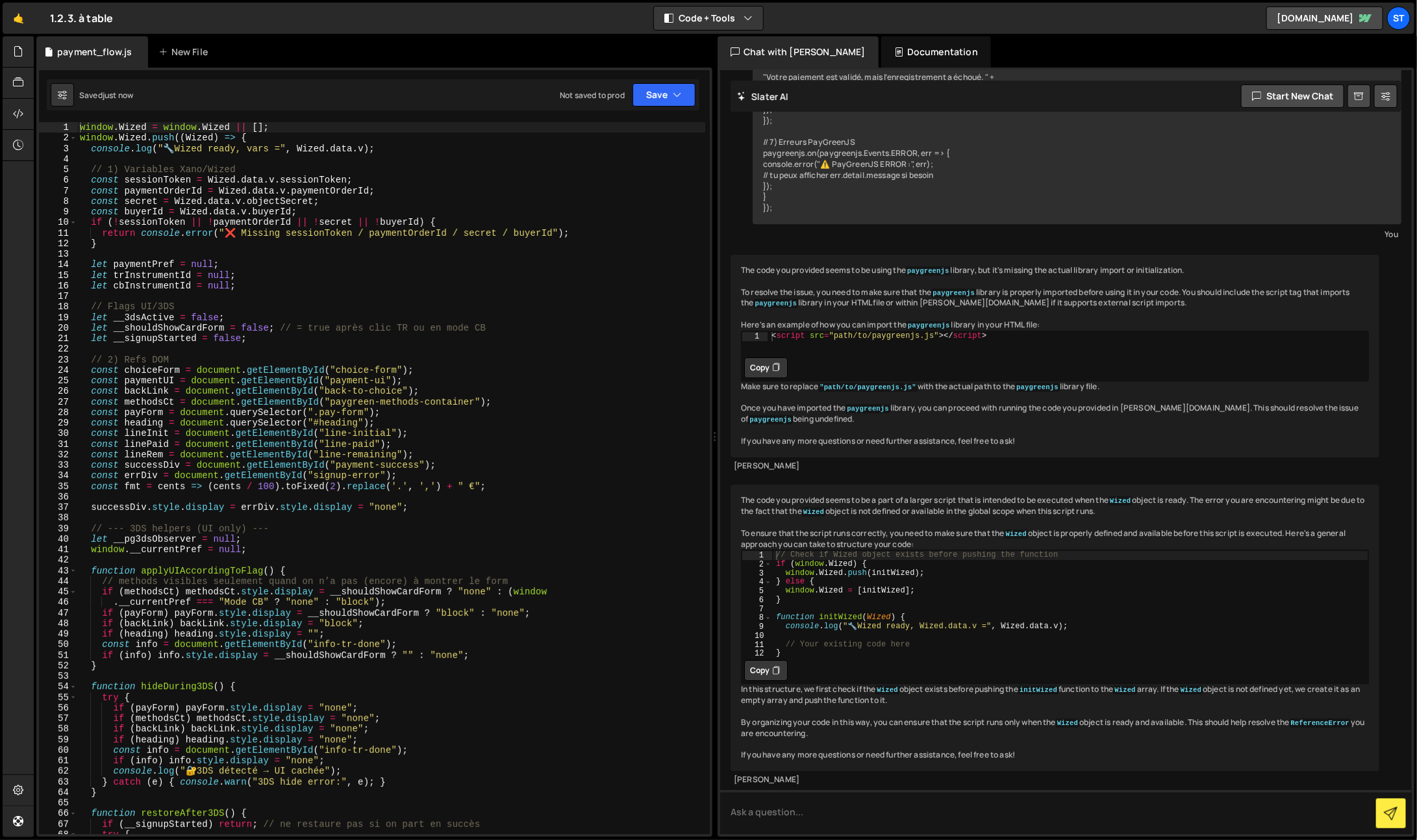
click at [676, 77] on div "window.Wized = window.Wized || []; 1 2 3 4 5 6 7 8 9 10 11 12 13 14 15 16 17 18…" at bounding box center [374, 452] width 676 height 769
click at [674, 87] on button "Save" at bounding box center [663, 94] width 63 height 23
click at [658, 121] on div "Save to Staging S" at bounding box center [620, 127] width 135 height 13
